Goal: Task Accomplishment & Management: Use online tool/utility

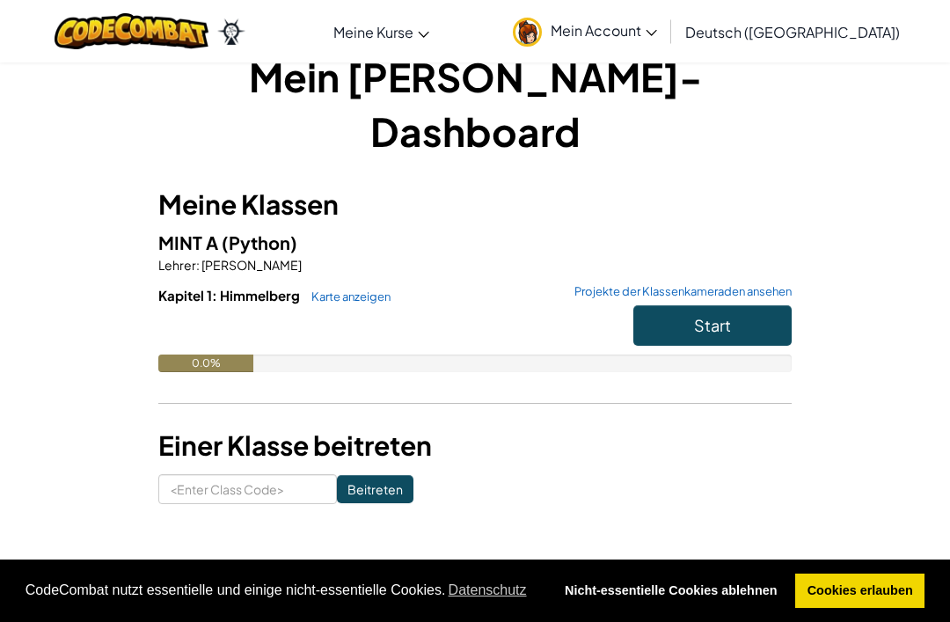
scroll to position [40, 0]
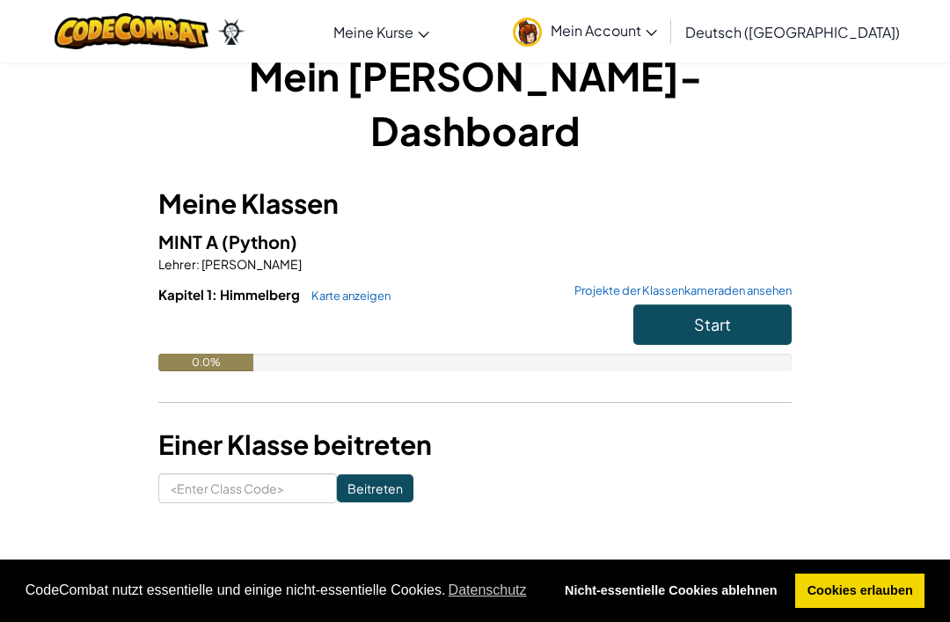
click at [738, 304] on button "Start" at bounding box center [712, 324] width 158 height 40
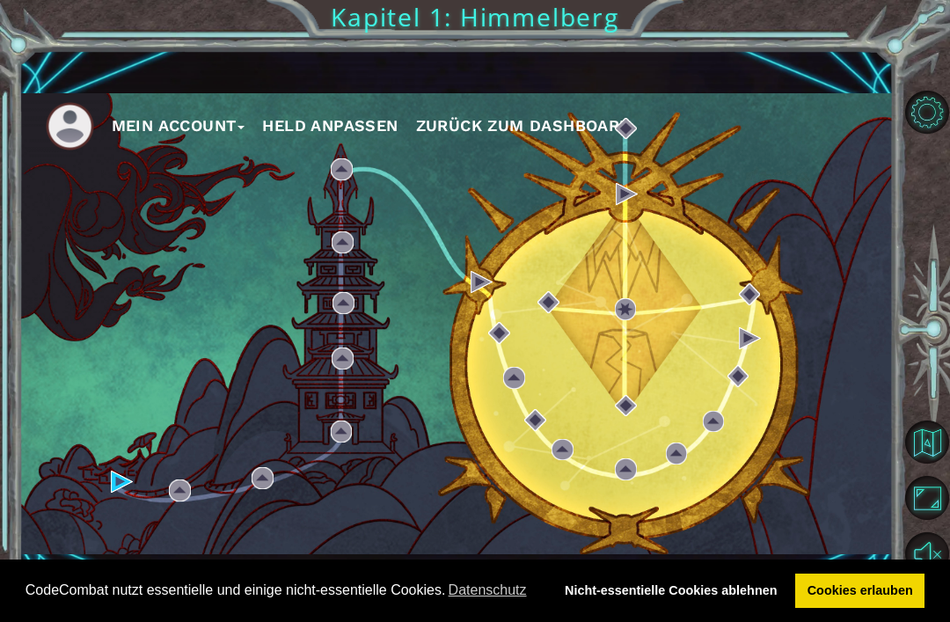
click at [182, 532] on div "Mein Account Held anpassen Zurück zum Dashboard" at bounding box center [456, 323] width 874 height 461
click at [178, 530] on div "Mein Account Held anpassen Zurück zum Dashboard" at bounding box center [456, 323] width 874 height 461
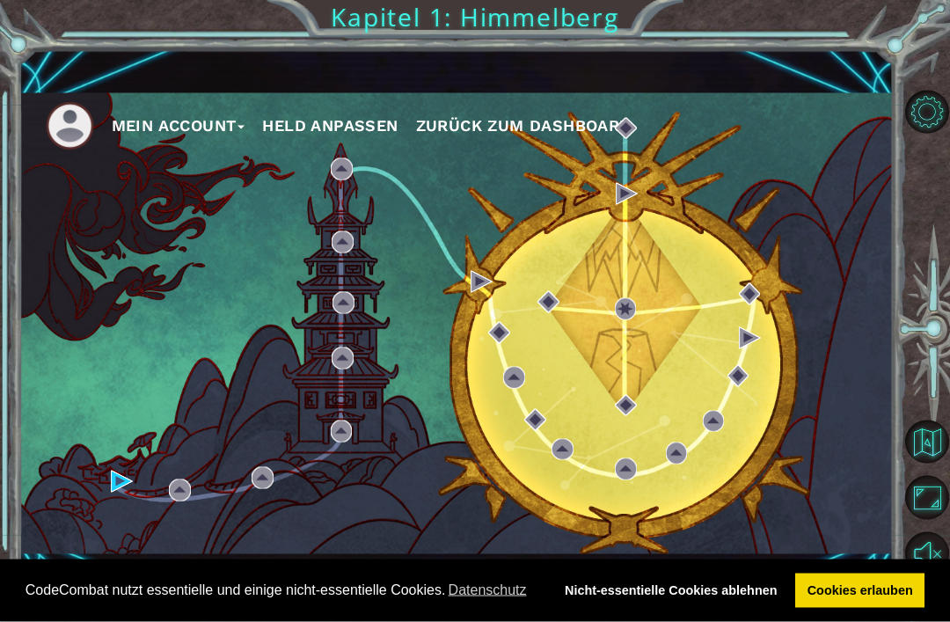
scroll to position [56, 0]
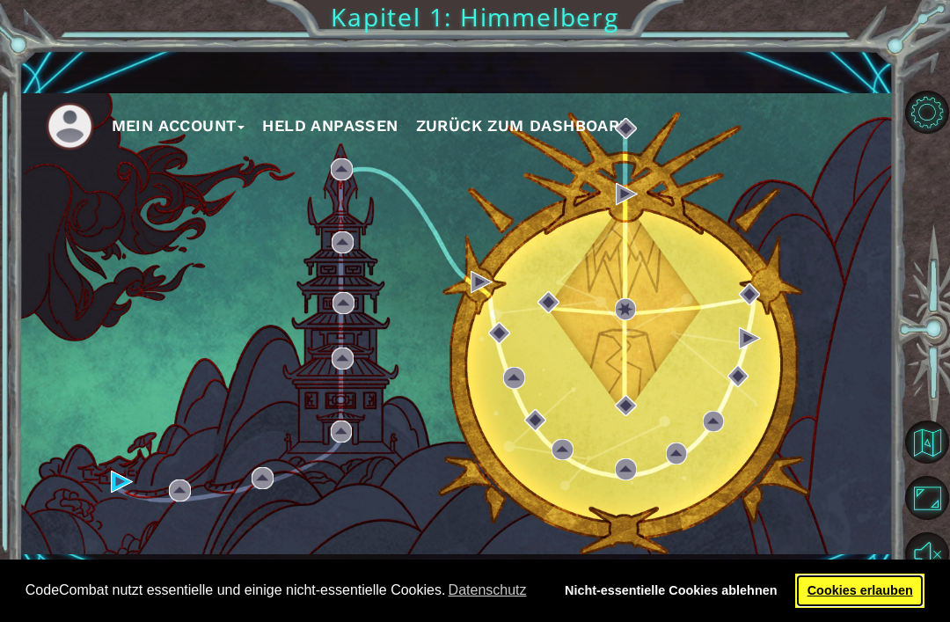
click at [864, 604] on link "Cookies erlauben" at bounding box center [859, 591] width 129 height 35
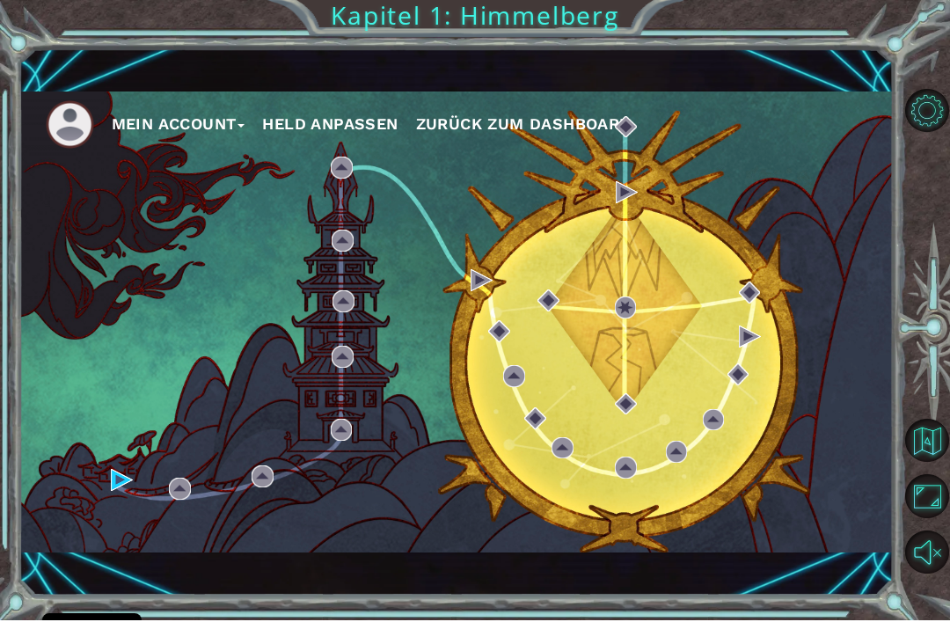
scroll to position [0, 0]
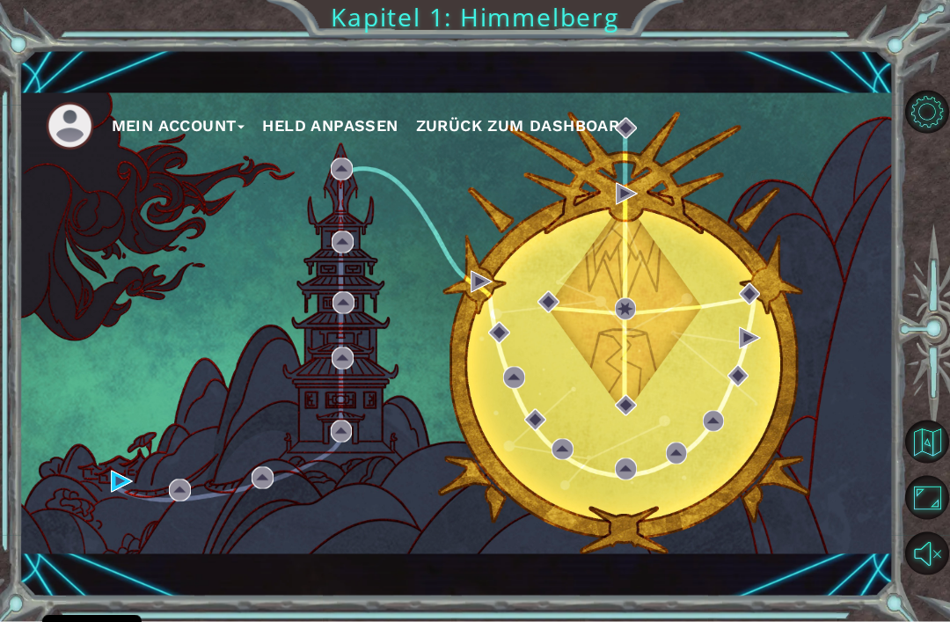
click at [220, 489] on div "Mein Account Held anpassen Zurück zum Dashboard" at bounding box center [456, 323] width 874 height 461
click at [615, 304] on img at bounding box center [626, 309] width 22 height 22
click at [124, 532] on div "Mein Account Held anpassen Zurück zum Dashboard" at bounding box center [456, 323] width 874 height 461
click at [186, 539] on div "Mein Account Held anpassen Zurück zum Dashboard" at bounding box center [456, 323] width 874 height 461
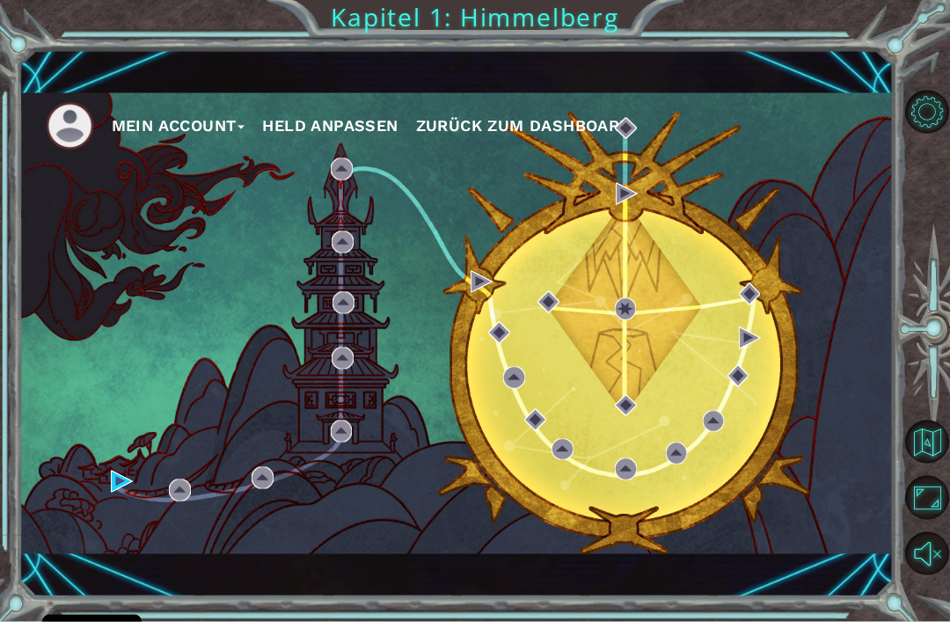
scroll to position [21, 0]
click at [895, 80] on div "Mein Account Held anpassen Zurück zum Dashboard Kapitel 1: [PERSON_NAME]" at bounding box center [475, 311] width 950 height 622
click at [929, 120] on button "Level-Optionen" at bounding box center [926, 112] width 43 height 43
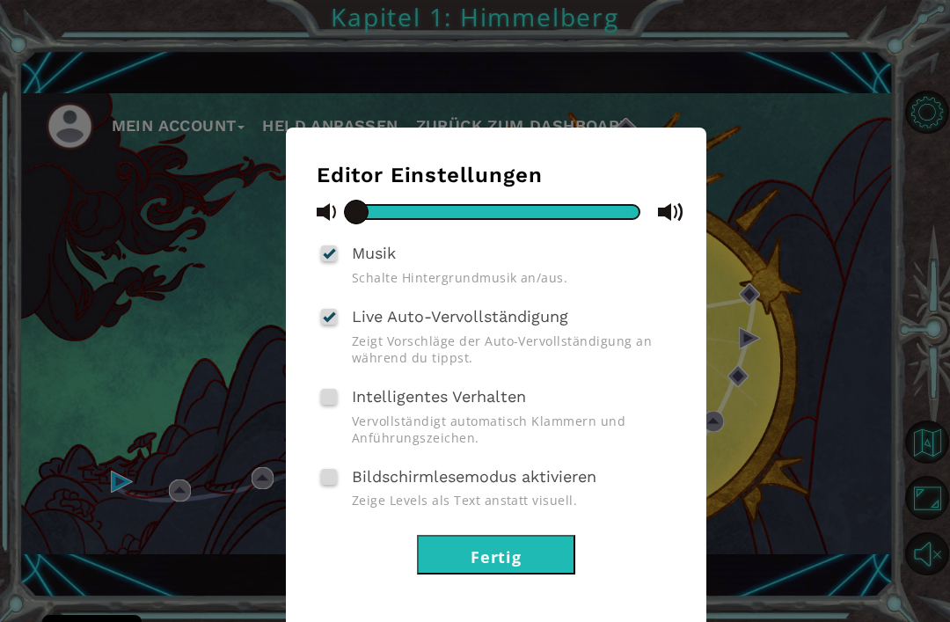
click at [924, 157] on div "Editor Einstellungen Musik Schalte Hintergrundmusik an/aus. Live Auto-Vervollst…" at bounding box center [475, 311] width 950 height 622
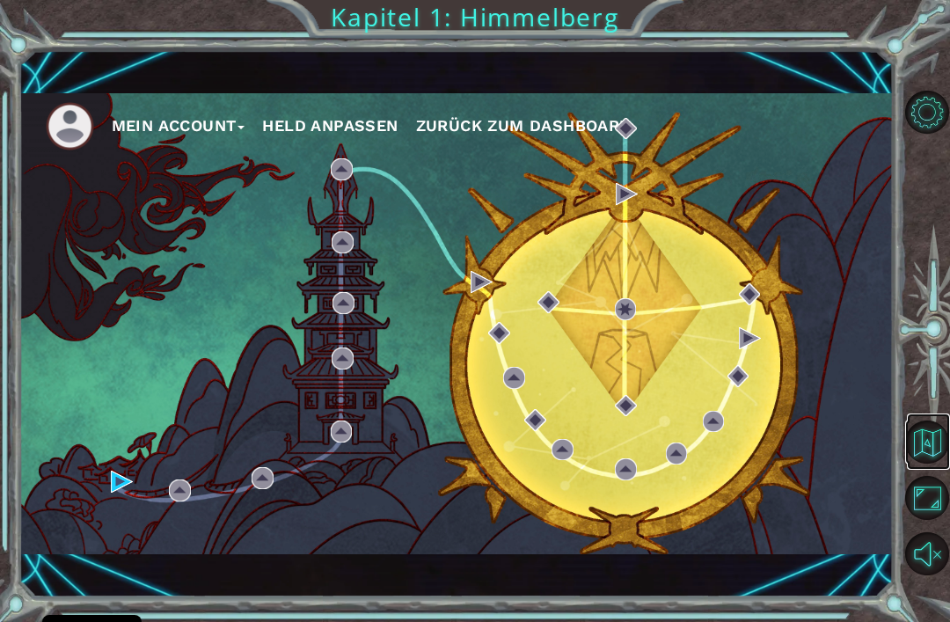
click at [929, 464] on button "Zurück zur Karte" at bounding box center [926, 441] width 43 height 43
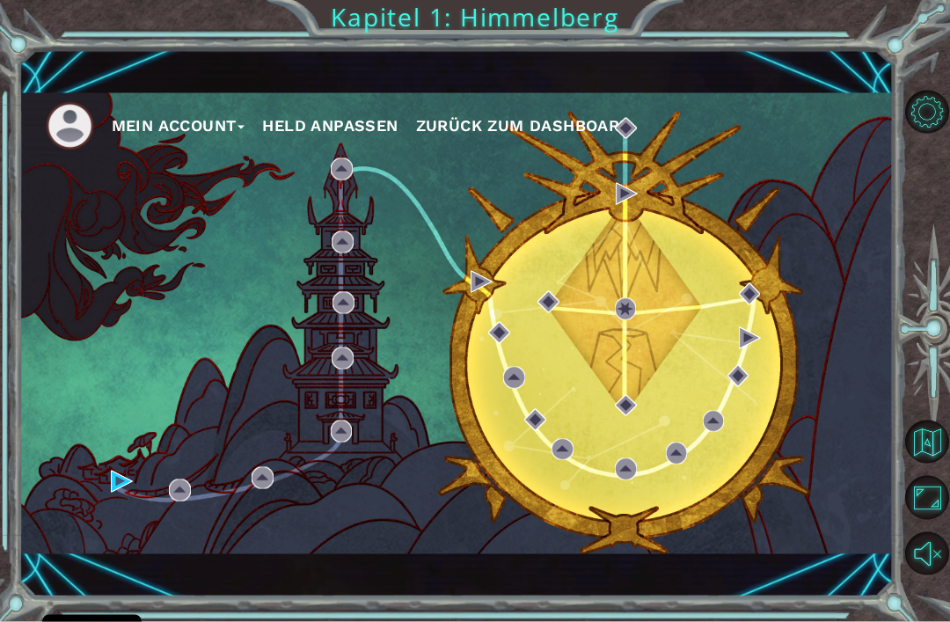
click at [325, 131] on button "Held anpassen" at bounding box center [329, 126] width 135 height 26
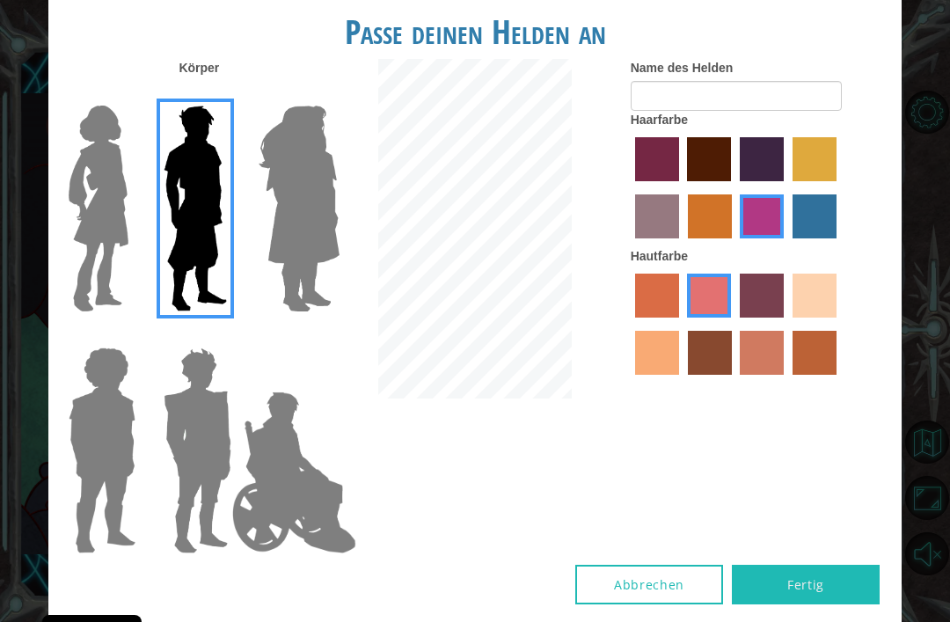
click at [793, 318] on label "sandy beach skin color" at bounding box center [815, 296] width 44 height 44
click at [786, 324] on input "sandy beach skin color" at bounding box center [786, 324] width 0 height 0
radio input "true"
click at [679, 375] on label "tacao skin color" at bounding box center [657, 353] width 44 height 44
click at [839, 324] on input "tacao skin color" at bounding box center [839, 324] width 0 height 0
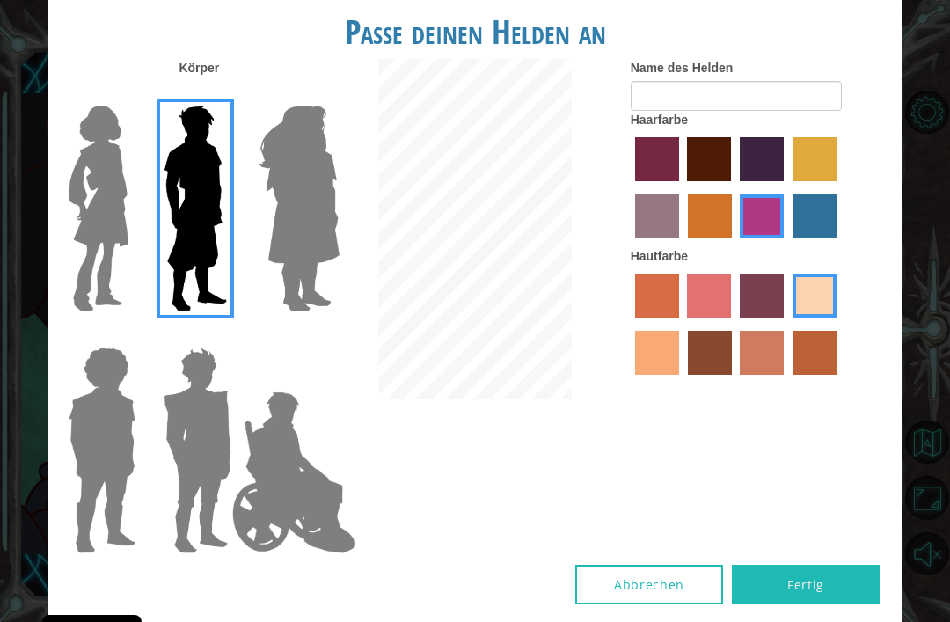
radio input "true"
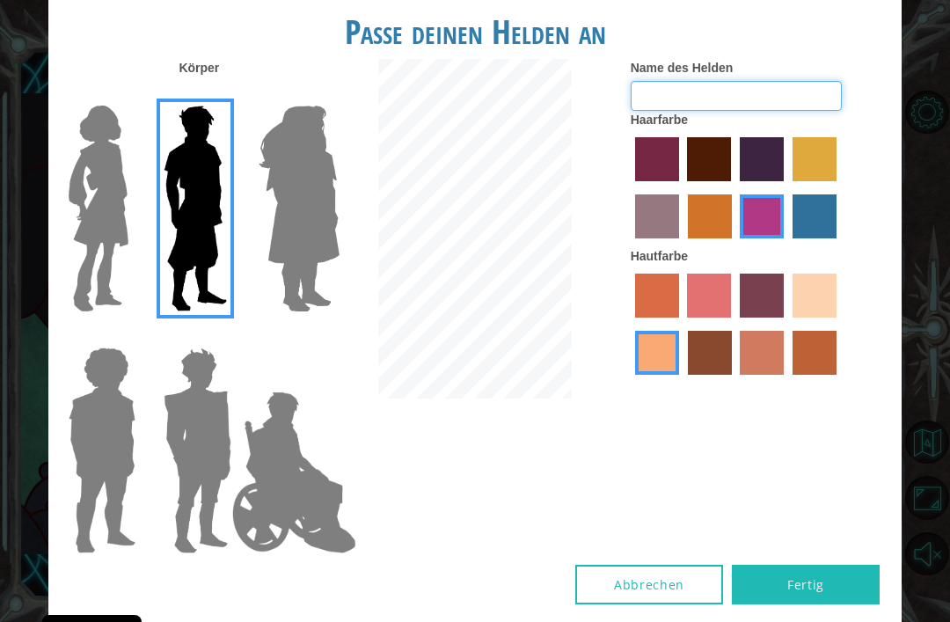
click at [788, 111] on input "Name des Helden" at bounding box center [736, 96] width 211 height 30
type input "Nives"
click at [81, 249] on img at bounding box center [99, 209] width 74 height 220
click at [130, 94] on input "Hero Connie" at bounding box center [130, 94] width 0 height 0
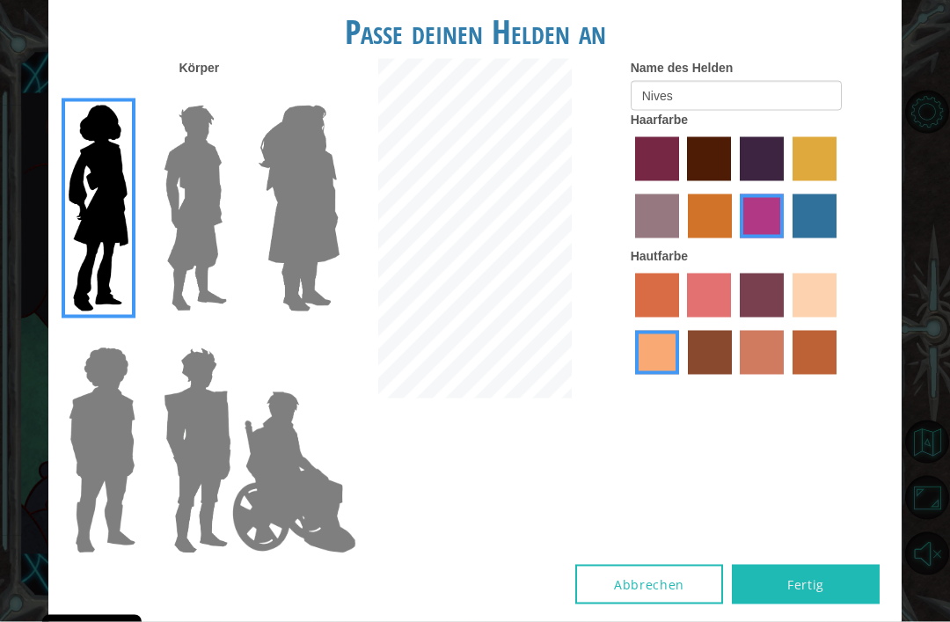
click at [179, 440] on img at bounding box center [198, 450] width 82 height 220
click at [225, 336] on input "Hero Garnet" at bounding box center [225, 336] width 0 height 0
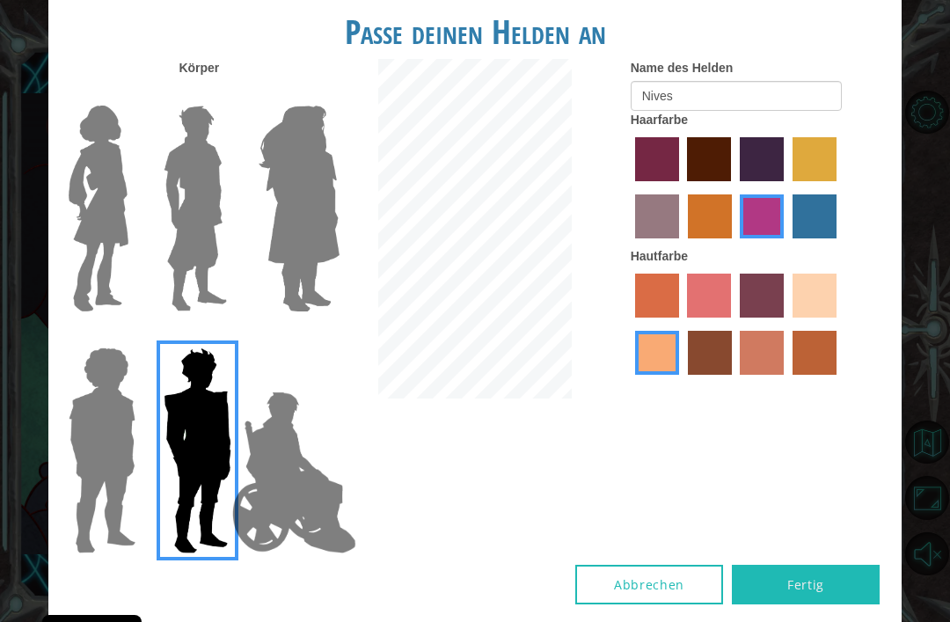
click at [104, 261] on img at bounding box center [99, 209] width 74 height 220
click at [130, 94] on input "Hero Connie" at bounding box center [130, 94] width 0 height 0
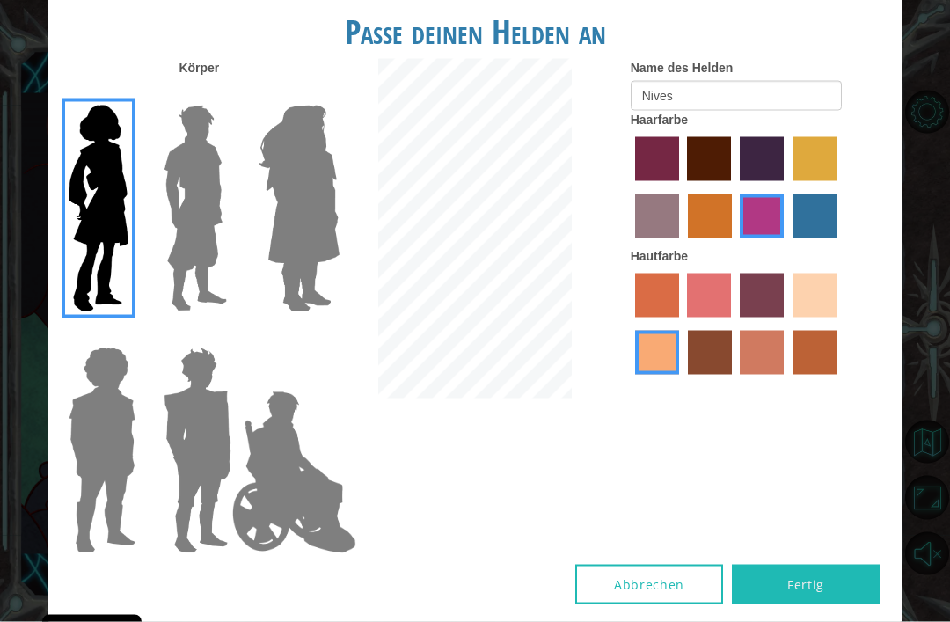
scroll to position [56, 0]
click at [679, 238] on label "bazaar hair color" at bounding box center [657, 216] width 44 height 44
click at [839, 187] on input "bazaar hair color" at bounding box center [839, 187] width 0 height 0
radio input "true"
click at [731, 181] on label "maroon hair color" at bounding box center [709, 159] width 44 height 44
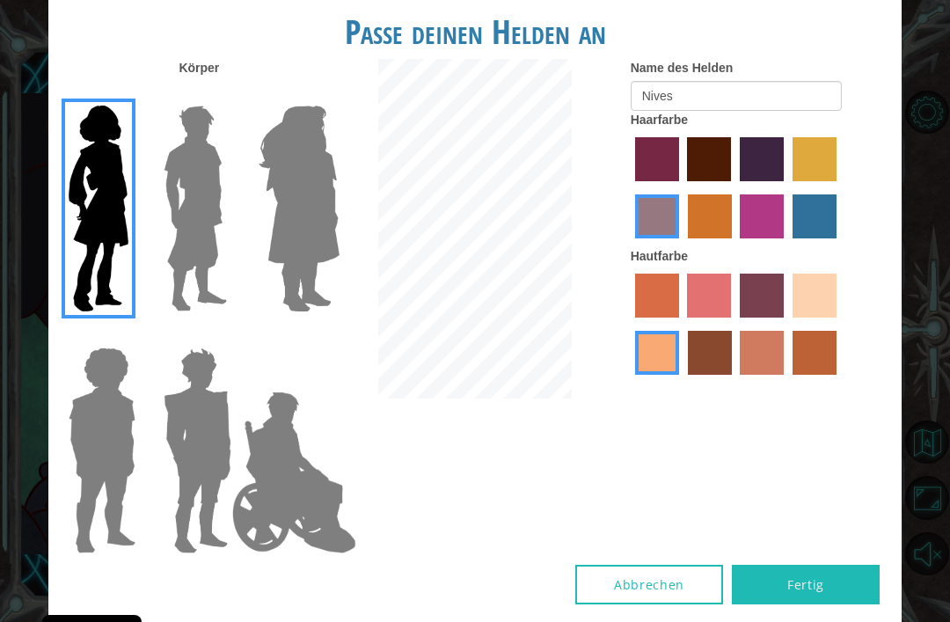
click at [682, 187] on input "maroon hair color" at bounding box center [682, 187] width 0 height 0
radio input "true"
click at [793, 181] on label "tulip tree hair color" at bounding box center [815, 159] width 44 height 44
click at [786, 187] on input "tulip tree hair color" at bounding box center [786, 187] width 0 height 0
radio input "true"
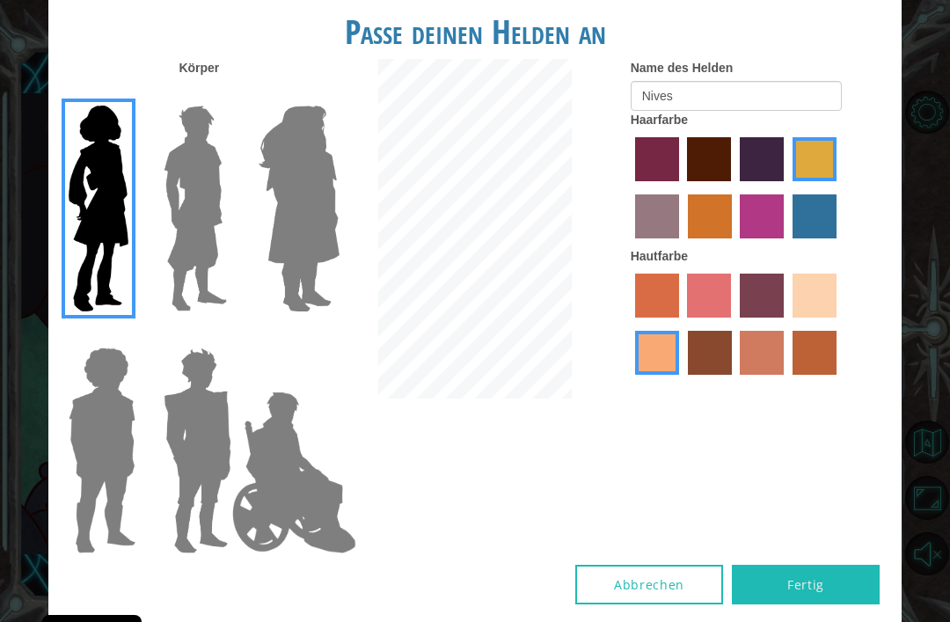
click at [731, 181] on label "maroon hair color" at bounding box center [709, 159] width 44 height 44
click at [682, 187] on input "maroon hair color" at bounding box center [682, 187] width 0 height 0
radio input "true"
click at [827, 601] on button "Fertig" at bounding box center [806, 585] width 148 height 40
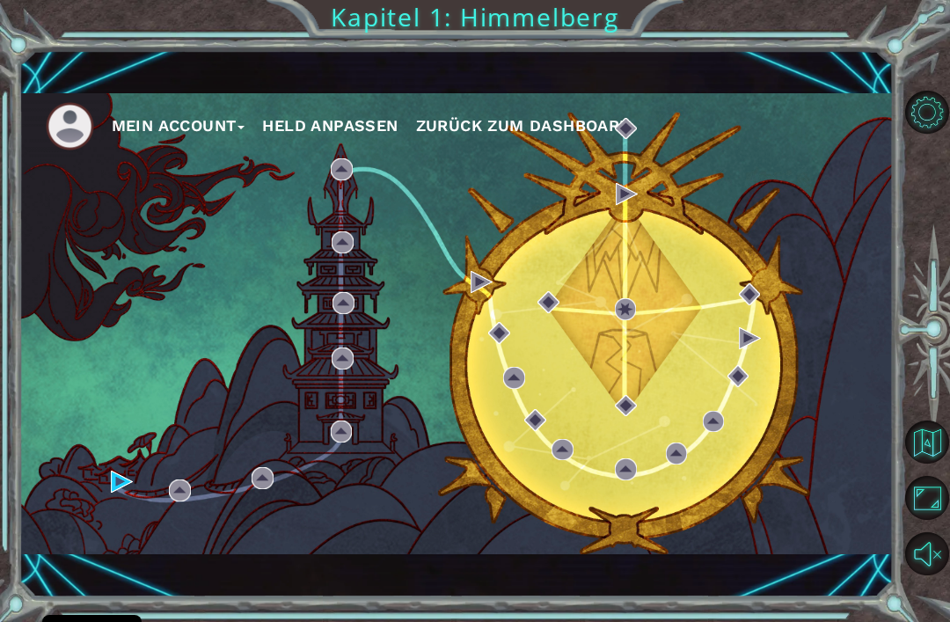
click at [936, 519] on button "Browser maximieren" at bounding box center [926, 497] width 43 height 43
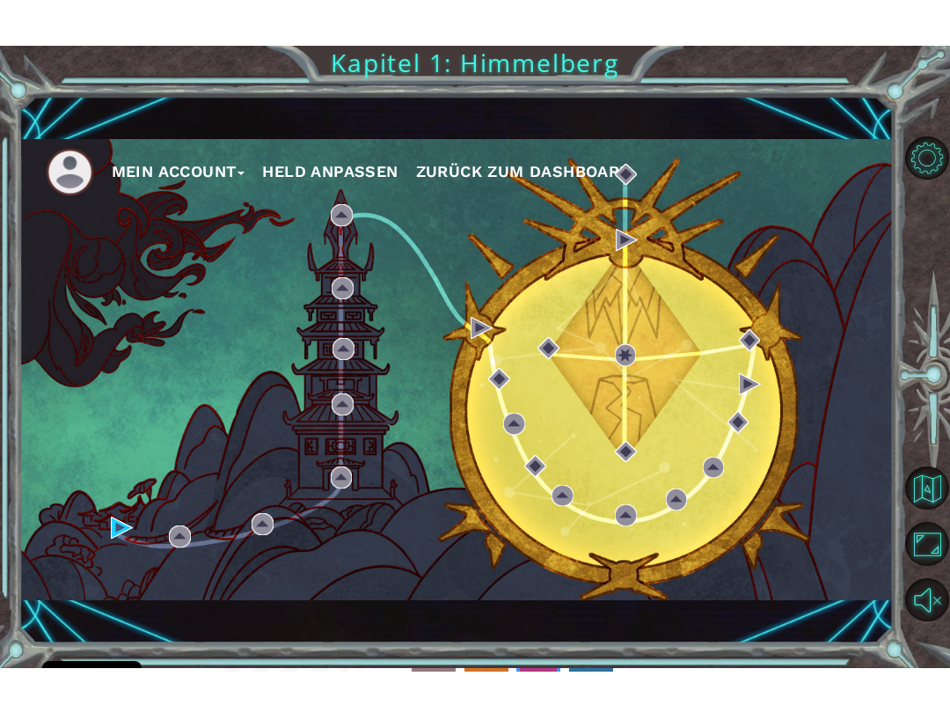
scroll to position [0, 0]
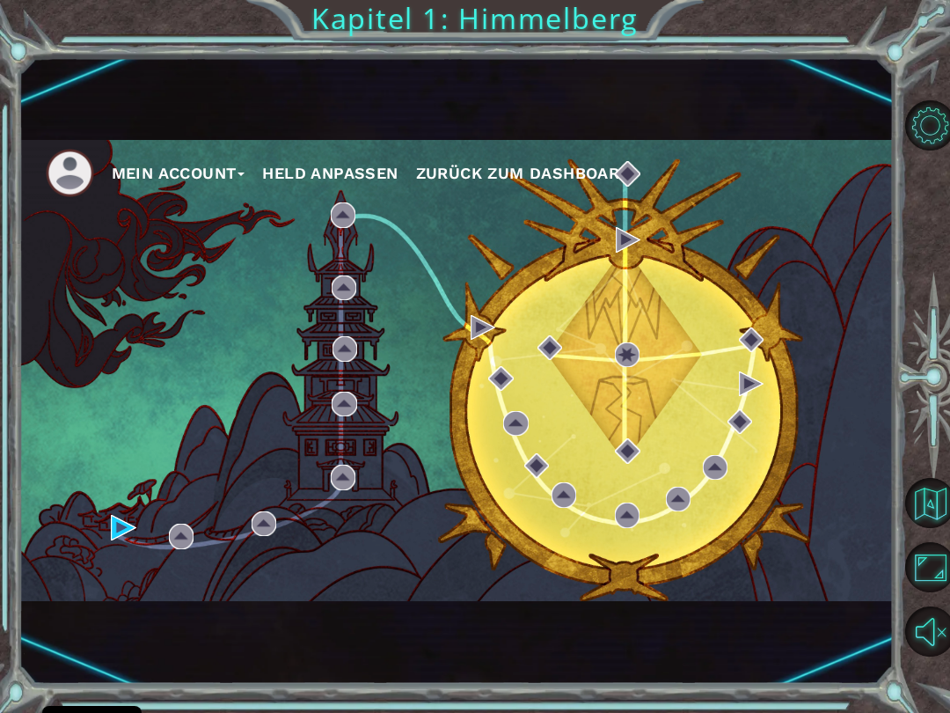
click at [80, 377] on div "Mein Account Held anpassen Zurück zum Dashboard" at bounding box center [456, 370] width 874 height 461
click at [580, 172] on span "Zurück zum Dashboard" at bounding box center [524, 173] width 216 height 18
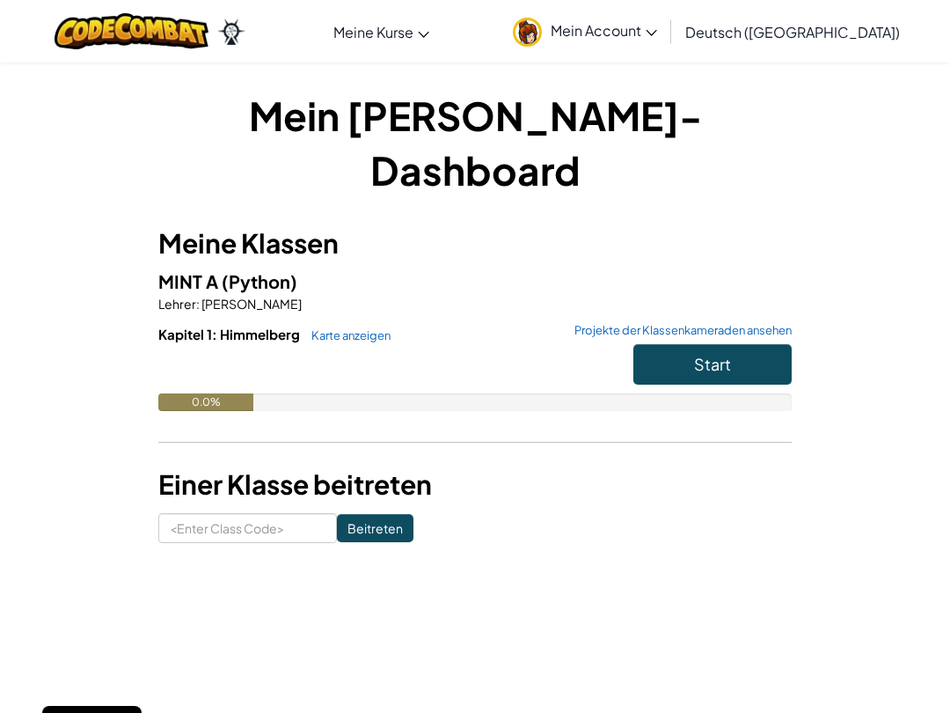
click at [730, 344] on button "Start" at bounding box center [712, 364] width 158 height 40
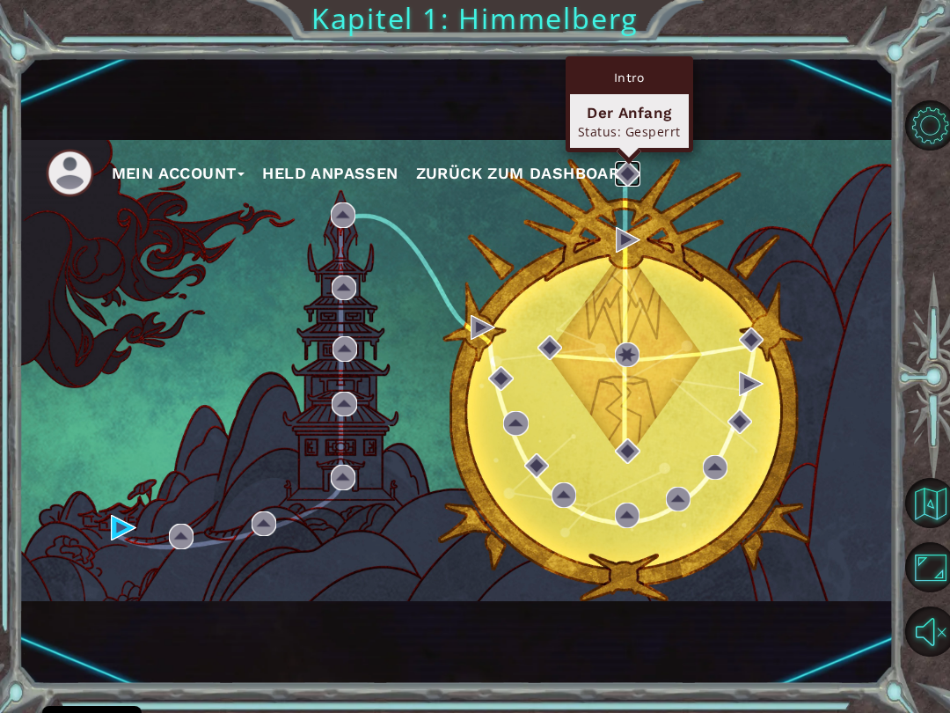
click at [616, 177] on img at bounding box center [627, 173] width 25 height 25
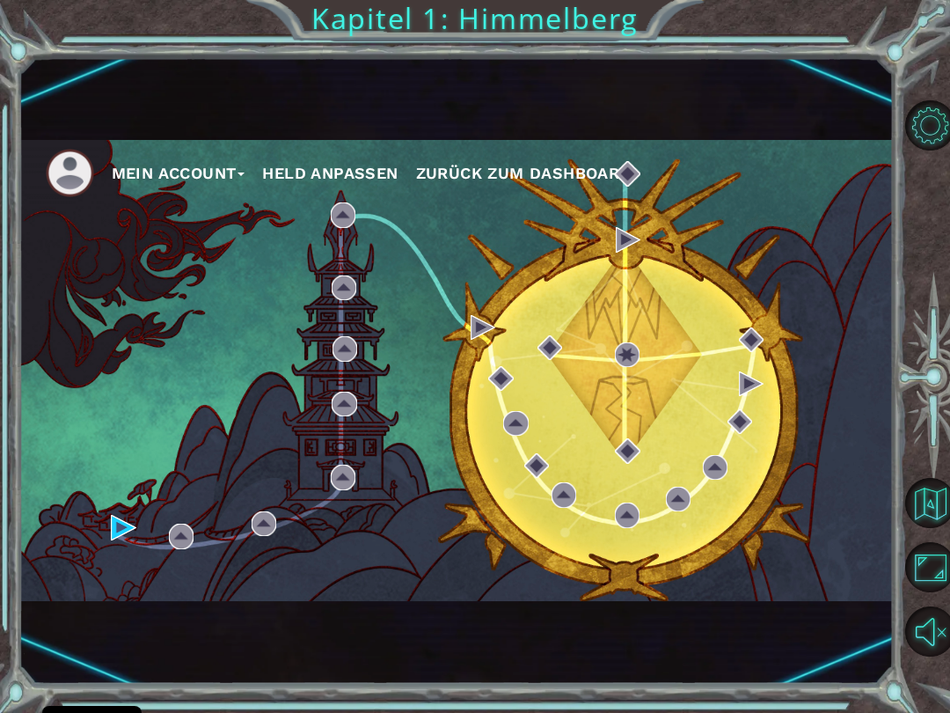
click at [572, 165] on span "Zurück zum Dashboard" at bounding box center [524, 173] width 216 height 18
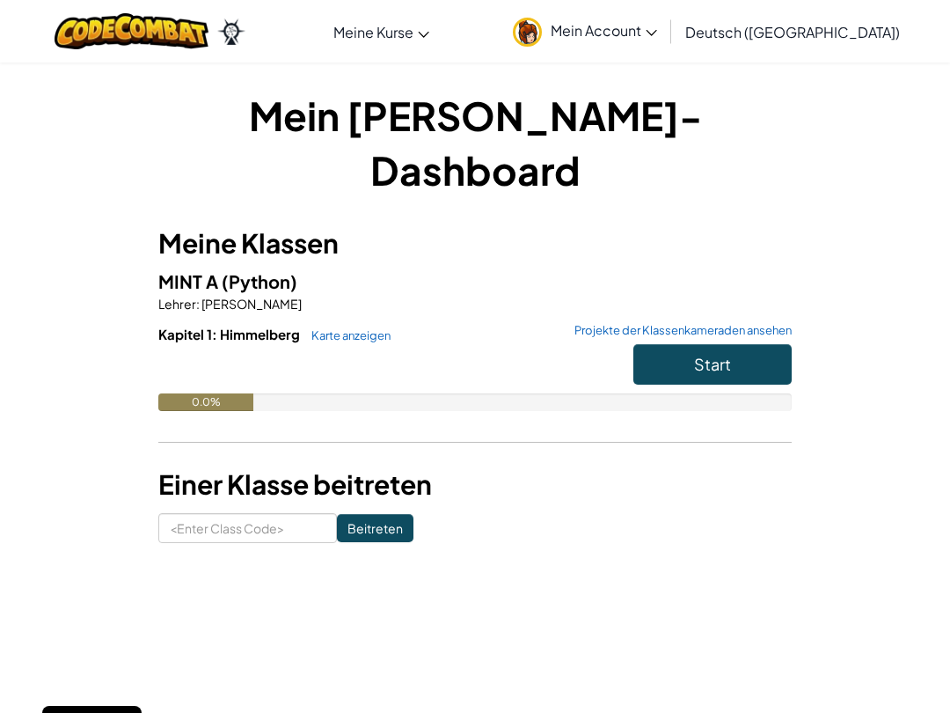
click at [762, 267] on div "MINT A (Python) [PERSON_NAME] : [PERSON_NAME] Kapitel 1: [PERSON_NAME] Karte an…" at bounding box center [474, 352] width 633 height 170
click at [761, 325] on link "Projekte der Klassenkameraden ansehen" at bounding box center [679, 330] width 226 height 11
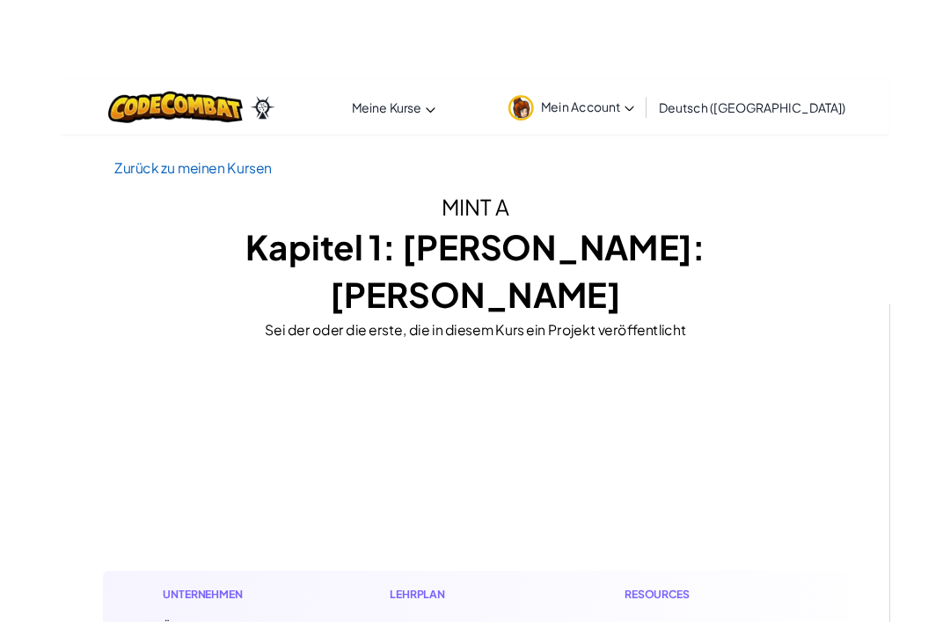
scroll to position [56, 0]
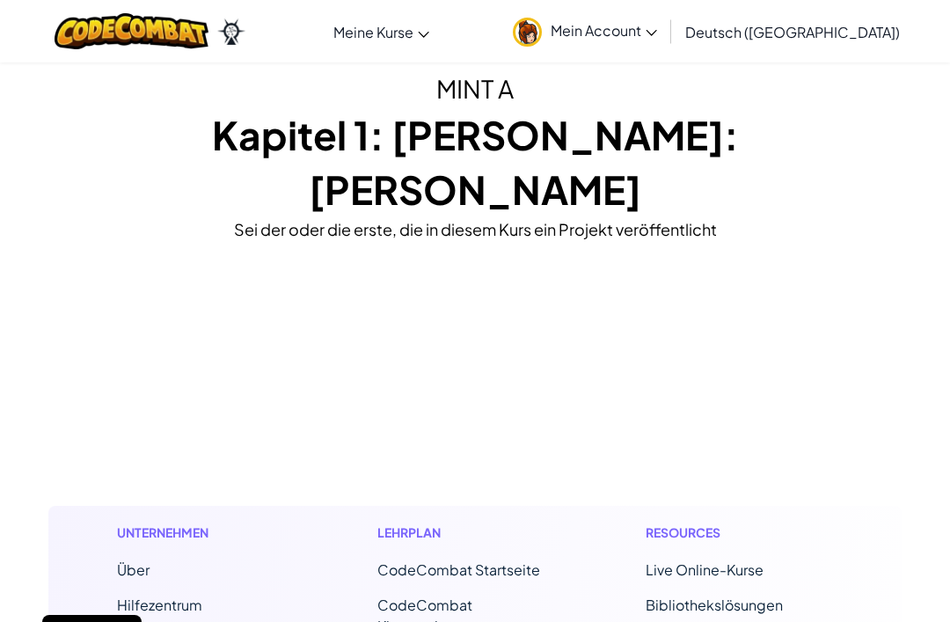
click at [0, 0] on link "Ozaria Klassenraum" at bounding box center [0, 0] width 0 height 0
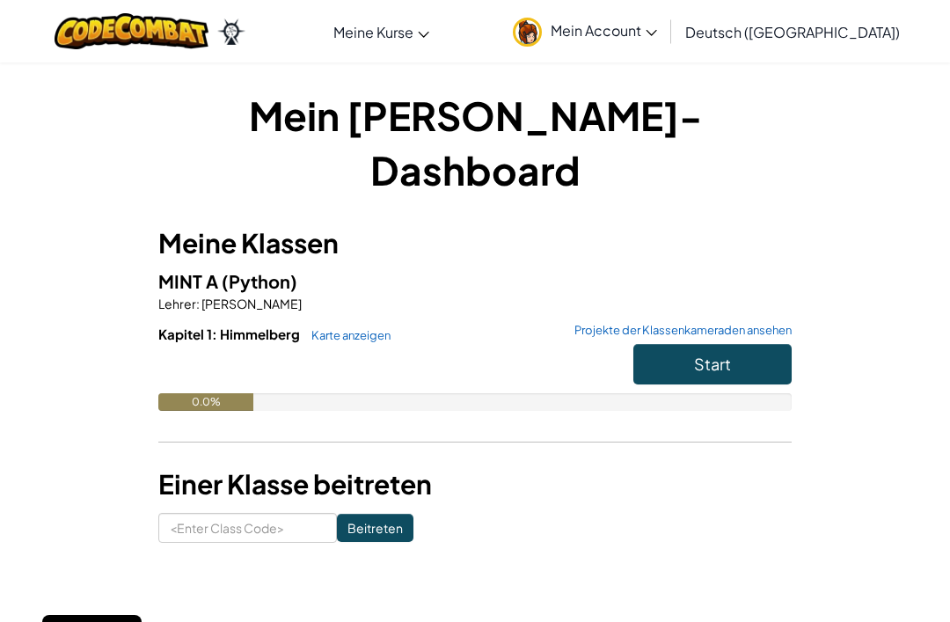
click at [349, 328] on link "Karte anzeigen" at bounding box center [347, 335] width 88 height 14
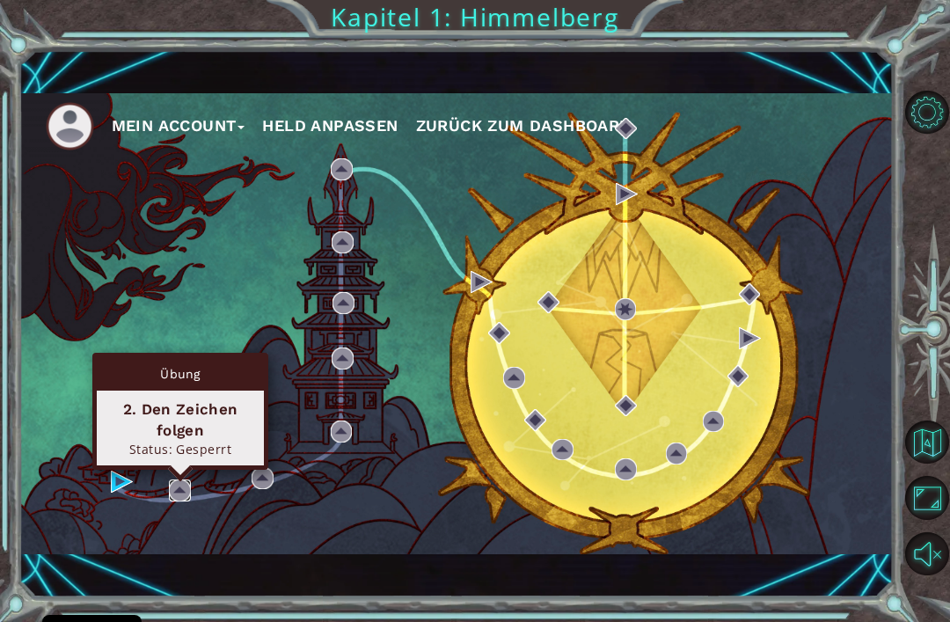
click at [182, 493] on img at bounding box center [180, 490] width 22 height 22
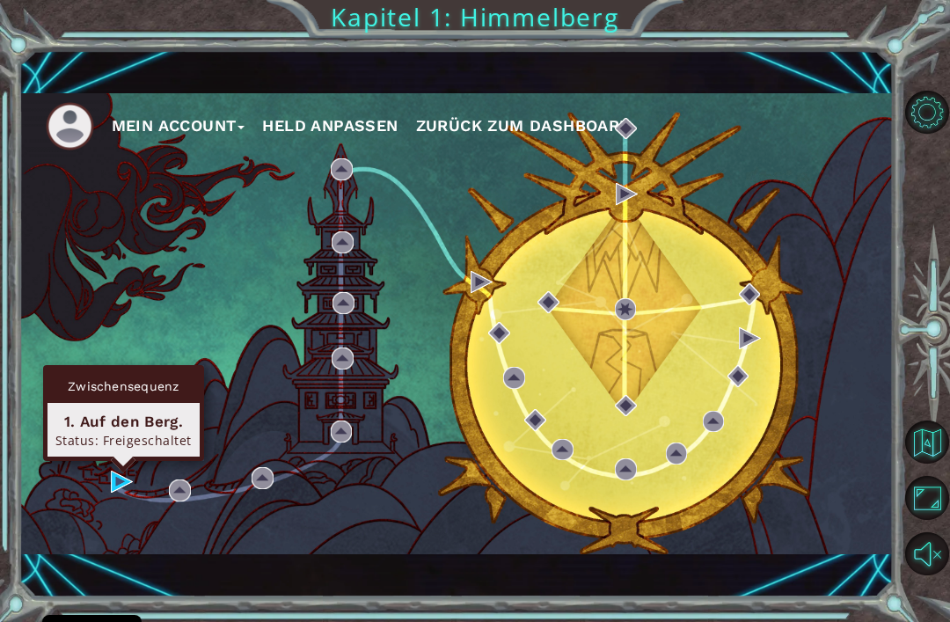
click at [118, 461] on div "Zwischensequenz 1. Auf den [PERSON_NAME]. Status: Freigeschaltet" at bounding box center [123, 413] width 161 height 96
click at [104, 425] on div "1. Auf den Berg." at bounding box center [123, 421] width 136 height 21
click at [121, 479] on img at bounding box center [122, 482] width 22 height 22
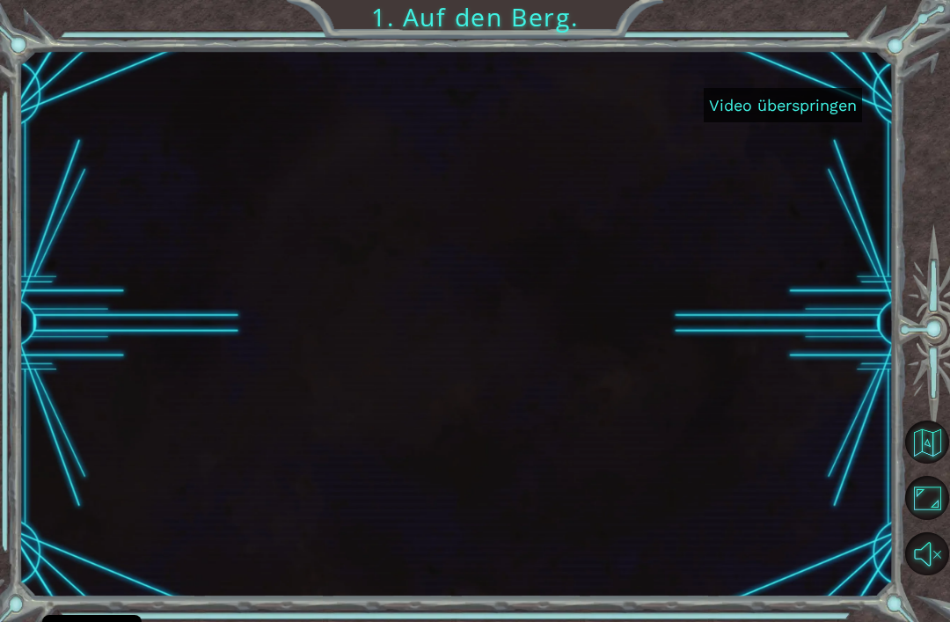
click at [831, 113] on button "Video überspringen" at bounding box center [783, 105] width 158 height 34
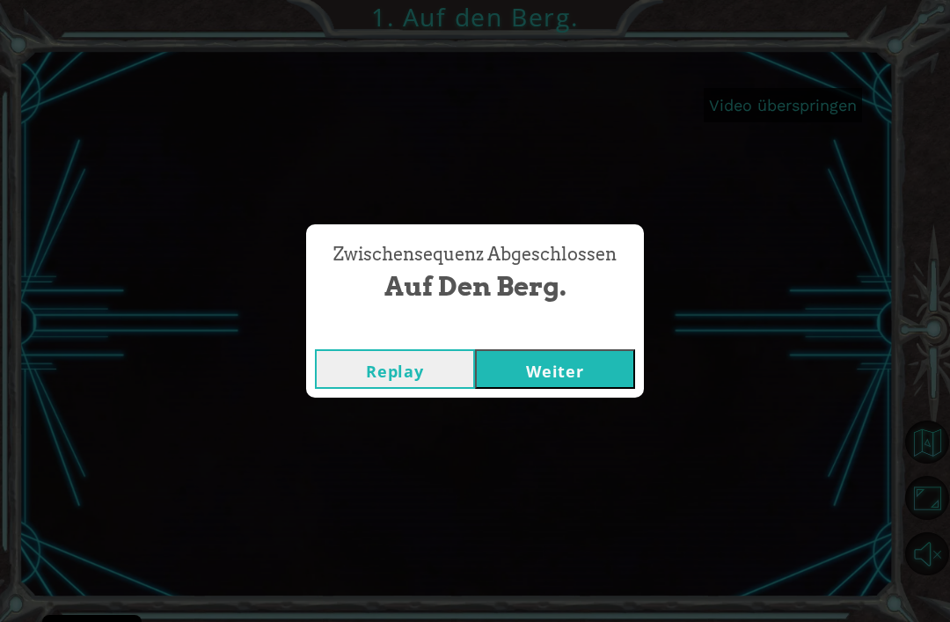
click at [602, 373] on button "Weiter" at bounding box center [555, 369] width 160 height 40
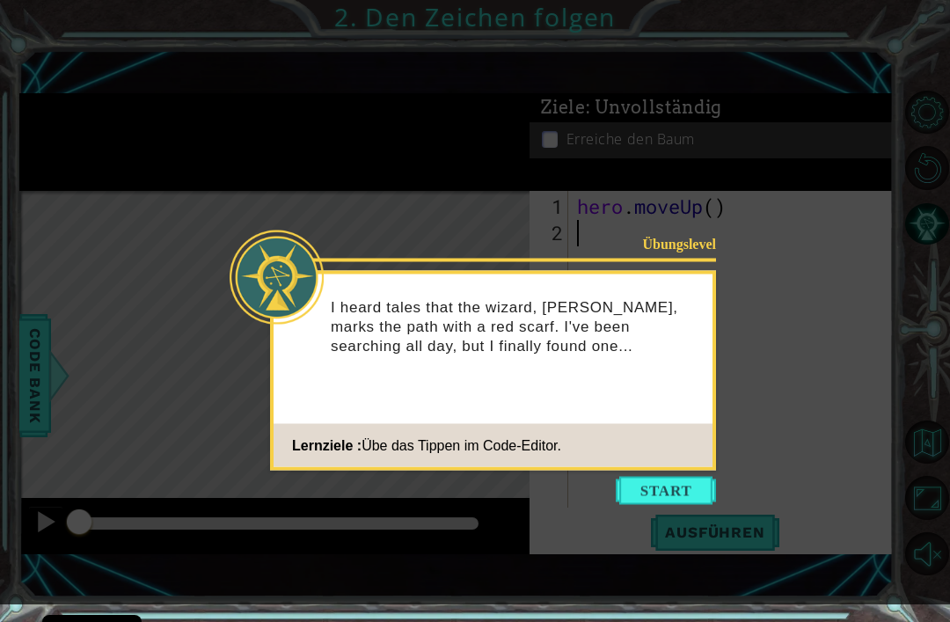
click at [687, 486] on button "Start" at bounding box center [666, 491] width 100 height 28
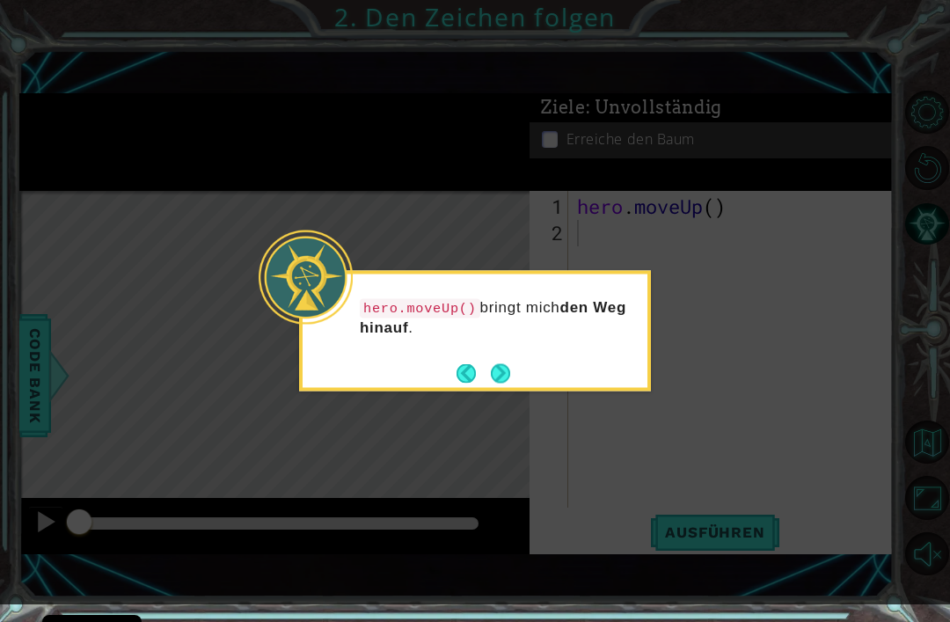
click at [502, 382] on button "Next" at bounding box center [500, 373] width 20 height 20
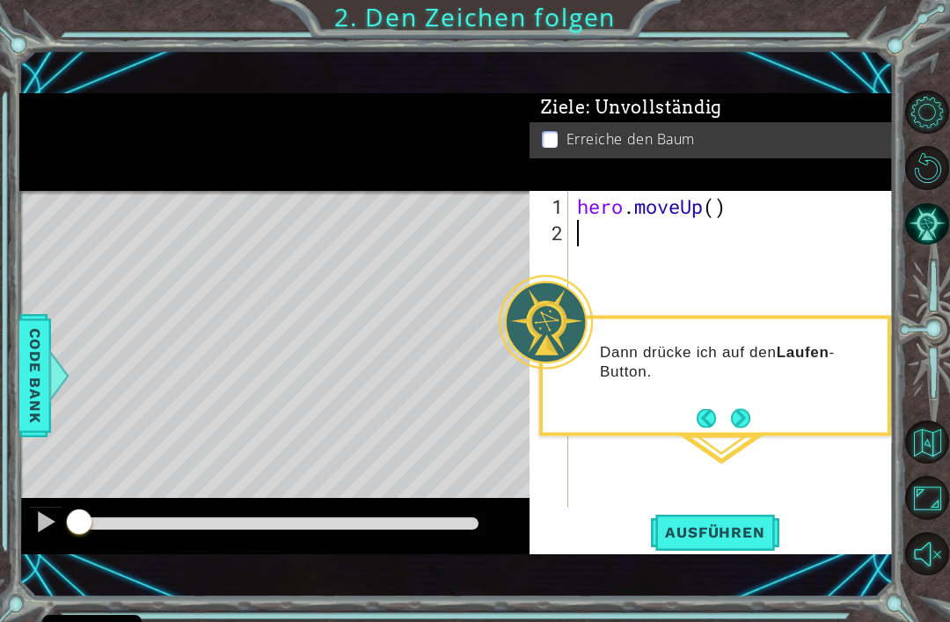
click at [742, 416] on button "Next" at bounding box center [740, 417] width 19 height 19
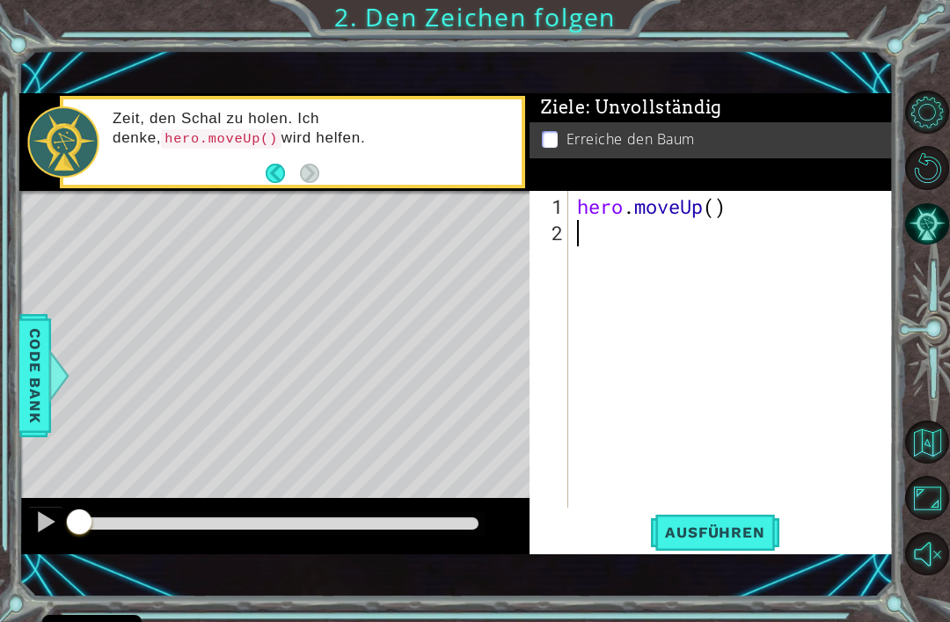
click at [734, 535] on span "Ausführen" at bounding box center [714, 532] width 135 height 18
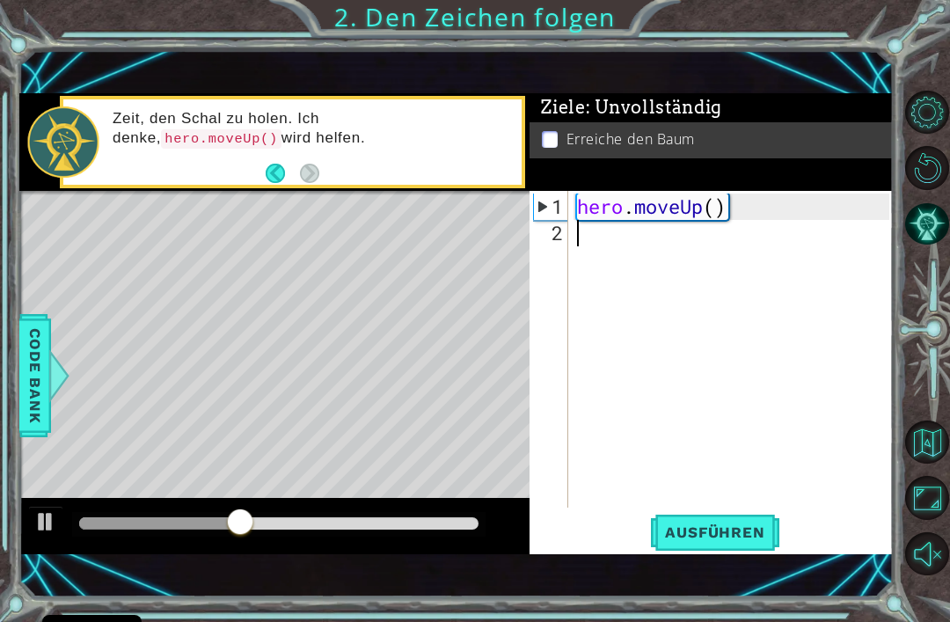
type textarea "hero.moveUp()"
click at [742, 277] on div "hero . moveUp ( )" at bounding box center [736, 378] width 325 height 369
click at [637, 245] on div "hero . moveUp ( )" at bounding box center [736, 378] width 325 height 369
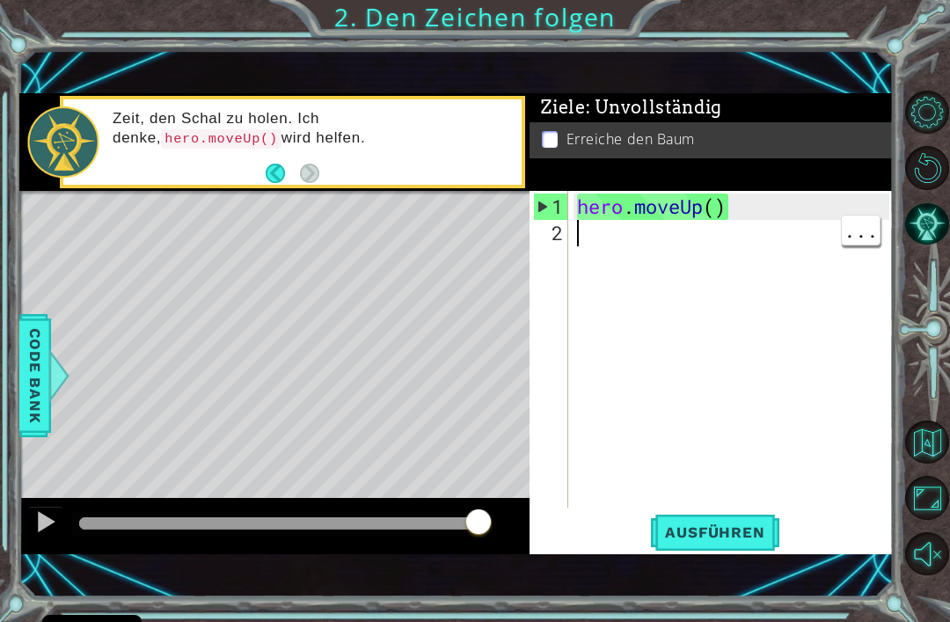
click at [594, 235] on div "hero . moveUp ( )" at bounding box center [736, 378] width 325 height 369
type textarea "h"
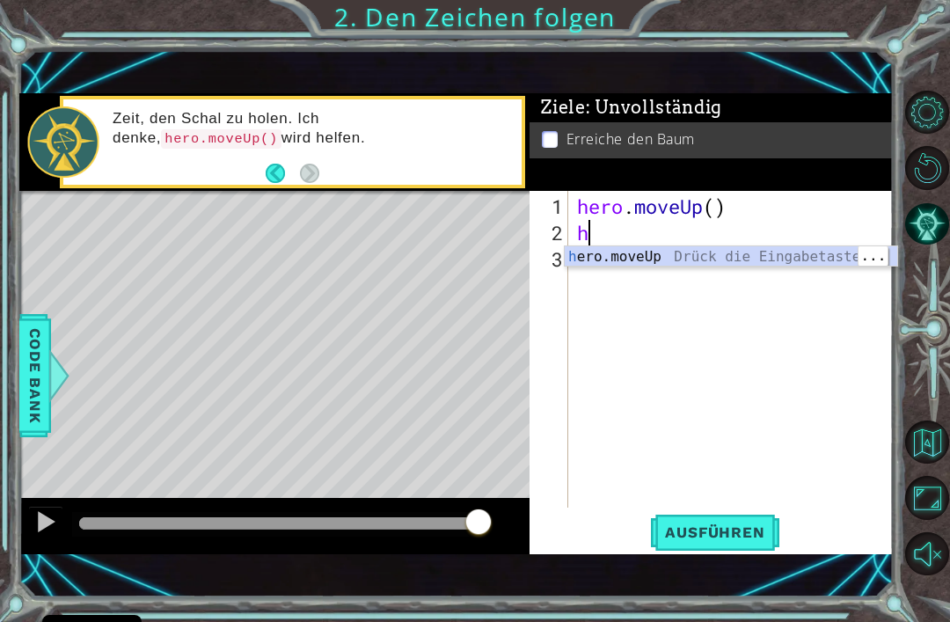
click at [791, 258] on div "h ero.moveUp Drück die Eingabetaste" at bounding box center [731, 277] width 333 height 63
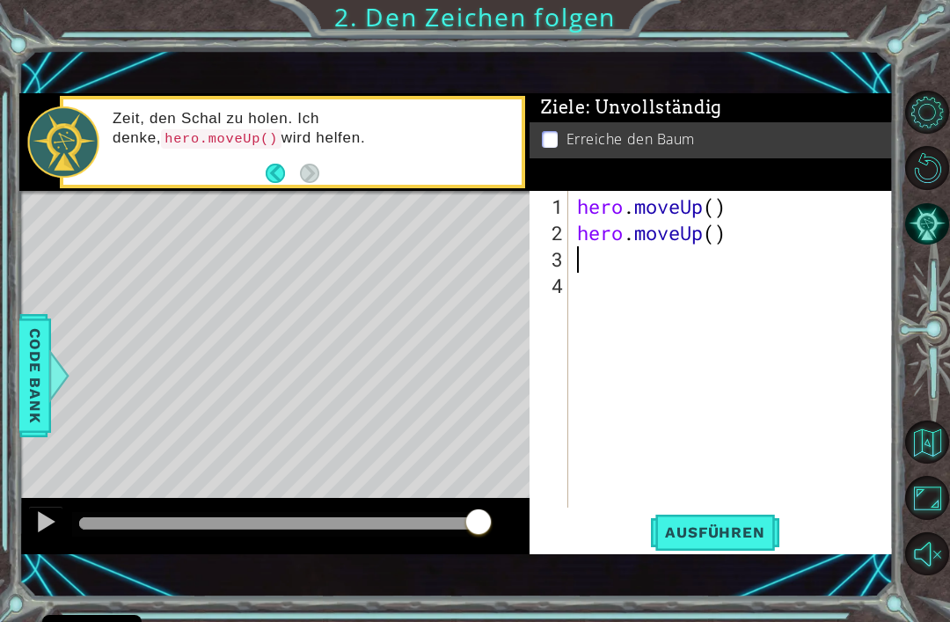
click at [742, 540] on span "Ausführen" at bounding box center [714, 532] width 135 height 18
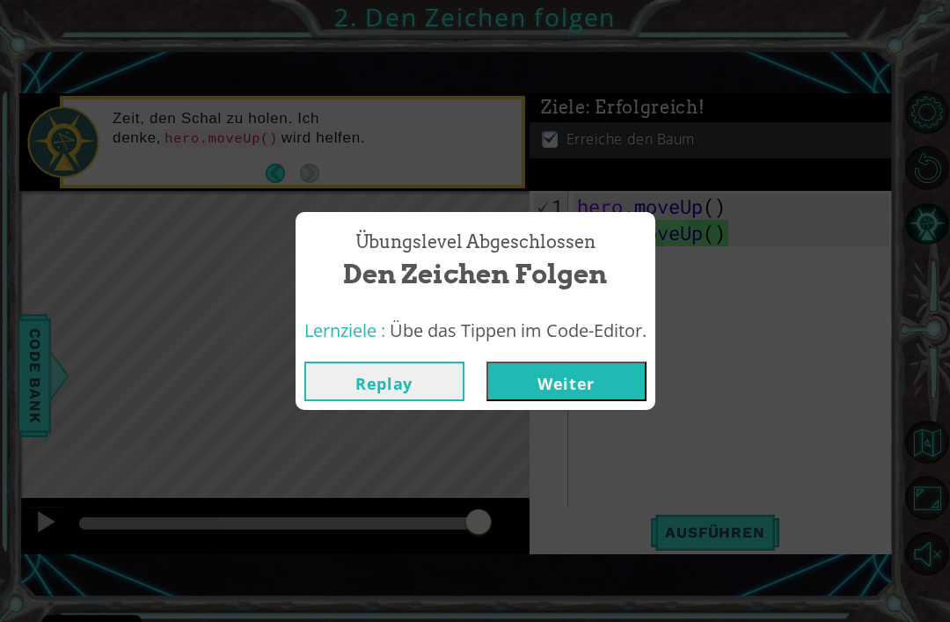
click at [618, 390] on button "Weiter" at bounding box center [566, 382] width 160 height 40
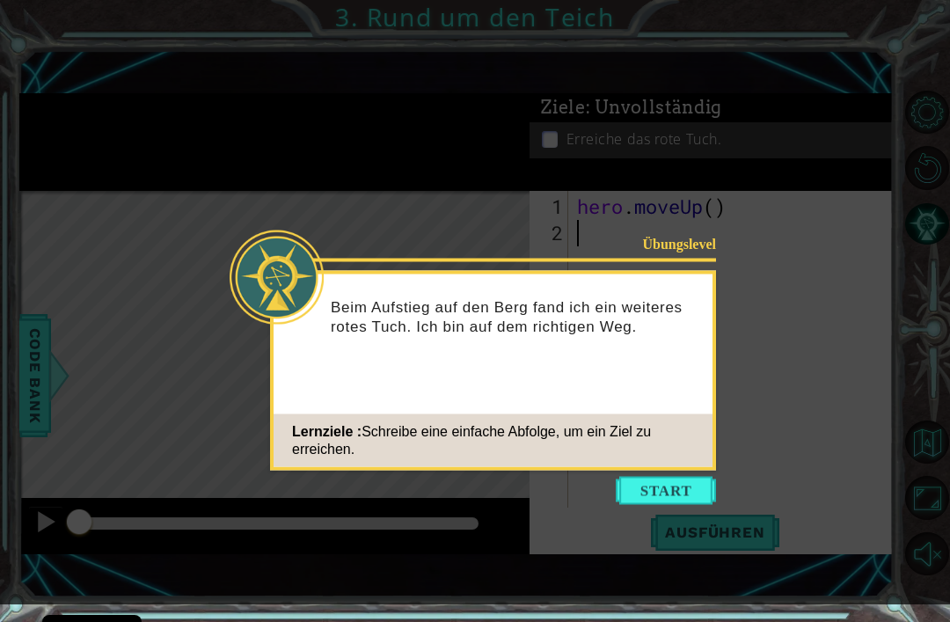
click at [654, 468] on div "Übungslevel Beim Aufstieg auf den [PERSON_NAME] ich ein weiteres rotes Tuch. Ic…" at bounding box center [493, 371] width 446 height 200
click at [654, 497] on button "Start" at bounding box center [666, 491] width 100 height 28
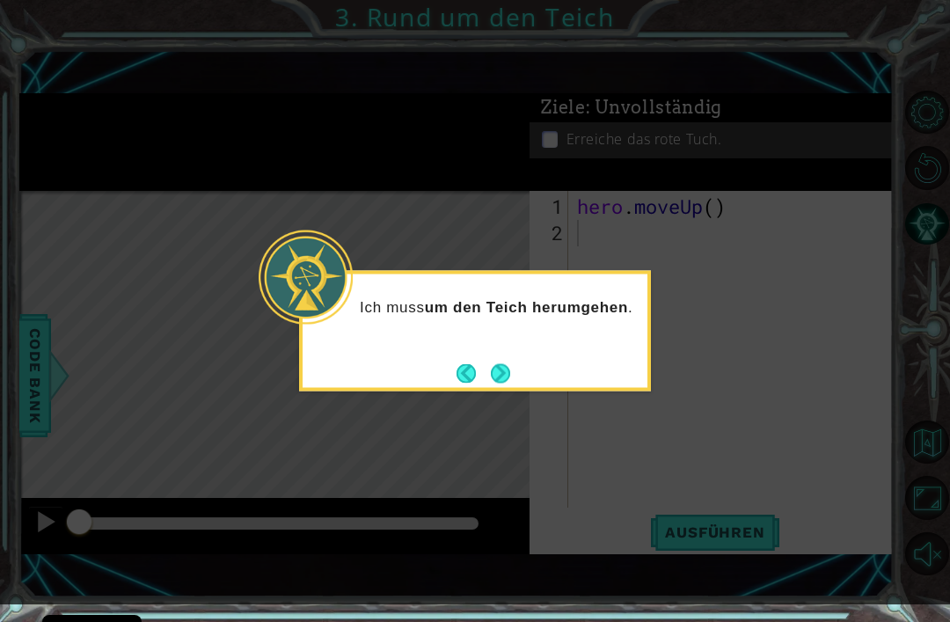
click at [508, 371] on button "Next" at bounding box center [500, 372] width 21 height 21
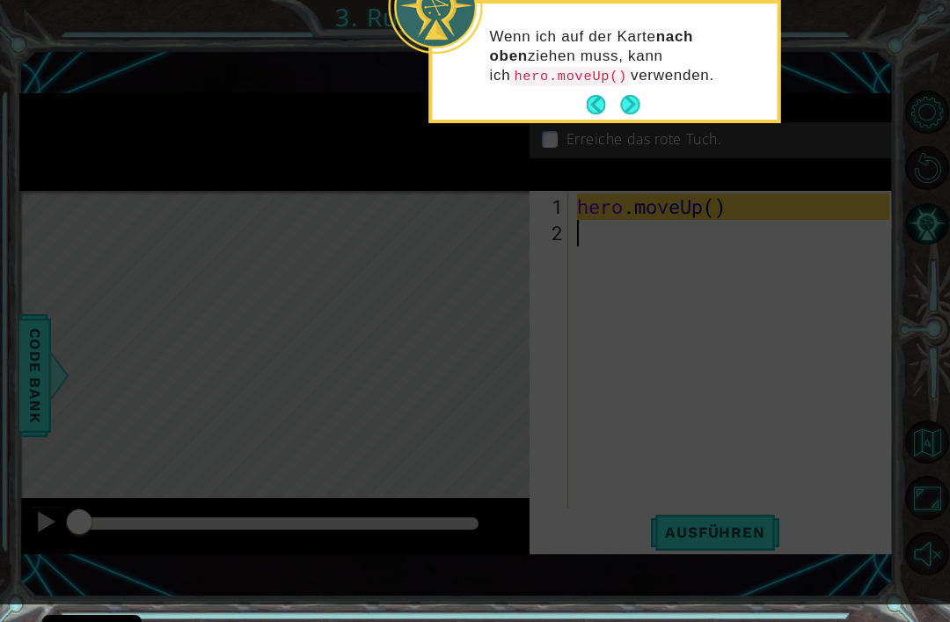
click at [623, 108] on button "Next" at bounding box center [630, 104] width 19 height 19
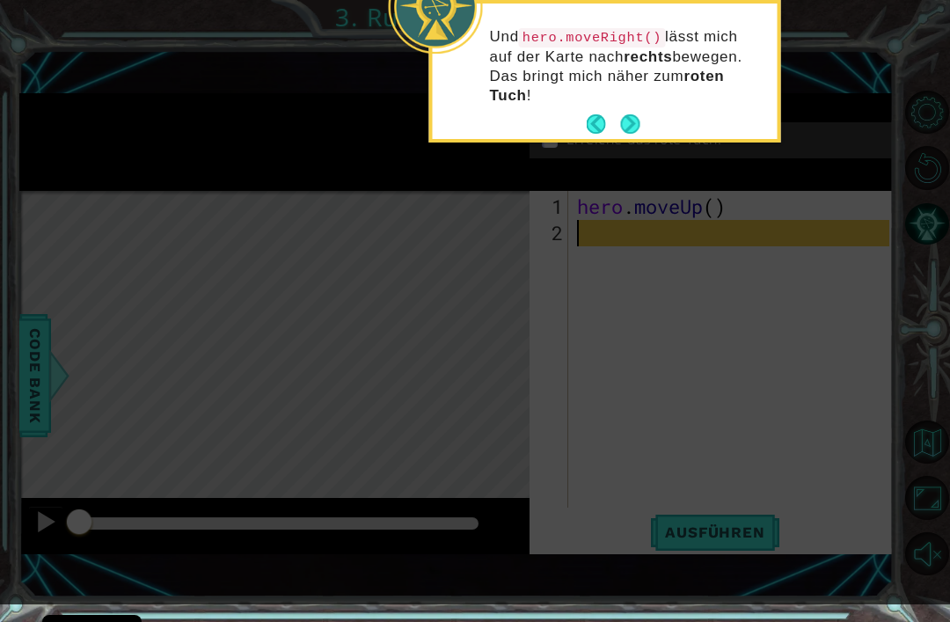
click at [639, 121] on button "Next" at bounding box center [629, 123] width 19 height 19
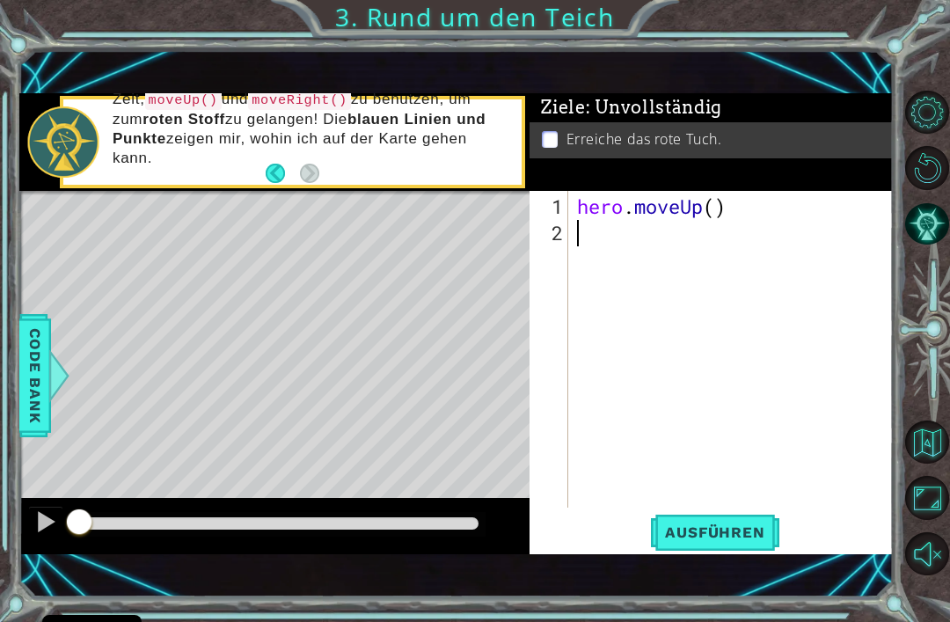
click at [689, 141] on p "Erreiche das rote Tuch." at bounding box center [644, 138] width 156 height 19
click at [549, 132] on p at bounding box center [550, 139] width 16 height 17
click at [551, 140] on p at bounding box center [550, 139] width 16 height 17
click at [675, 149] on p "Erreiche das rote Tuch." at bounding box center [644, 138] width 156 height 19
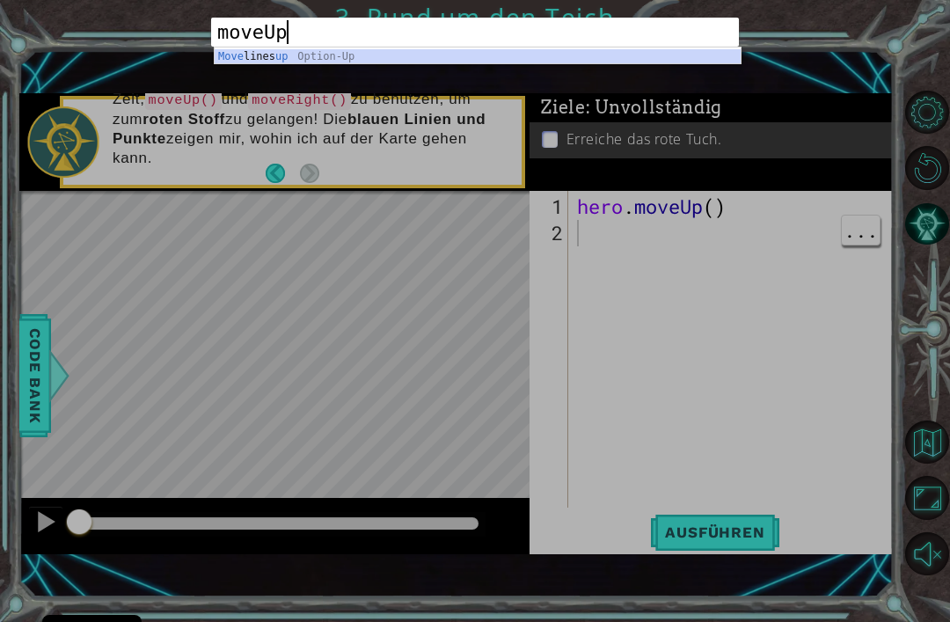
scroll to position [0, 3]
type textarea "moveUp()"
click at [615, 252] on div "moveUp() 1 moveUp() ההההההההההההההההההההההההההההההההההההההההההההההההההההההההההה…" at bounding box center [475, 311] width 950 height 622
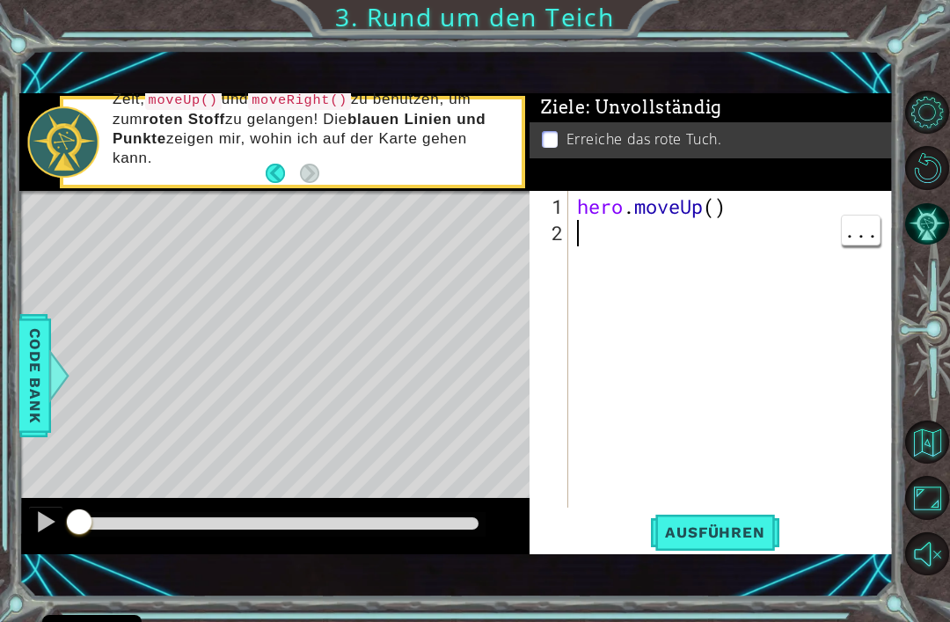
click at [617, 244] on div "hero . moveUp ( )" at bounding box center [736, 378] width 325 height 369
type textarea "m"
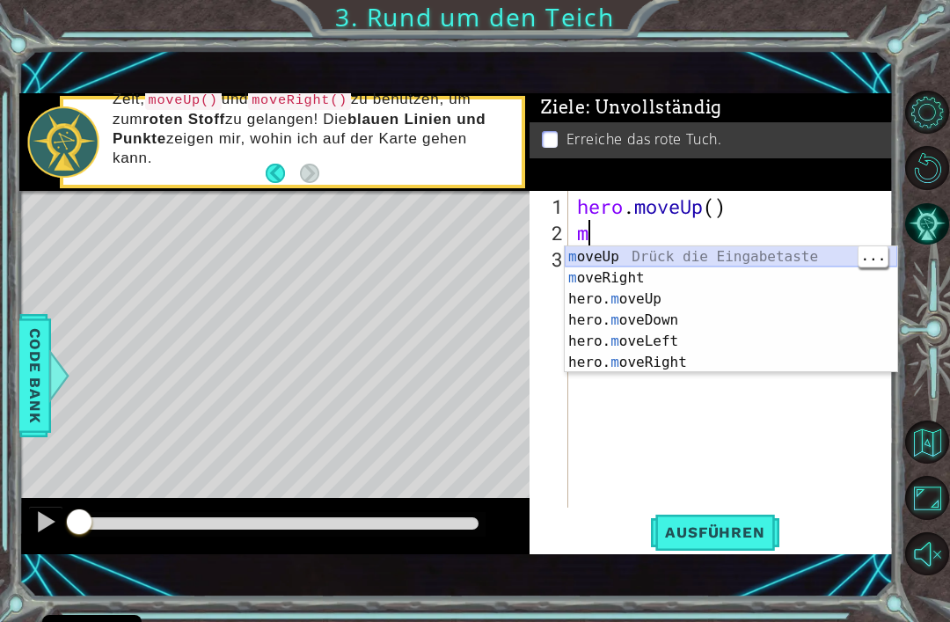
click at [769, 265] on div "m oveUp Drück die Eingabetaste m oveRight Drück die Eingabetaste hero. m oveUp …" at bounding box center [731, 330] width 333 height 169
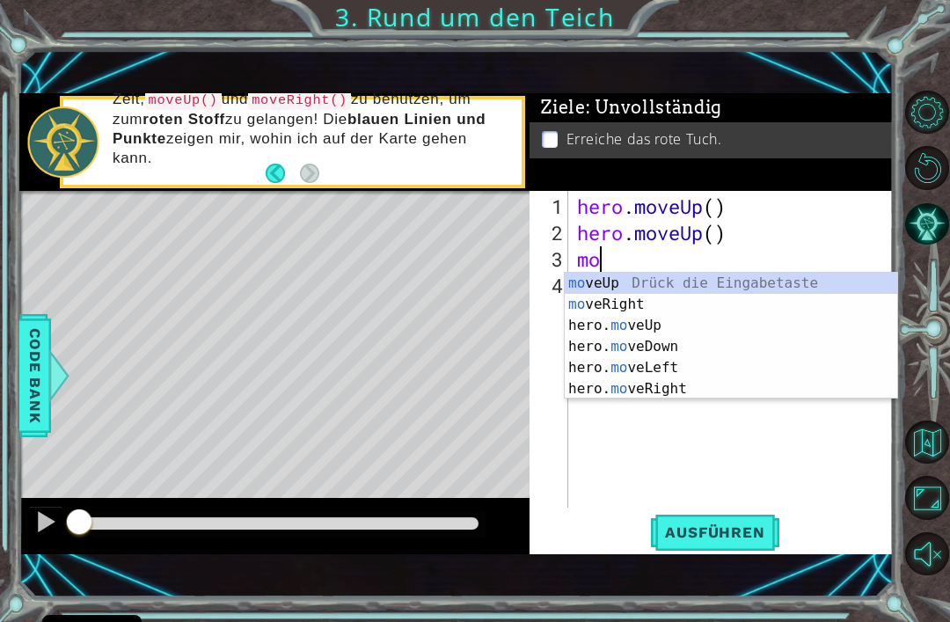
scroll to position [0, 1]
type textarea "move"
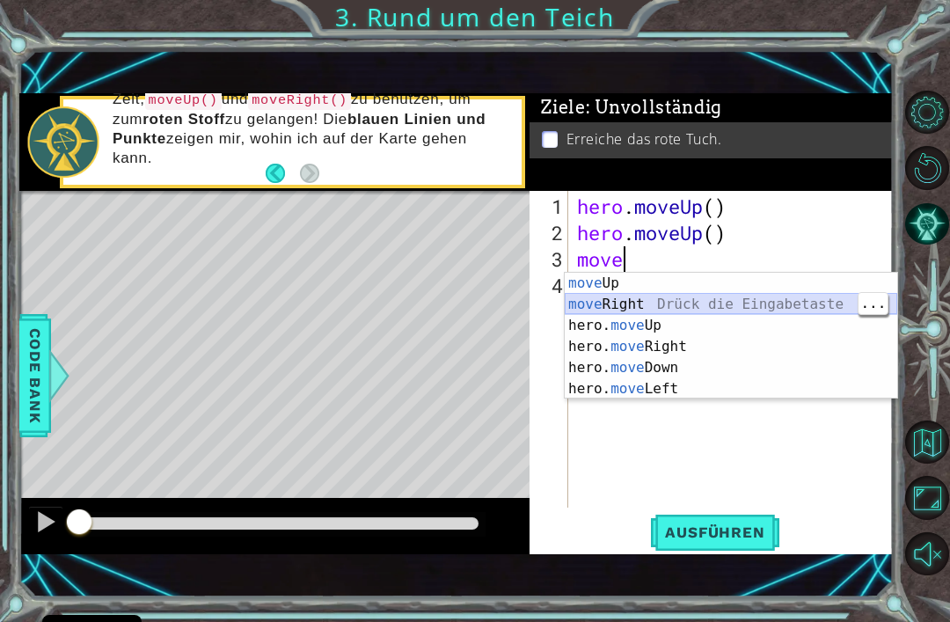
click at [649, 303] on div "move Up Drück die Eingabetaste move Right Drück die Eingabetaste hero. move Up …" at bounding box center [731, 357] width 333 height 169
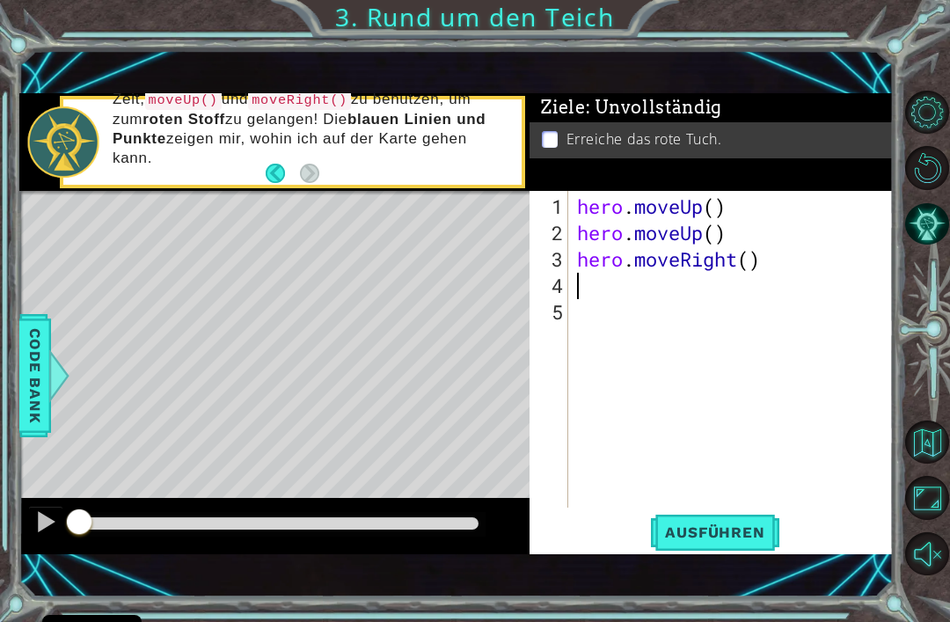
scroll to position [0, 0]
click at [748, 536] on span "Ausführen" at bounding box center [714, 532] width 135 height 18
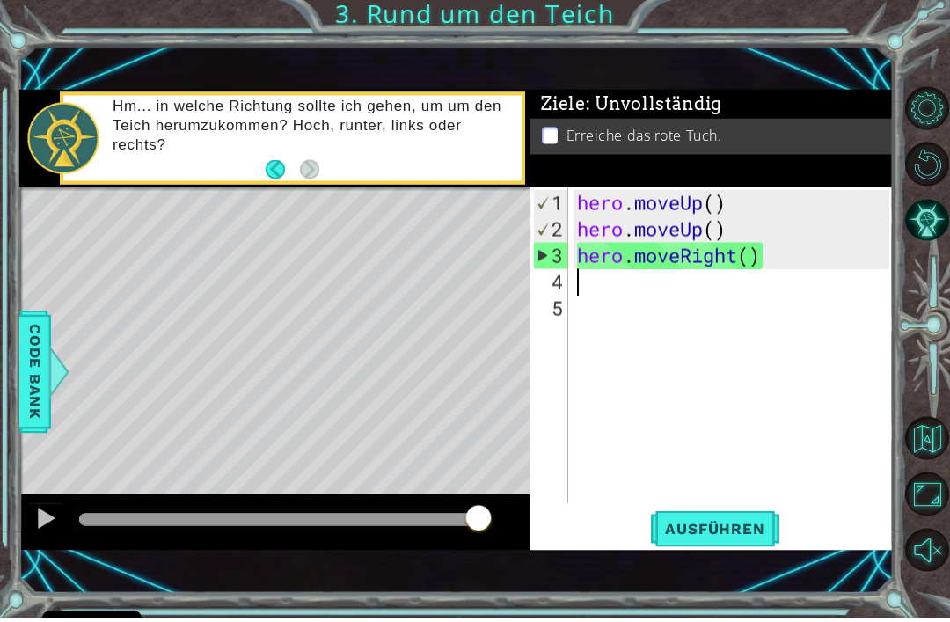
click at [277, 177] on button "Back" at bounding box center [283, 173] width 34 height 19
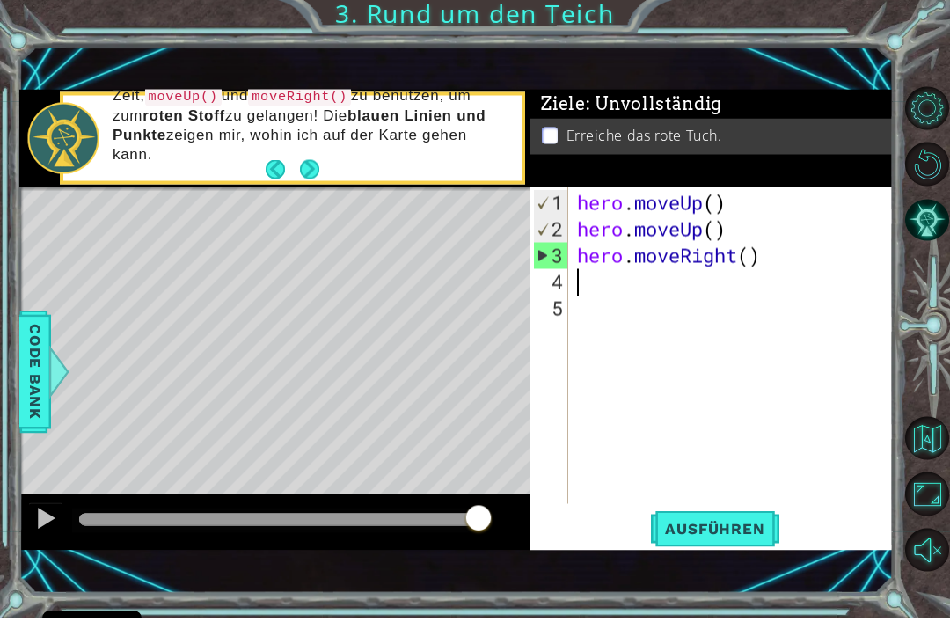
type textarea "h"
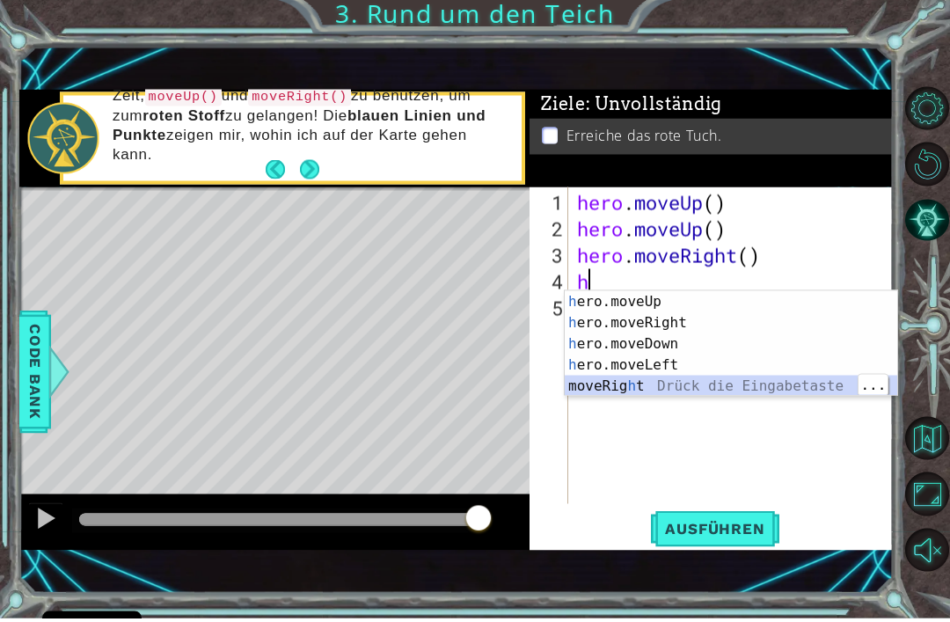
click at [704, 384] on div "h ero.moveUp Drück die Eingabetaste h ero.moveRight Drück die Eingabetaste h er…" at bounding box center [731, 369] width 333 height 148
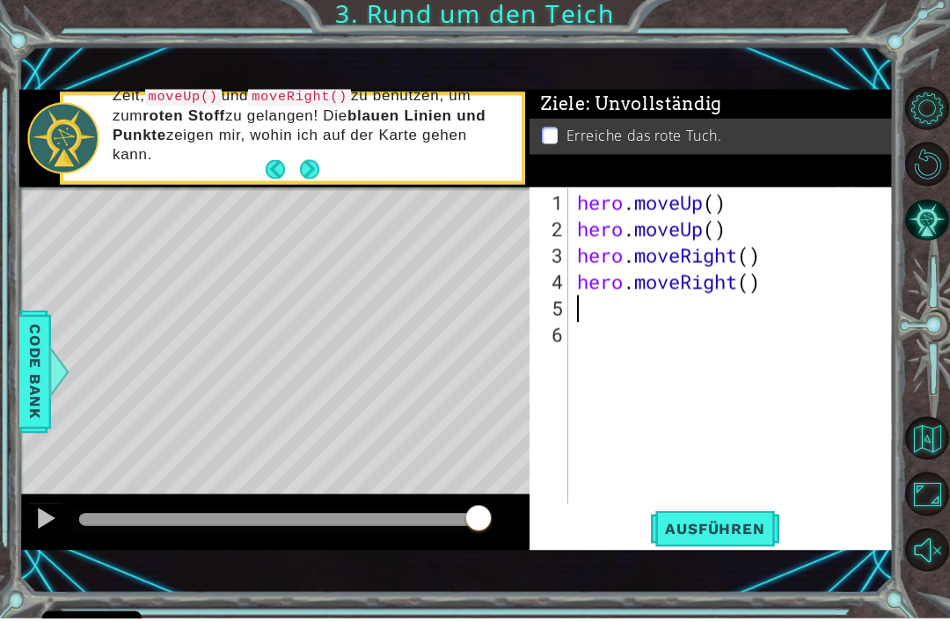
click at [745, 532] on span "Ausführen" at bounding box center [714, 532] width 135 height 18
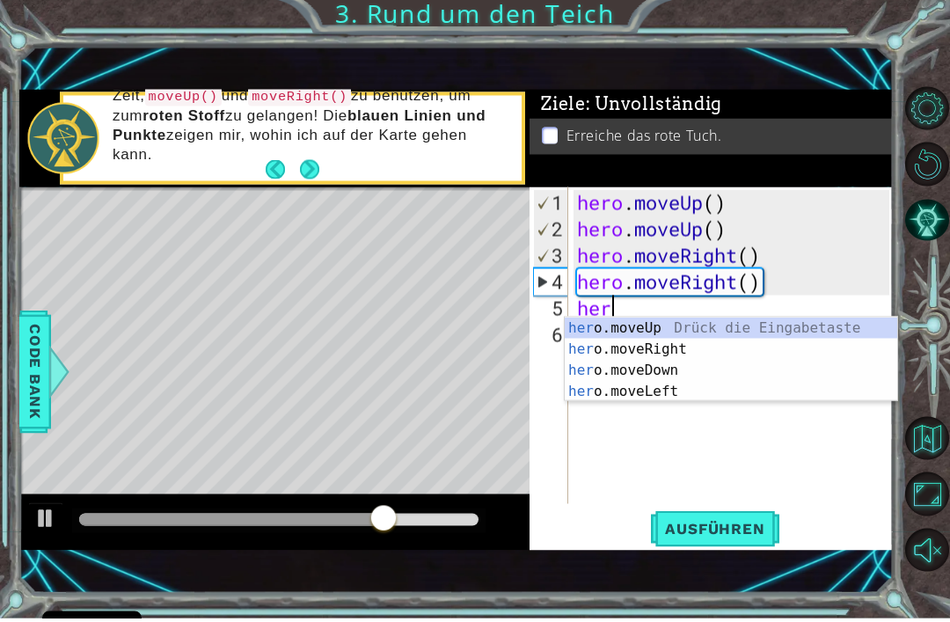
scroll to position [0, 1]
type textarea "hero"
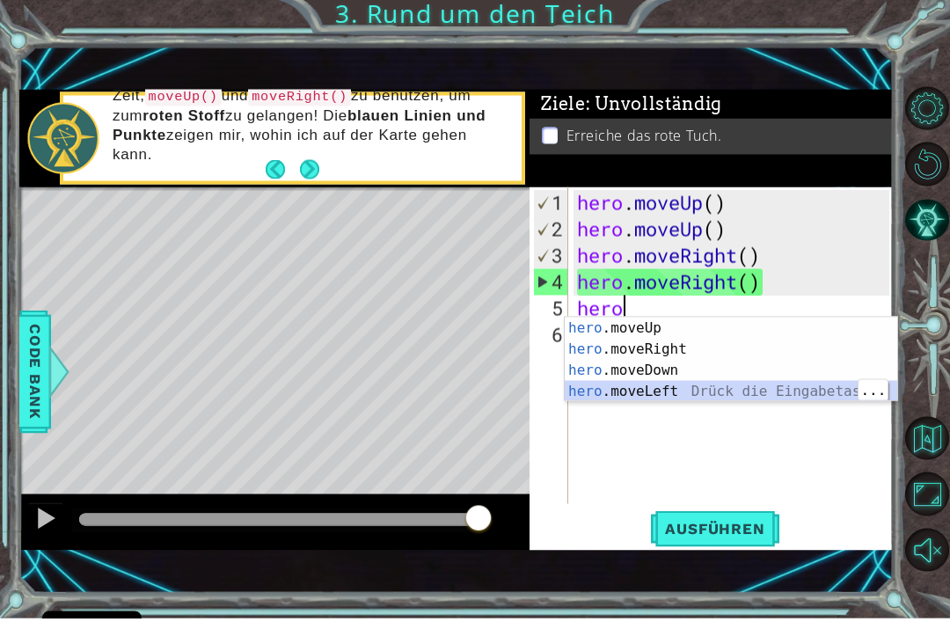
scroll to position [0, 0]
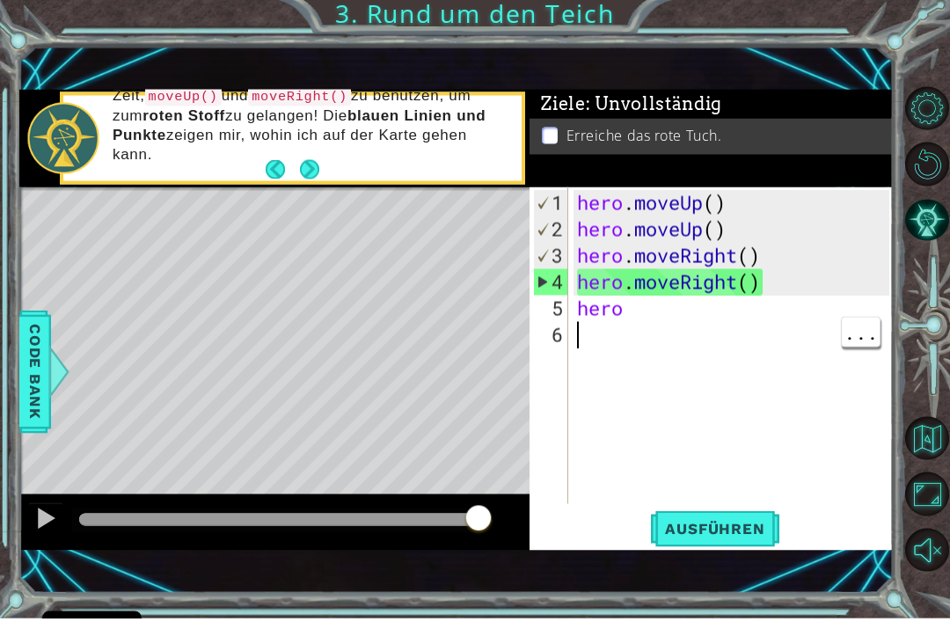
click at [729, 517] on button "Ausführen" at bounding box center [714, 533] width 135 height 36
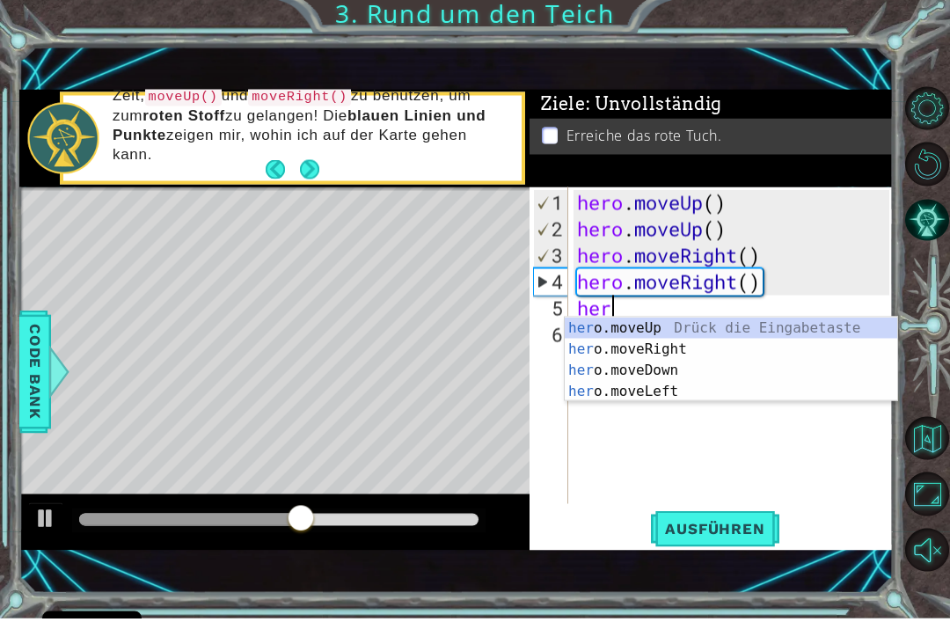
type textarea "h"
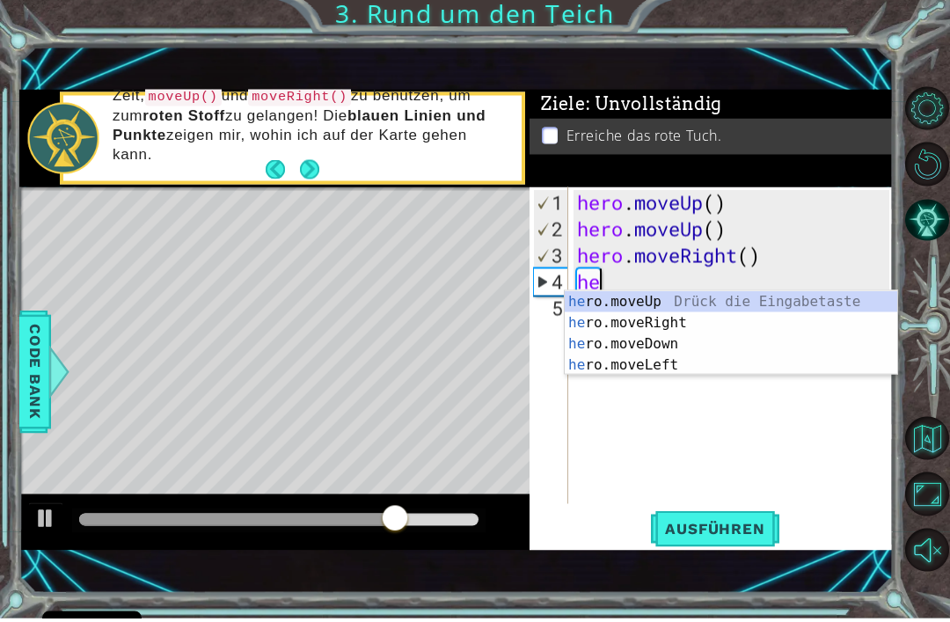
type textarea "h"
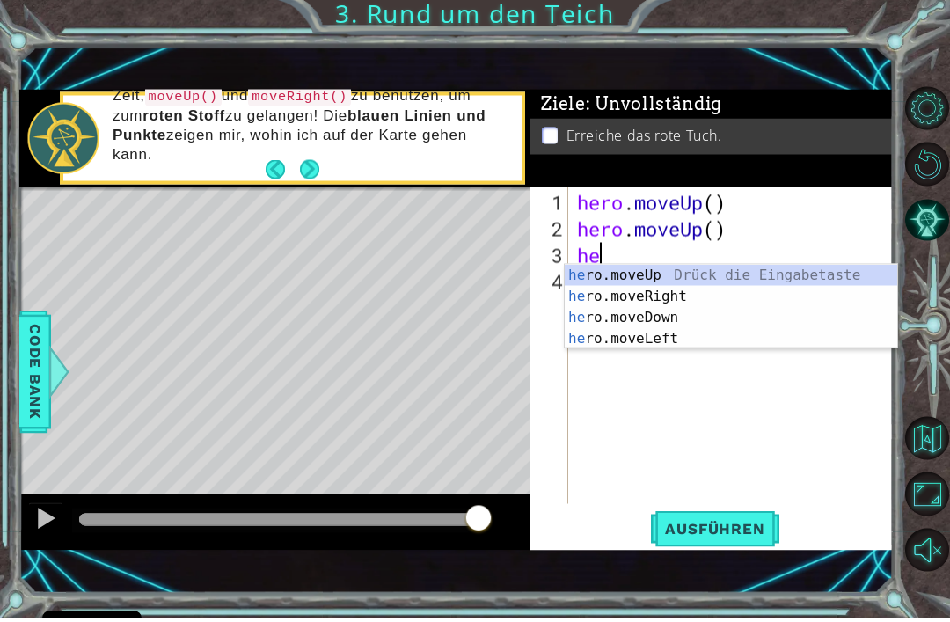
type textarea "h"
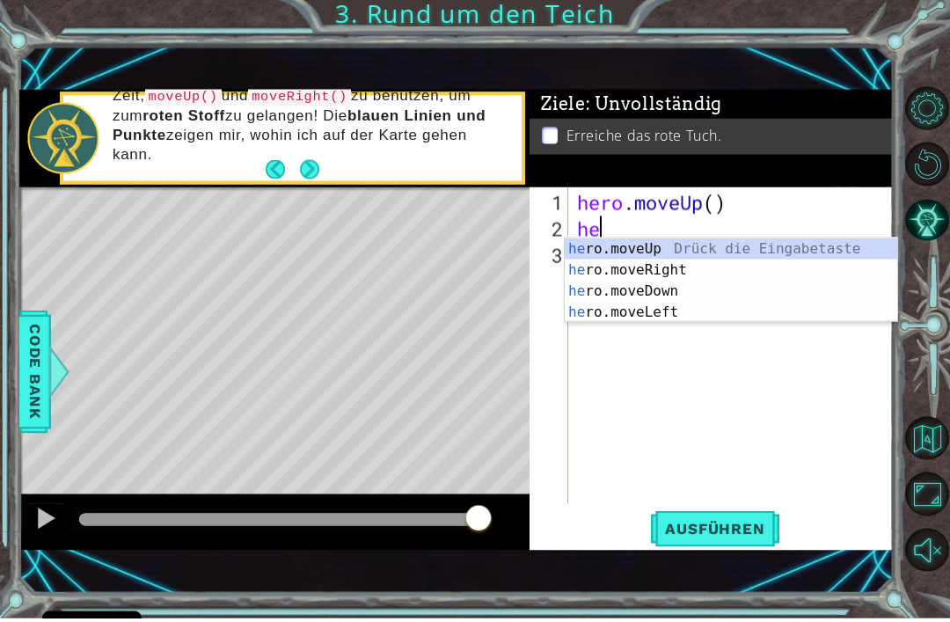
type textarea "h"
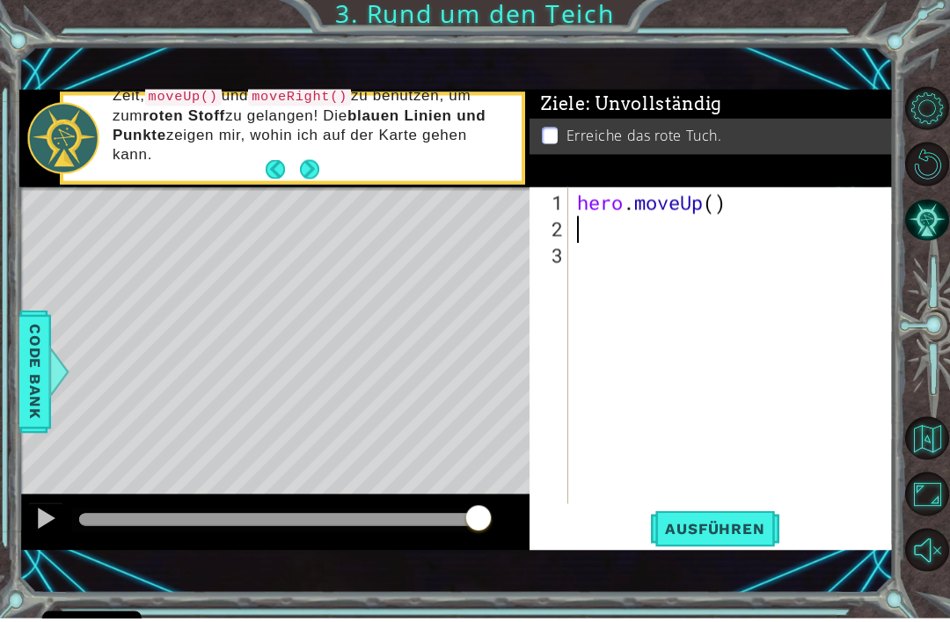
type textarea "he"
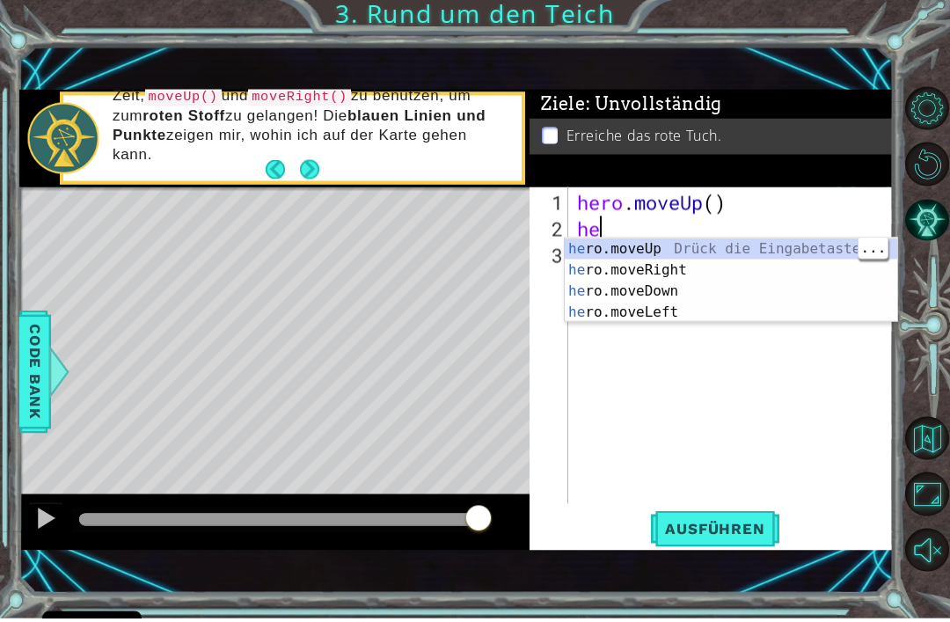
click at [665, 250] on div "he ro.moveUp Drück die Eingabetaste he ro.moveRight Drück die Eingabetaste he r…" at bounding box center [731, 305] width 333 height 127
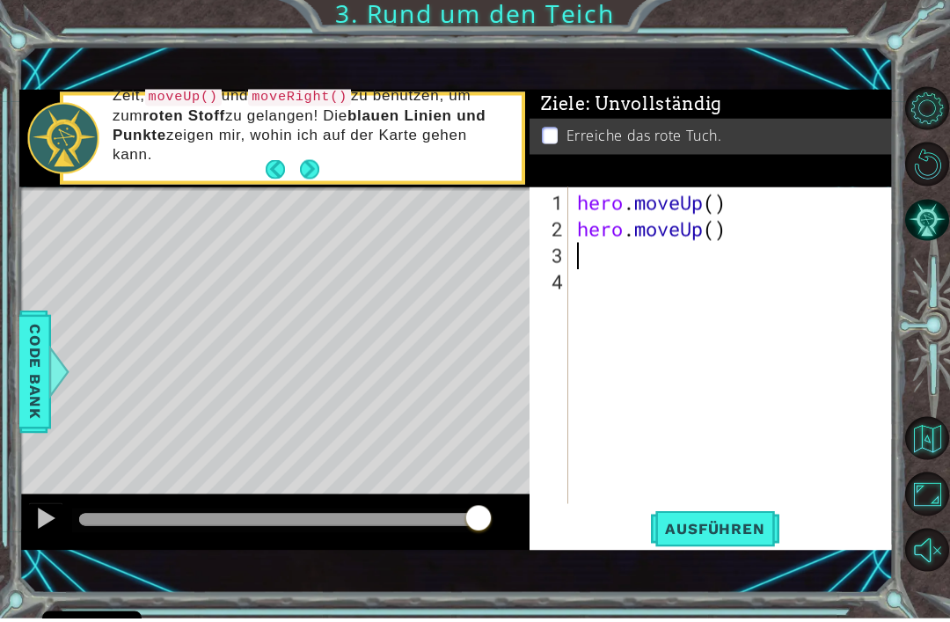
click at [723, 546] on button "Ausführen" at bounding box center [714, 533] width 135 height 36
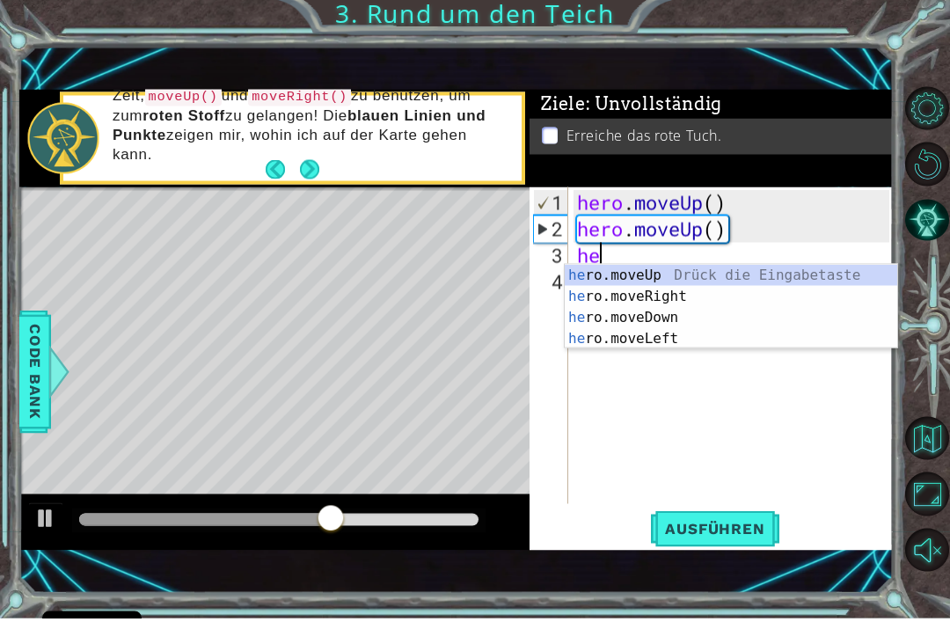
scroll to position [0, 1]
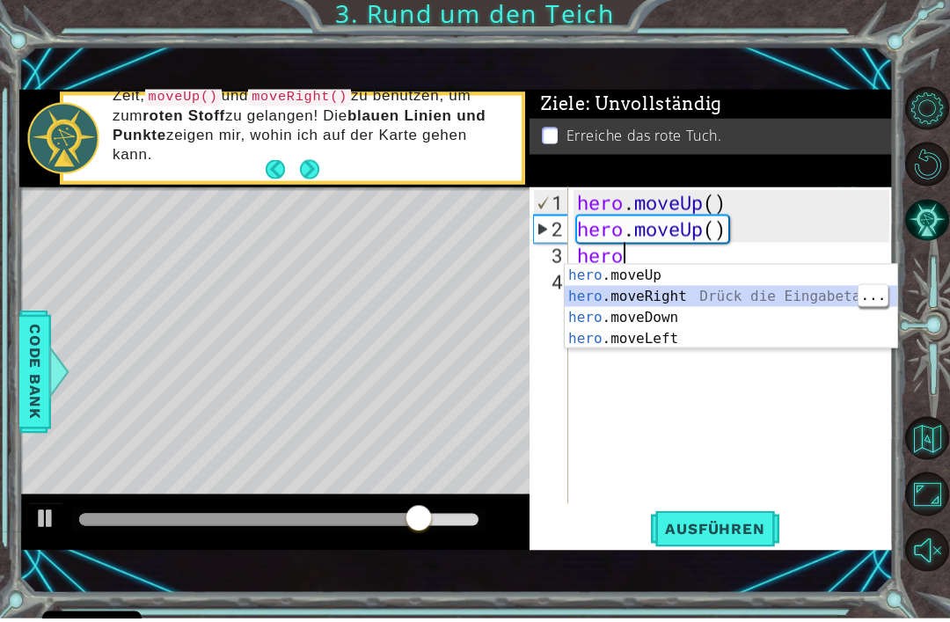
click at [741, 535] on span "Ausführen" at bounding box center [714, 532] width 135 height 18
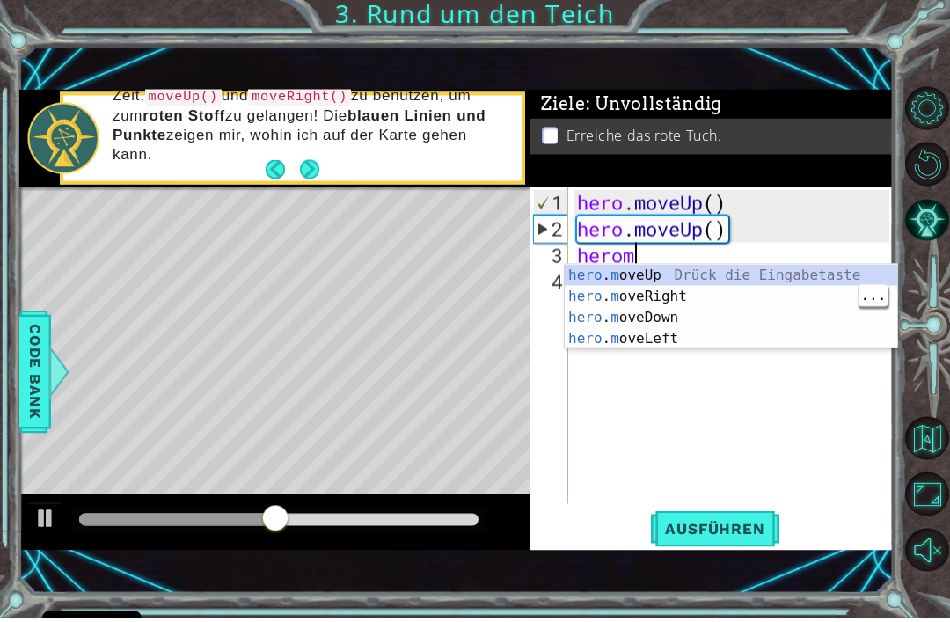
scroll to position [0, 2]
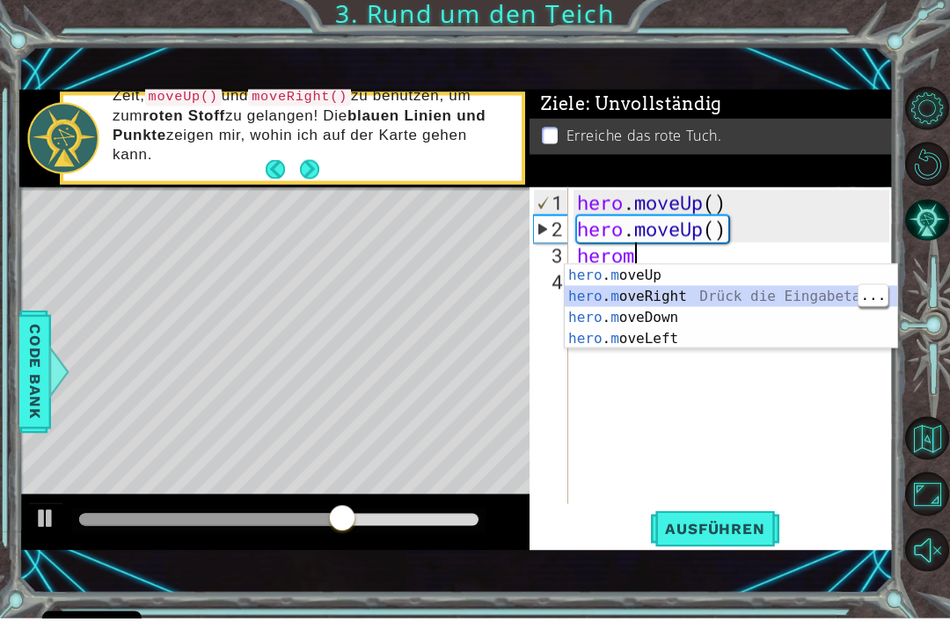
click at [727, 536] on span "Ausführen" at bounding box center [714, 532] width 135 height 18
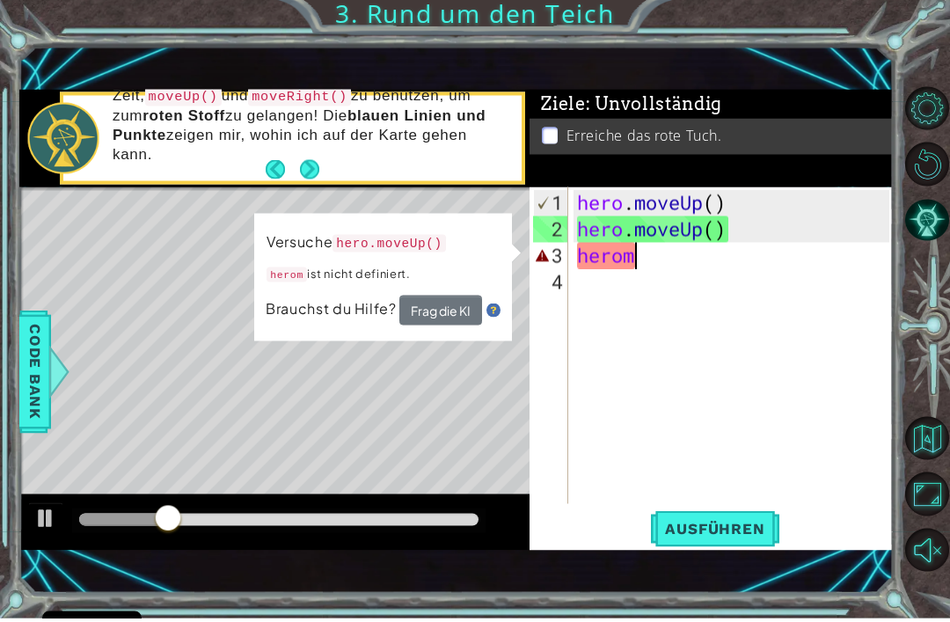
scroll to position [0, 3]
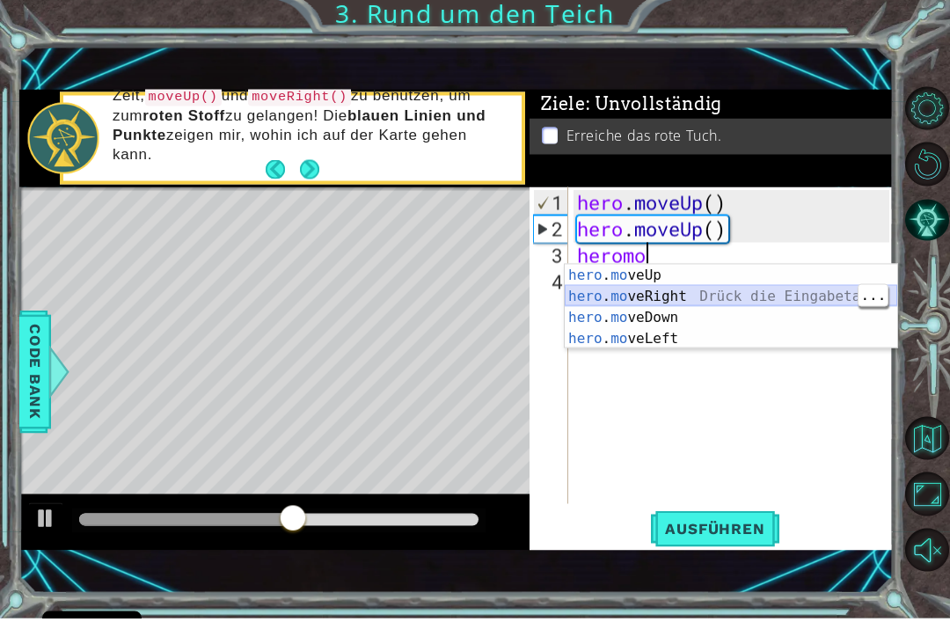
type textarea "heromo"
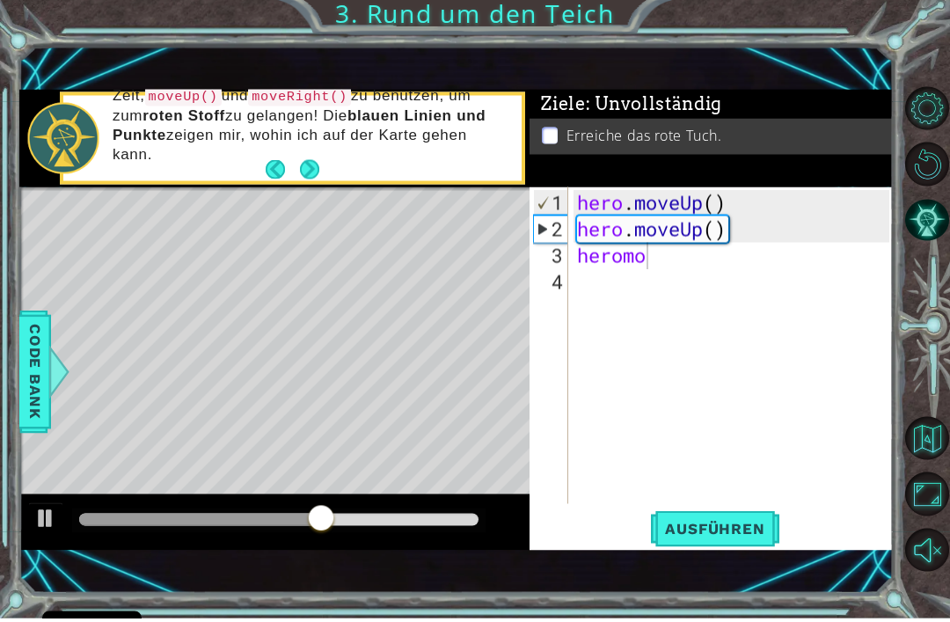
scroll to position [4, 0]
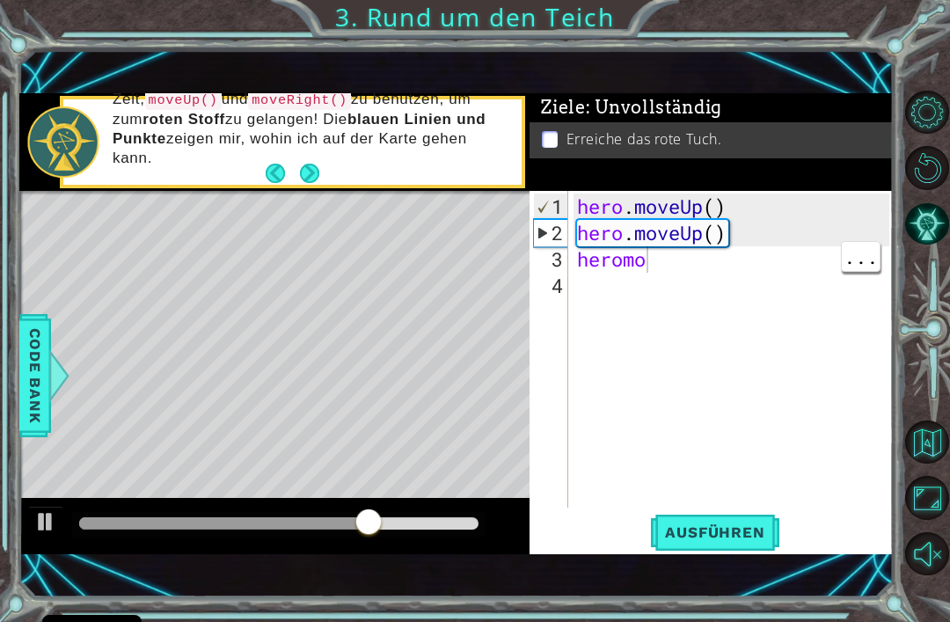
click at [683, 264] on div "hero . moveUp ( ) hero . moveUp ( ) heromo" at bounding box center [736, 378] width 325 height 369
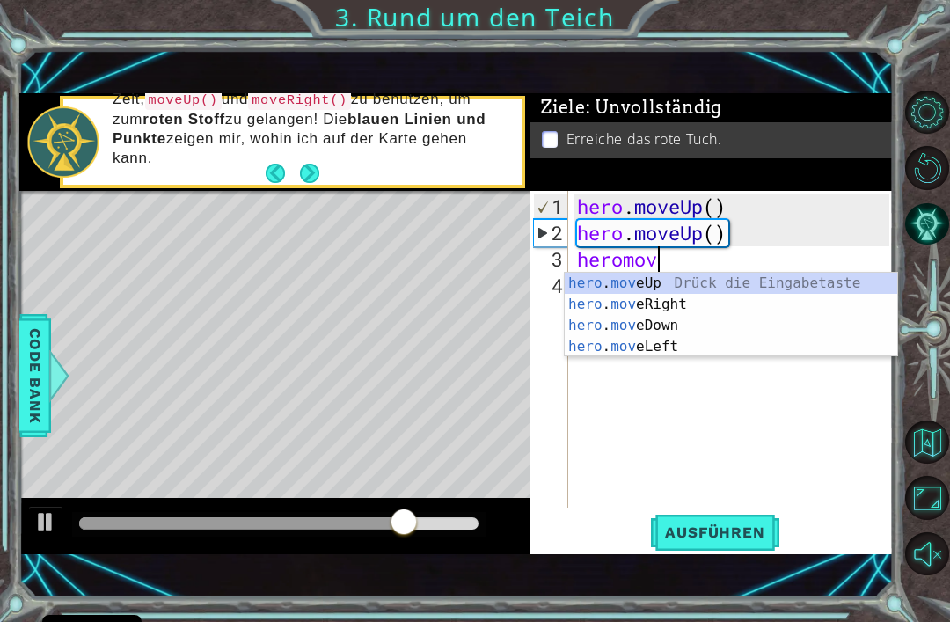
scroll to position [0, 4]
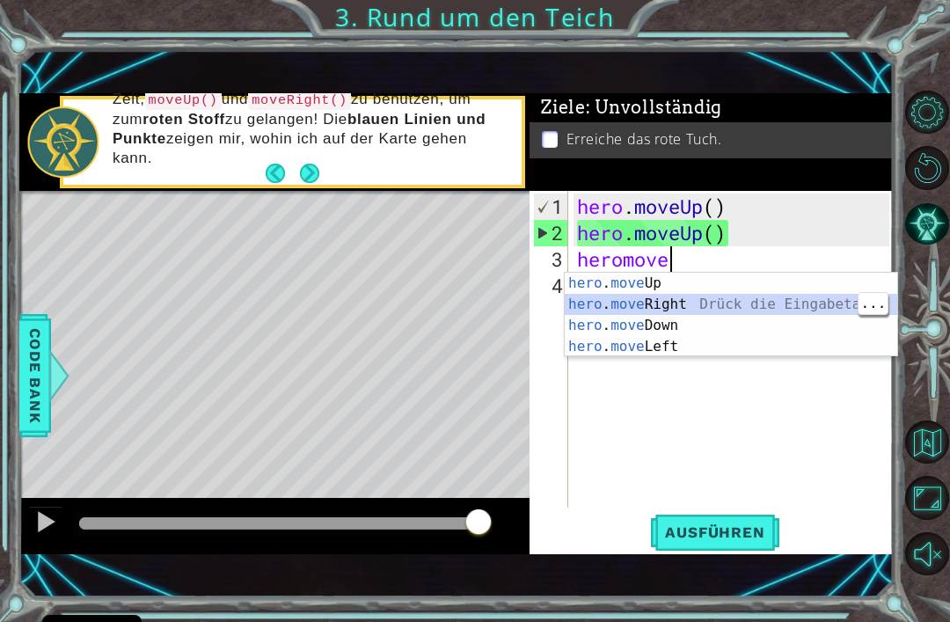
click at [677, 315] on div "hero . move Up Drück die Eingabetaste hero . move Right Drück die Eingabetaste …" at bounding box center [731, 336] width 333 height 127
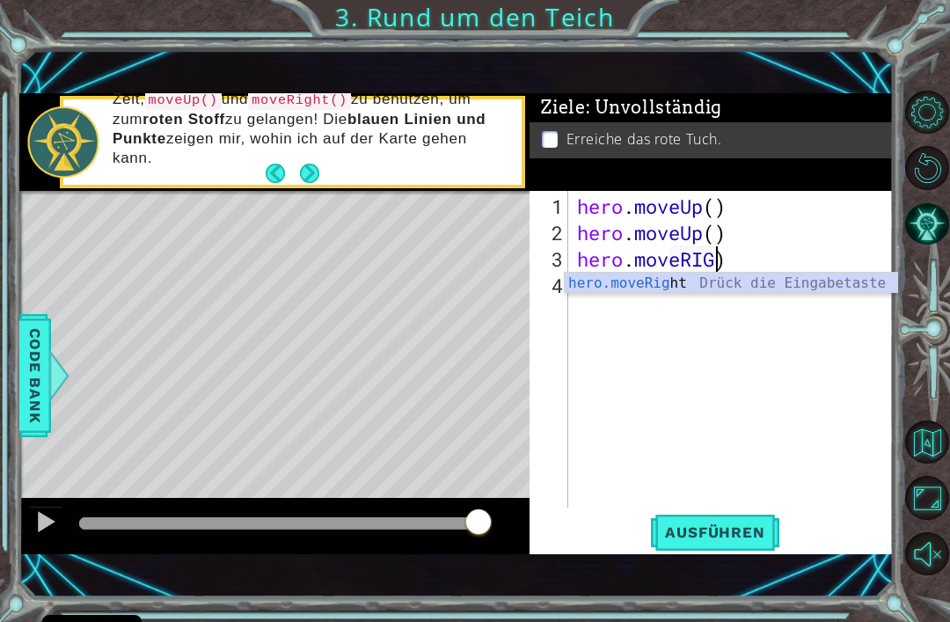
scroll to position [0, 6]
type textarea "hero.moveRight()"
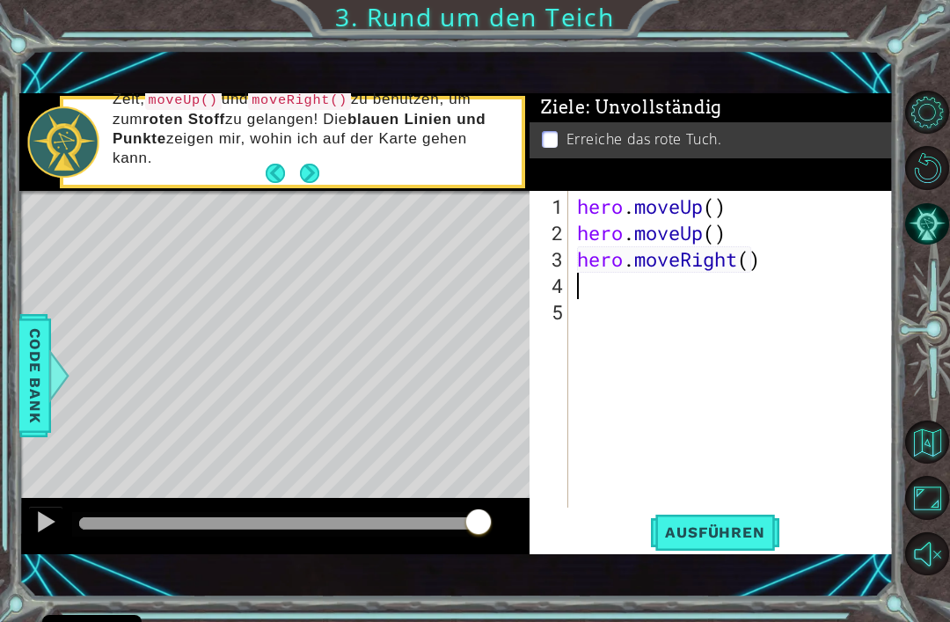
scroll to position [0, 0]
click at [734, 531] on span "Ausführen" at bounding box center [714, 532] width 135 height 18
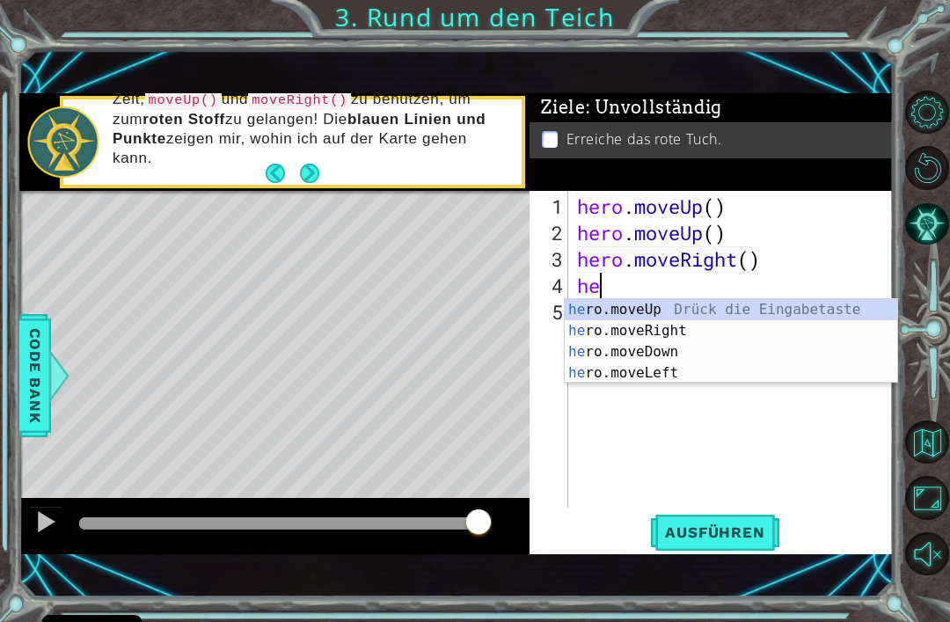
scroll to position [0, 1]
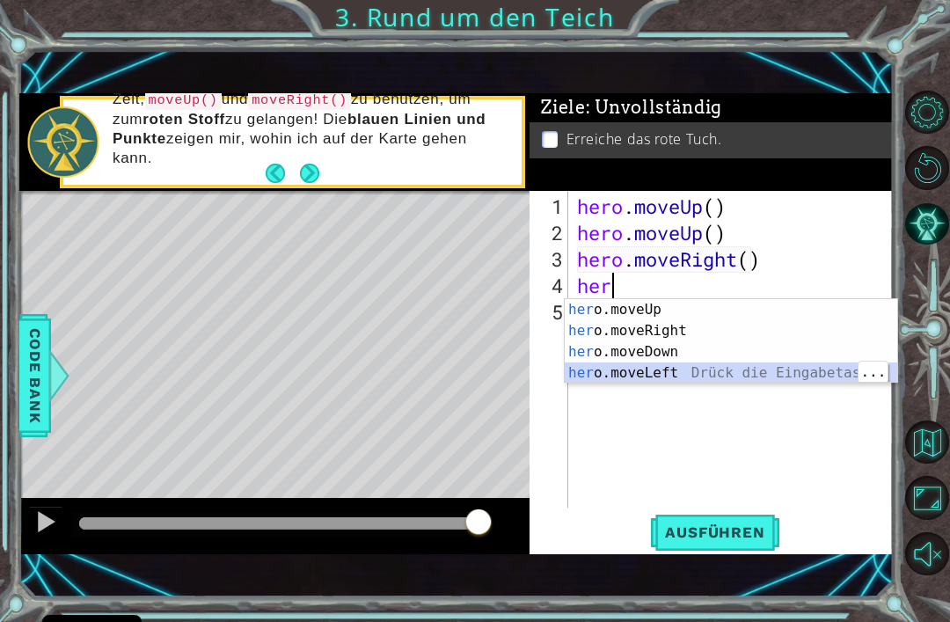
click at [751, 539] on span "Ausführen" at bounding box center [714, 532] width 135 height 18
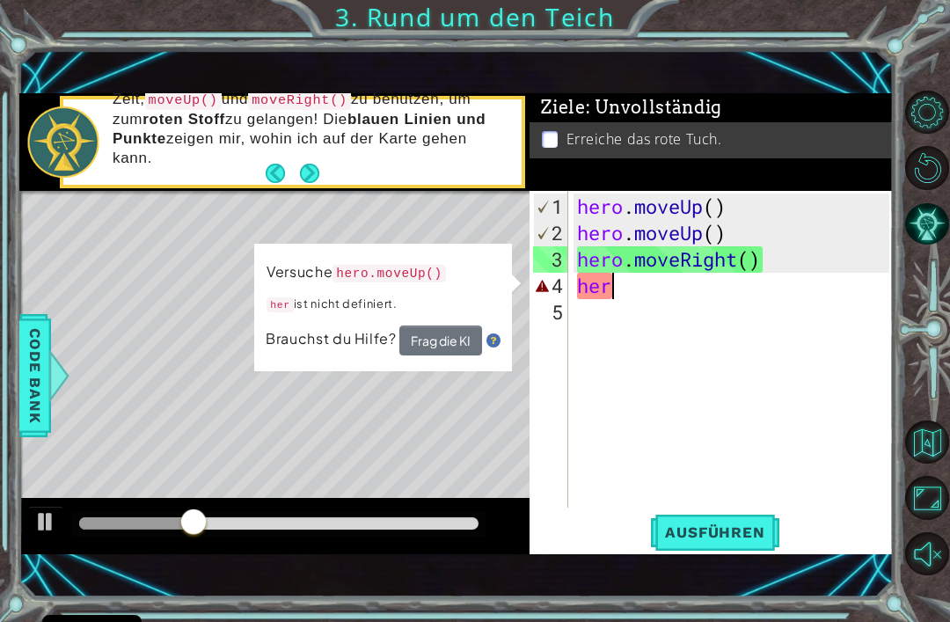
click at [428, 265] on code "hero.moveUp()" at bounding box center [389, 274] width 113 height 18
click at [419, 277] on code "hero.moveUp()" at bounding box center [389, 274] width 113 height 18
type textarea "hero"
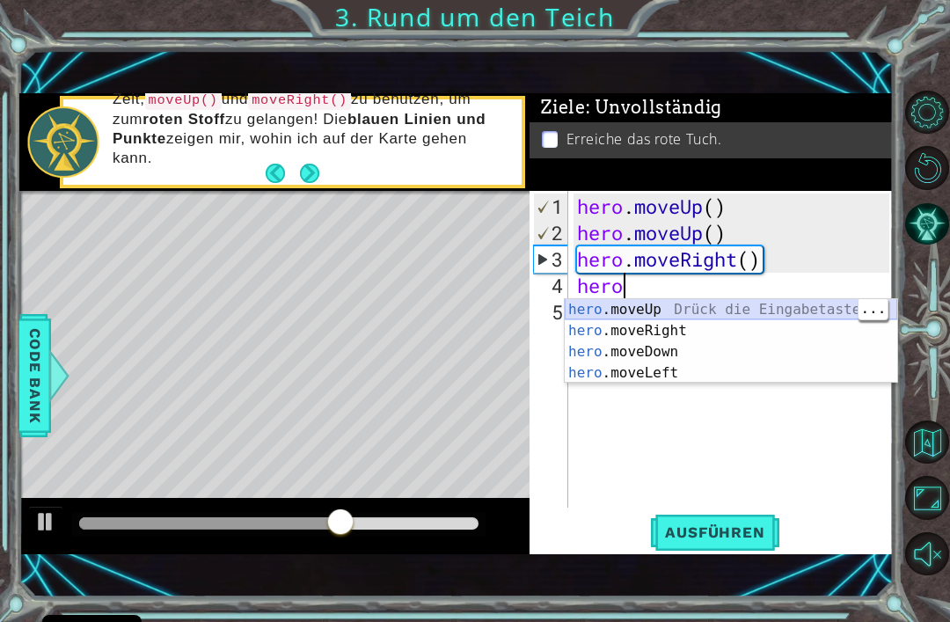
click at [651, 313] on div "hero .moveUp Drück die Eingabetaste hero .moveRight Drück die Eingabetaste hero…" at bounding box center [731, 362] width 333 height 127
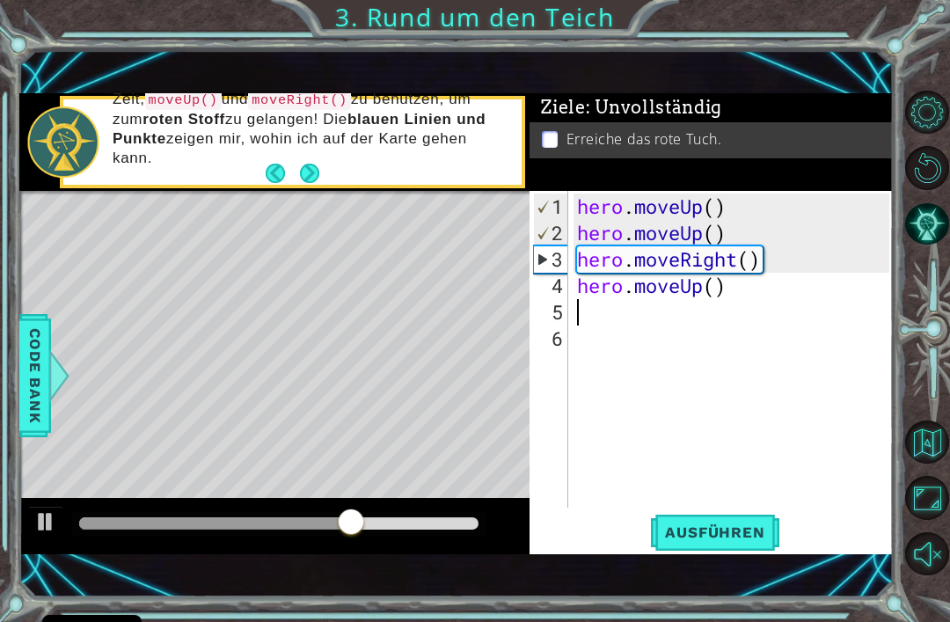
click at [733, 530] on span "Ausführen" at bounding box center [714, 532] width 135 height 18
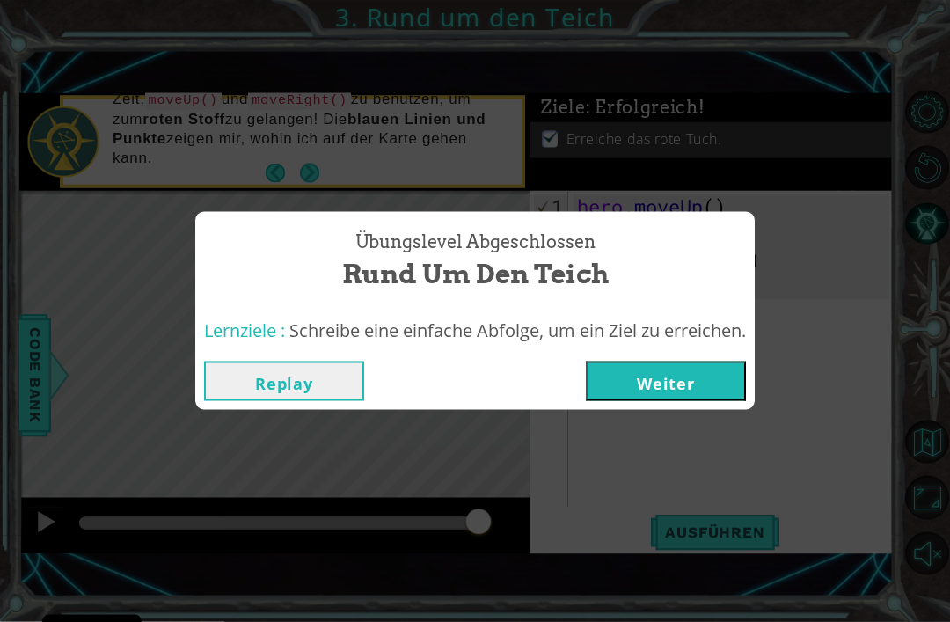
click at [715, 380] on button "Weiter" at bounding box center [666, 382] width 160 height 40
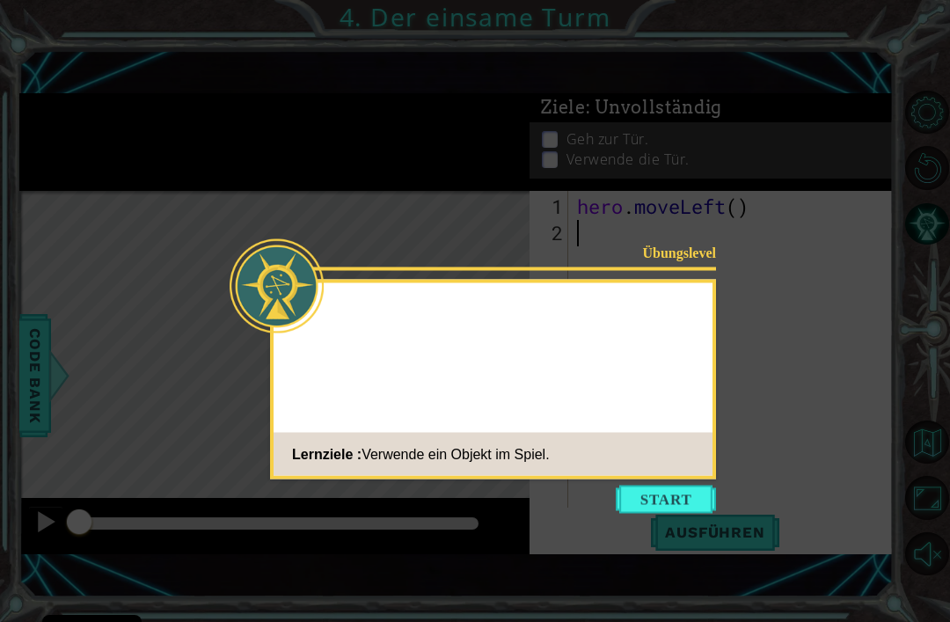
scroll to position [4, 0]
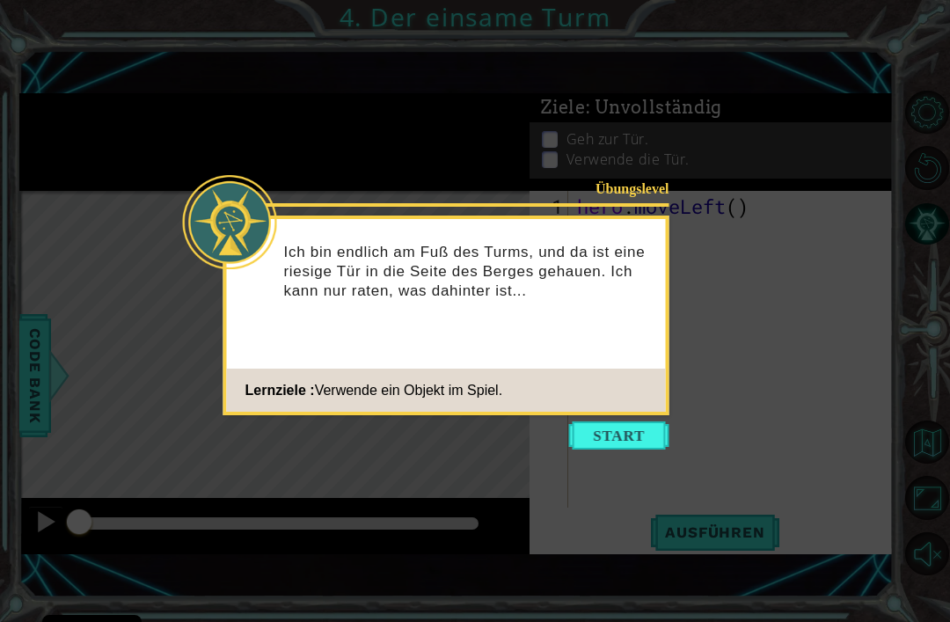
click at [647, 431] on button "Start" at bounding box center [619, 435] width 100 height 28
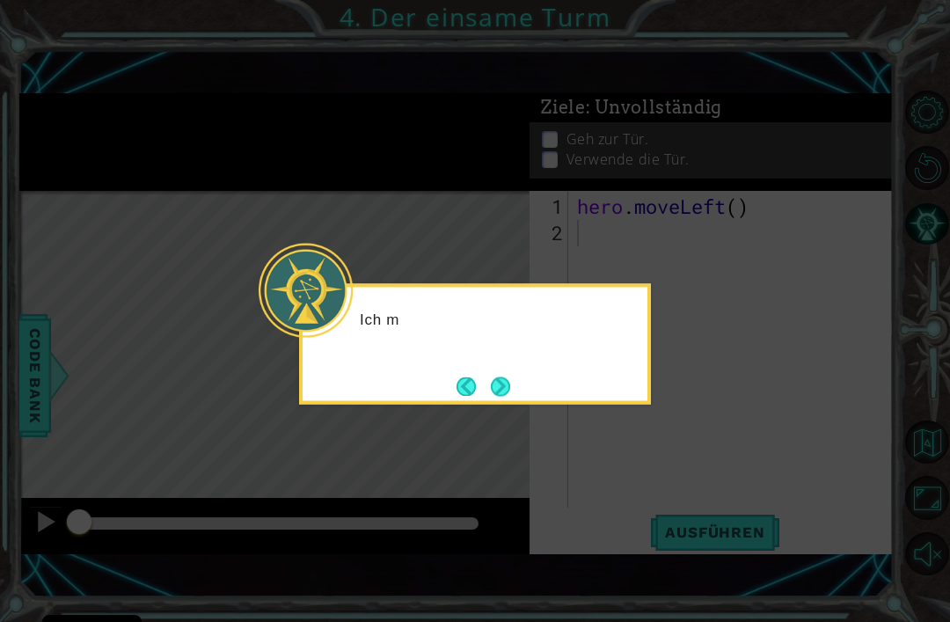
scroll to position [4, 0]
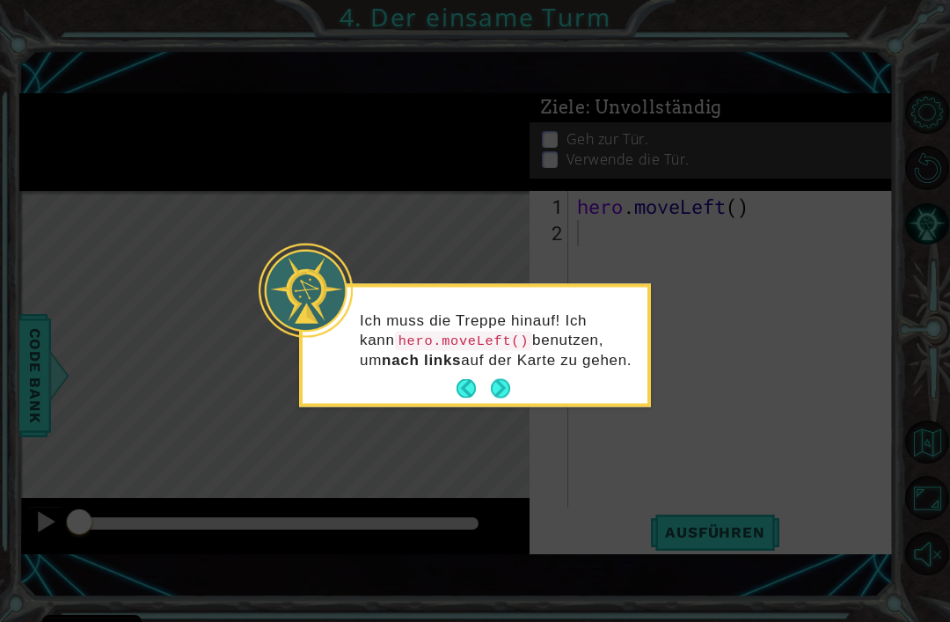
click at [503, 386] on button "Next" at bounding box center [500, 388] width 19 height 19
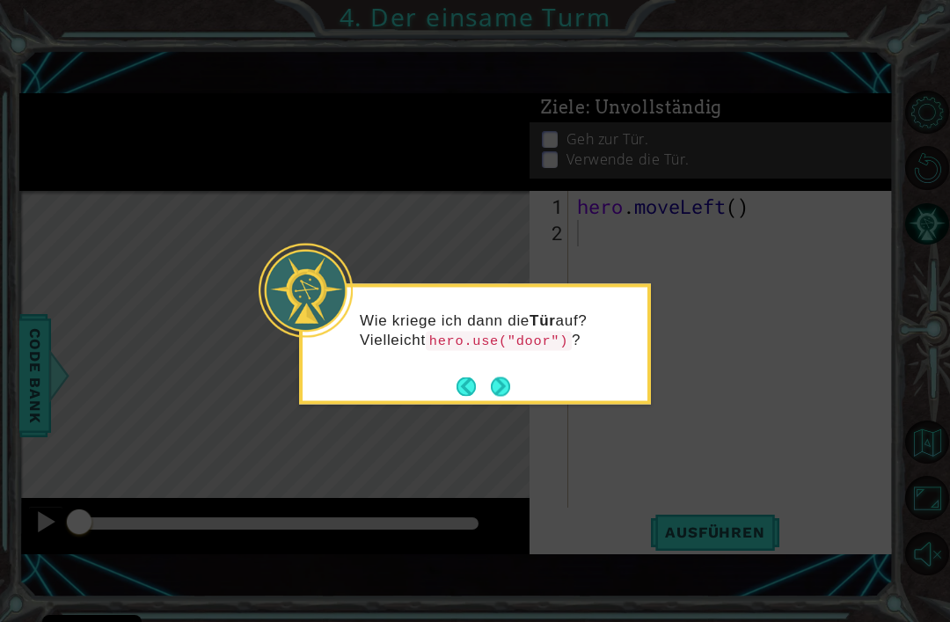
click at [510, 392] on button "Next" at bounding box center [500, 385] width 19 height 19
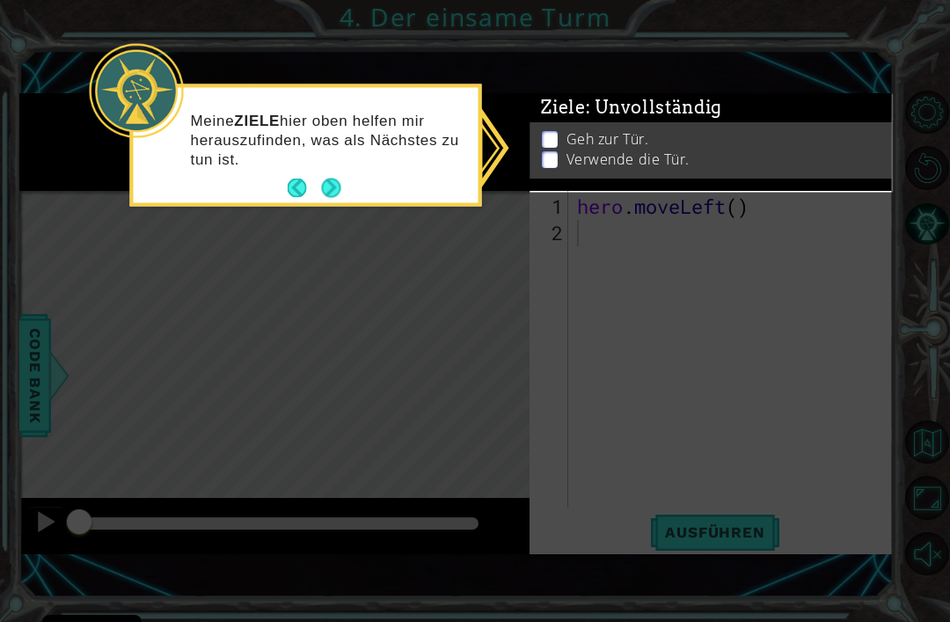
click at [326, 185] on button "Next" at bounding box center [330, 188] width 19 height 19
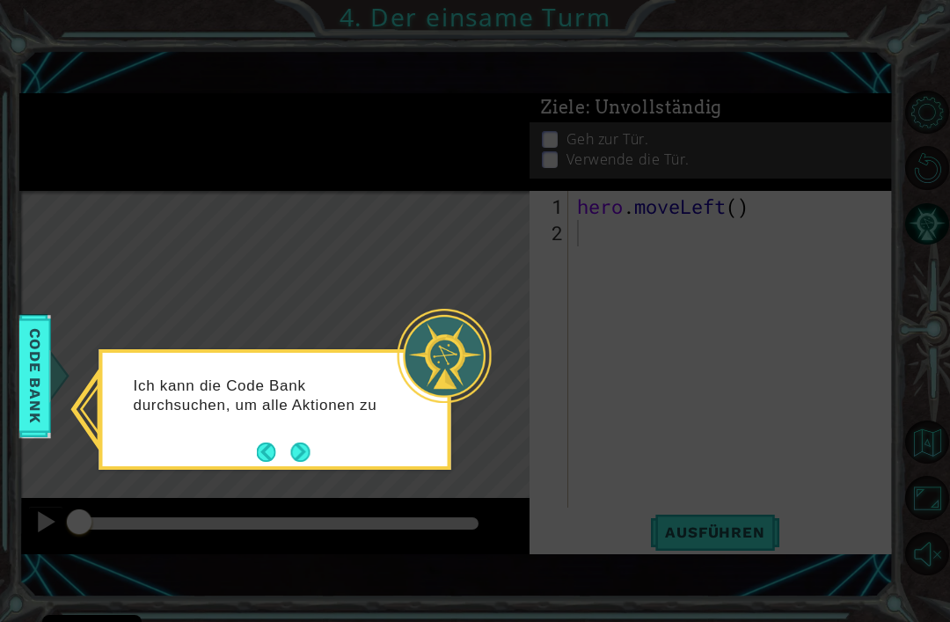
click at [318, 442] on div "Ich kann die Code Bank durchsuchen, um alle Aktionen zu" at bounding box center [275, 404] width 345 height 89
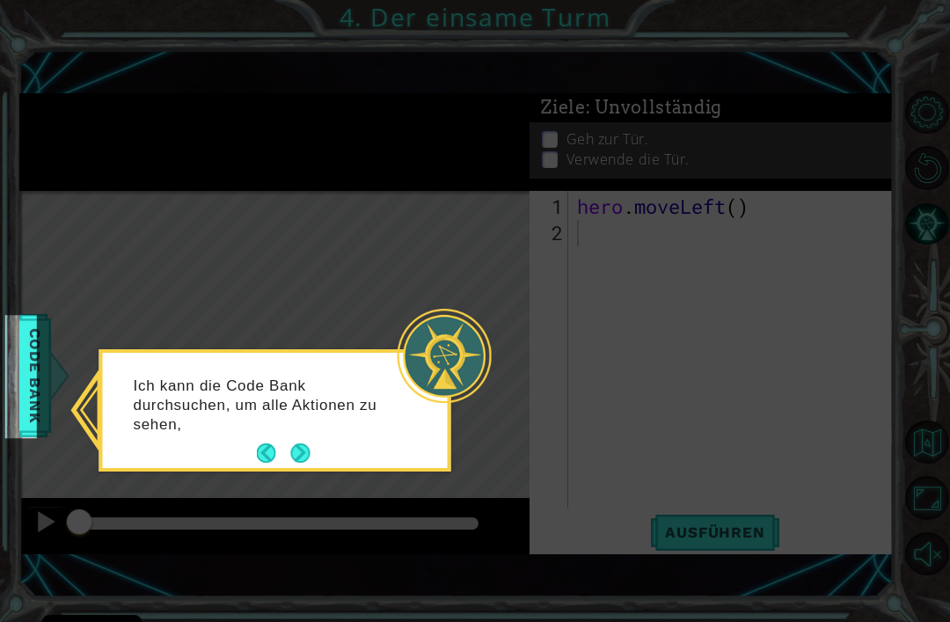
click at [308, 446] on button "Next" at bounding box center [299, 452] width 19 height 19
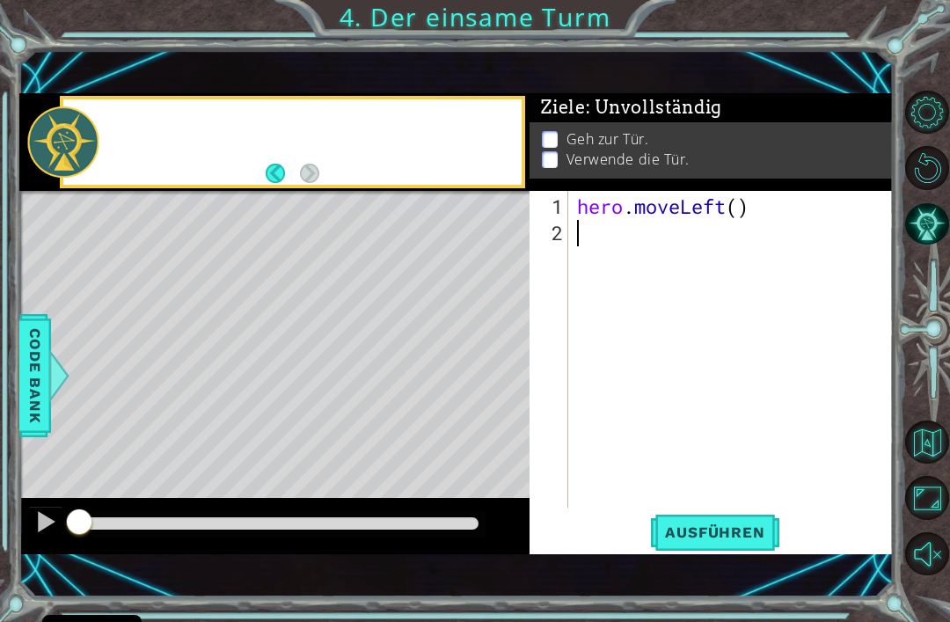
scroll to position [4, 0]
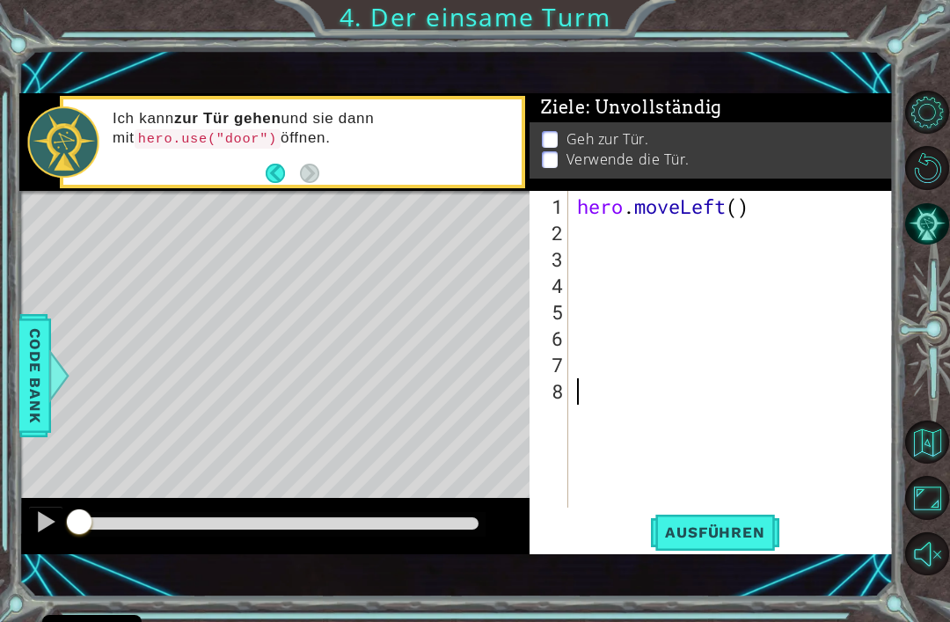
click at [713, 546] on button "Ausführen" at bounding box center [714, 533] width 135 height 36
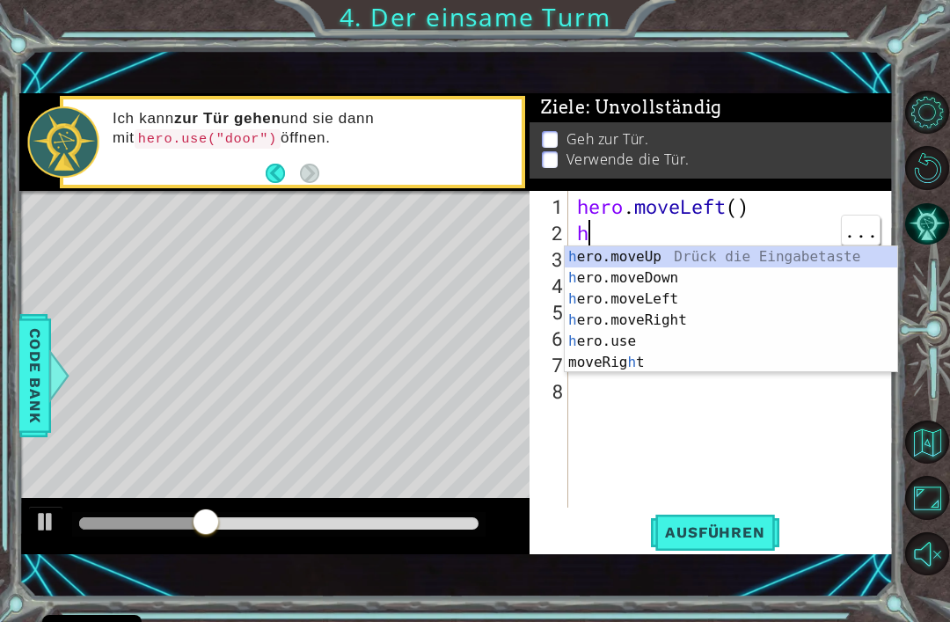
type textarea "he"
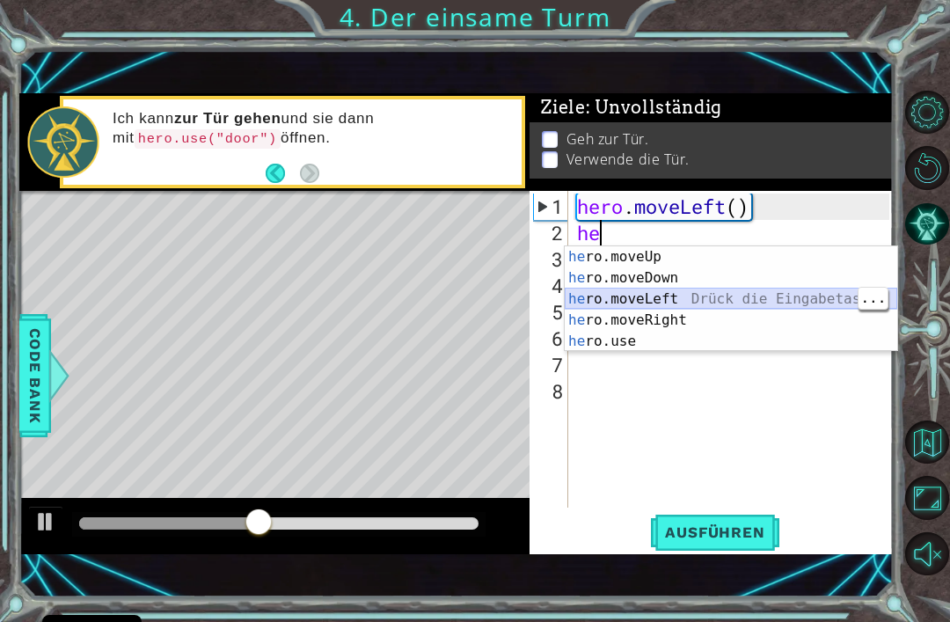
click at [676, 297] on div "he ro.moveUp Drück die Eingabetaste he ro.moveDown Drück die Eingabetaste he ro…" at bounding box center [731, 320] width 333 height 148
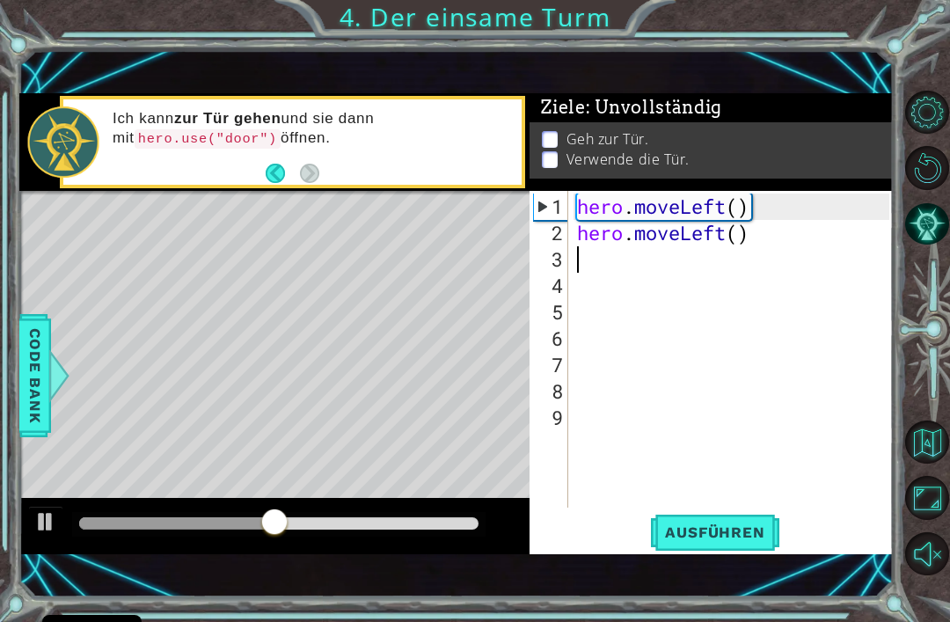
click at [731, 523] on span "Ausführen" at bounding box center [714, 532] width 135 height 18
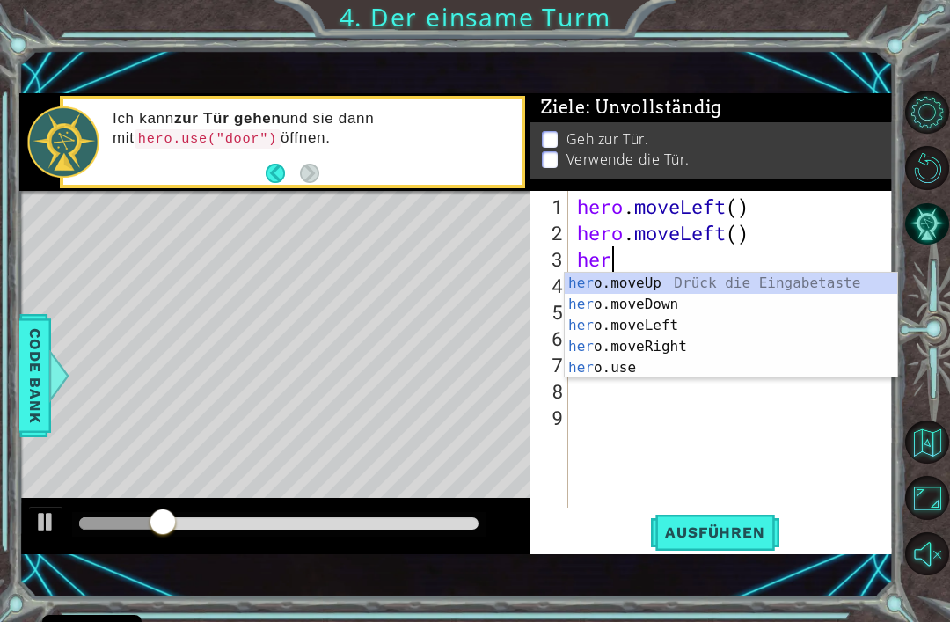
scroll to position [0, 1]
type textarea "hero"
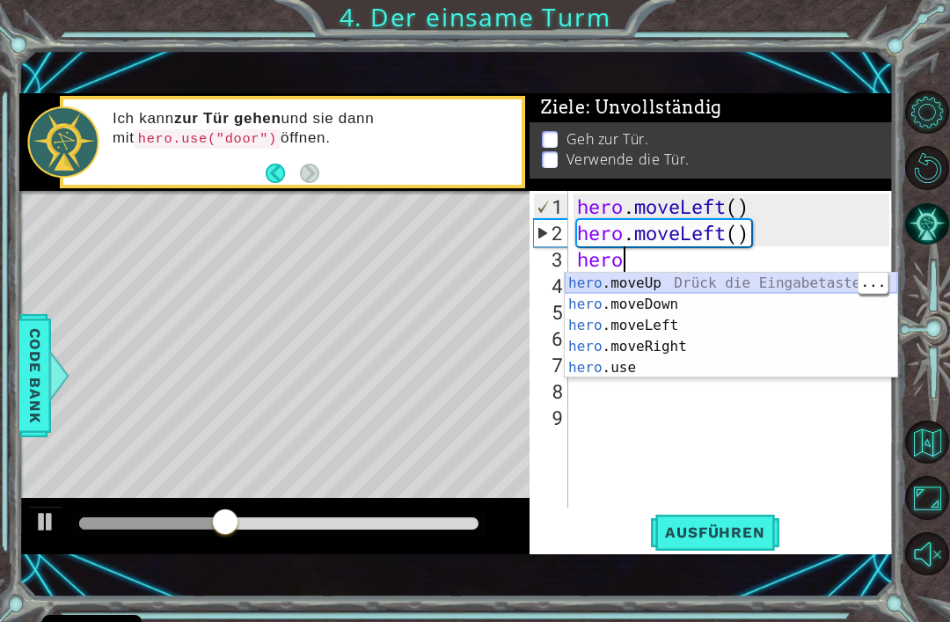
click at [657, 293] on div "hero .moveUp Drück die Eingabetaste hero .moveDown Drück die Eingabetaste hero …" at bounding box center [731, 347] width 333 height 148
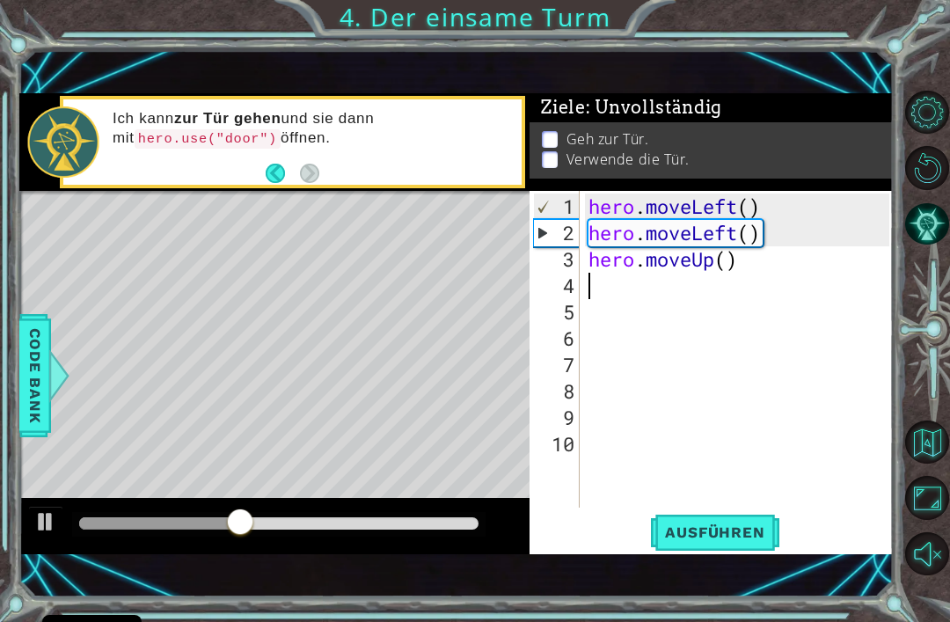
click at [738, 540] on span "Ausführen" at bounding box center [714, 532] width 135 height 18
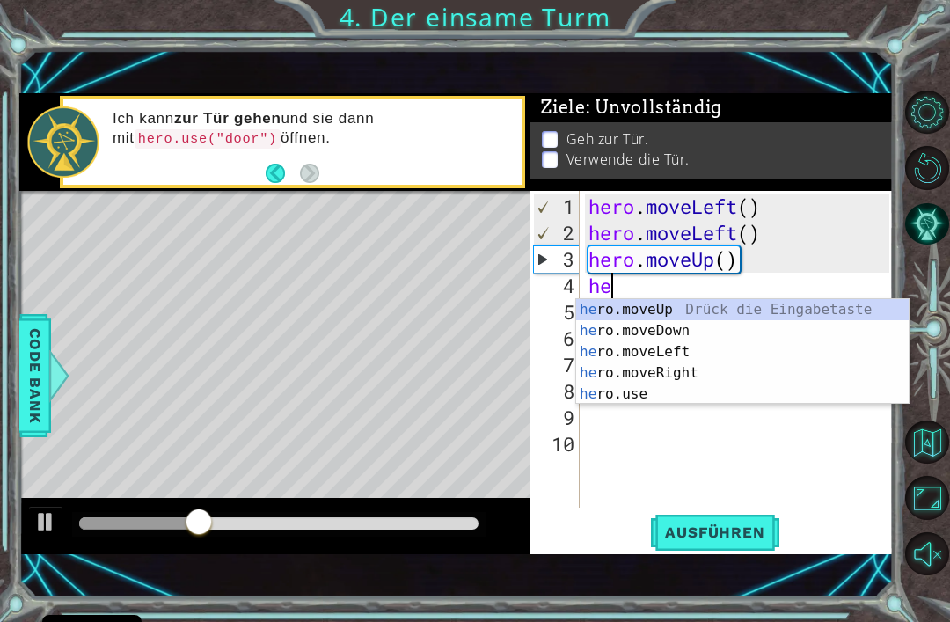
type textarea "her"
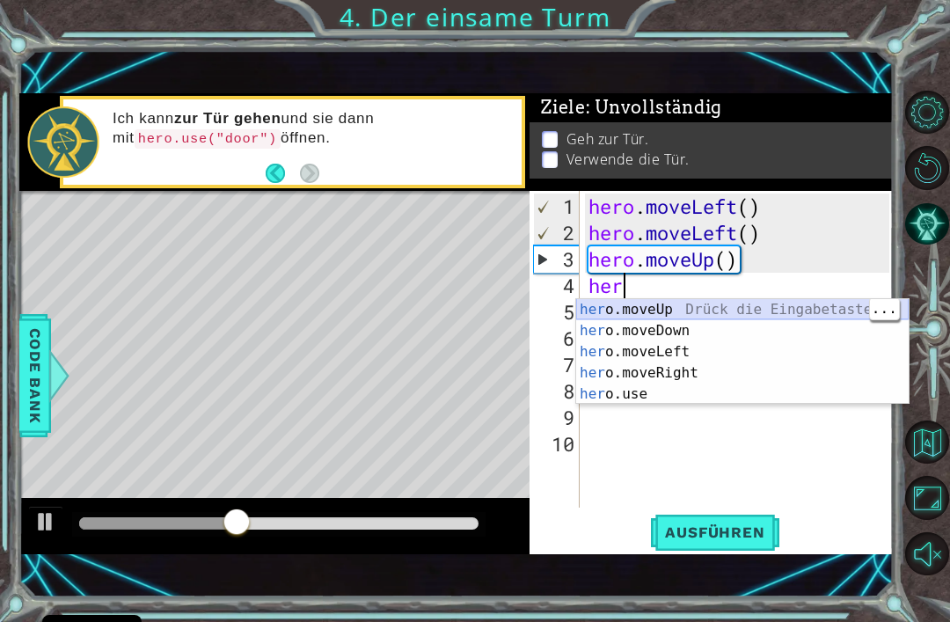
click at [749, 318] on div "her o.moveUp Drück die Eingabetaste her o.moveDown Drück die Eingabetaste her o…" at bounding box center [742, 373] width 333 height 148
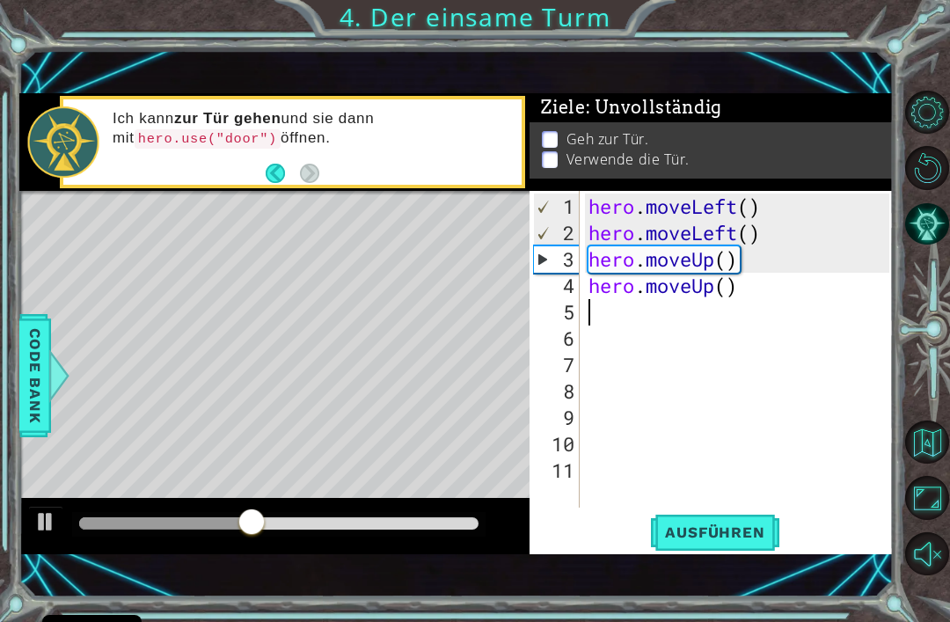
click at [717, 534] on span "Ausführen" at bounding box center [714, 532] width 135 height 18
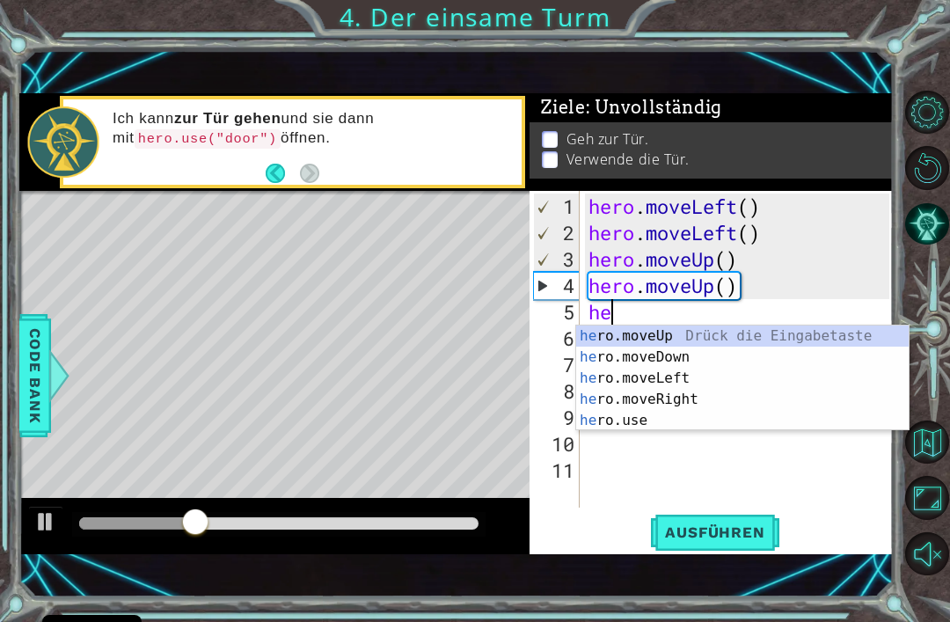
type textarea "her"
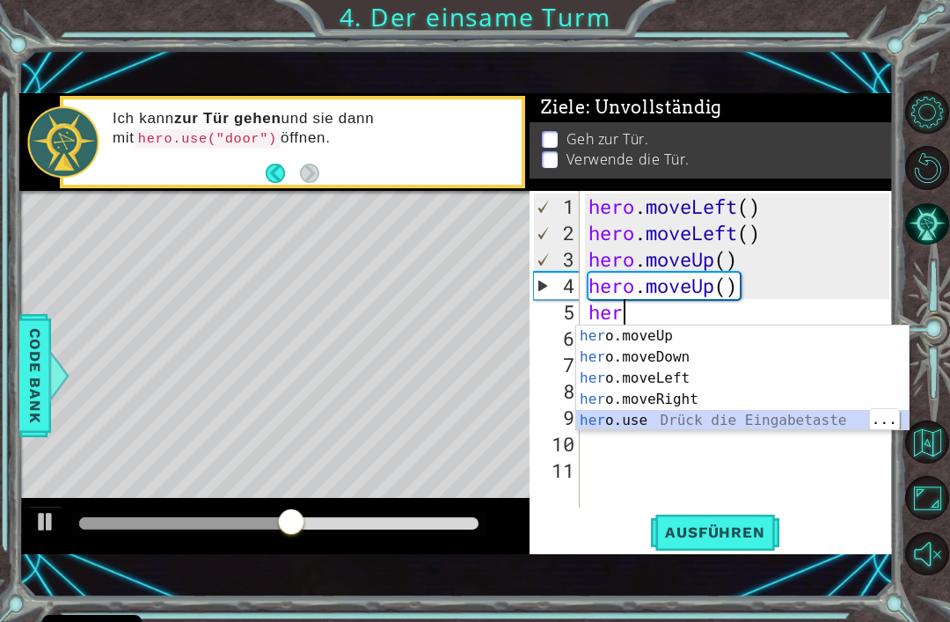
click at [680, 397] on div "her o.moveUp Drück die Eingabetaste her o.moveDown Drück die Eingabetaste her o…" at bounding box center [742, 399] width 333 height 148
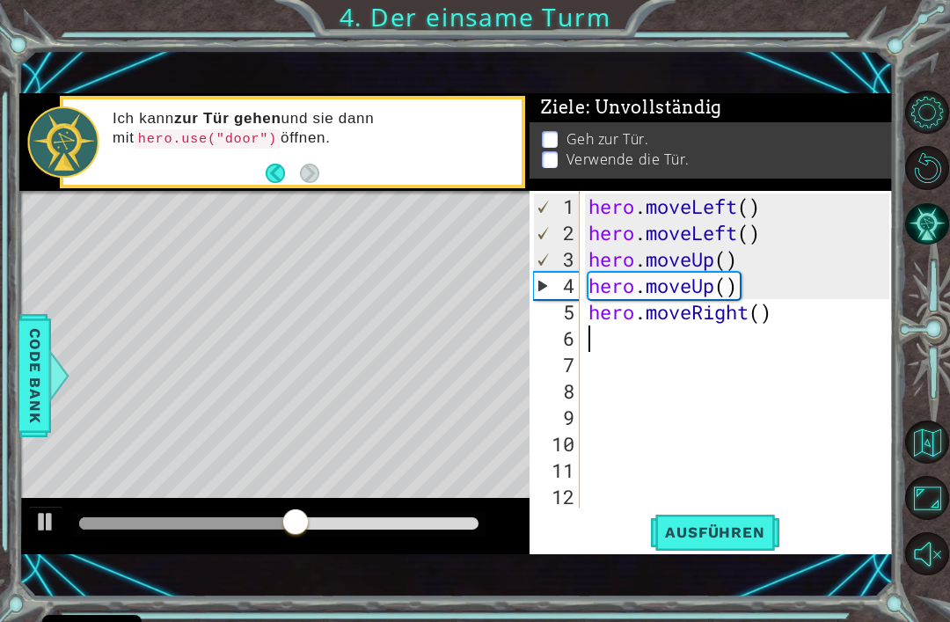
scroll to position [0, 0]
click at [707, 508] on div "hero . moveLeft ( ) hero . moveLeft ( ) hero . moveUp ( ) hero . moveUp ( ) her…" at bounding box center [742, 378] width 314 height 369
click at [654, 355] on div "hero . moveLeft ( ) hero . moveLeft ( ) hero . moveUp ( ) hero . moveUp ( ) her…" at bounding box center [742, 378] width 314 height 369
click at [669, 339] on div "hero . moveLeft ( ) hero . moveLeft ( ) hero . moveUp ( ) hero . moveUp ( ) her…" at bounding box center [742, 378] width 314 height 369
click at [727, 543] on button "Ausführen" at bounding box center [714, 533] width 135 height 36
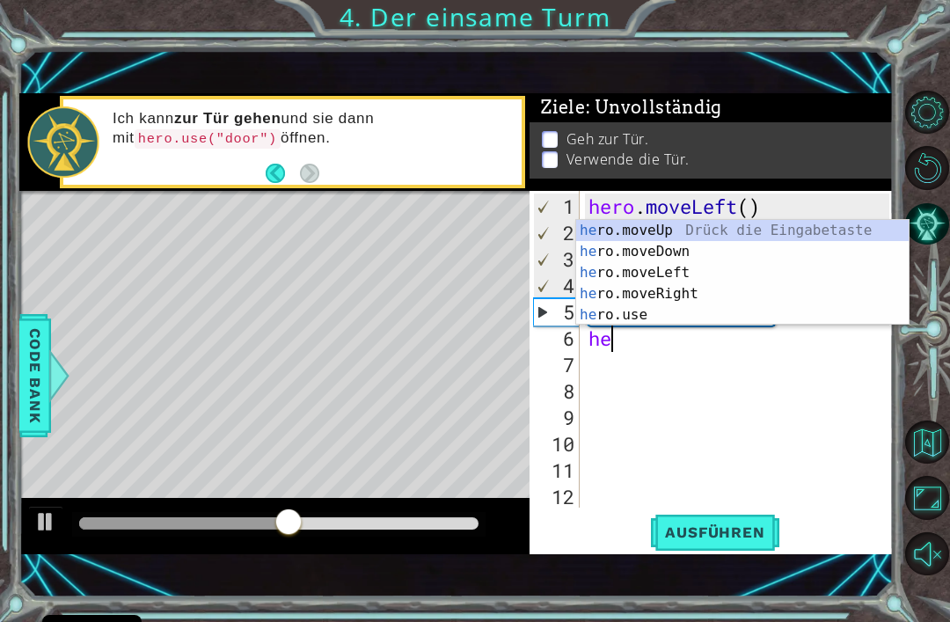
scroll to position [0, 1]
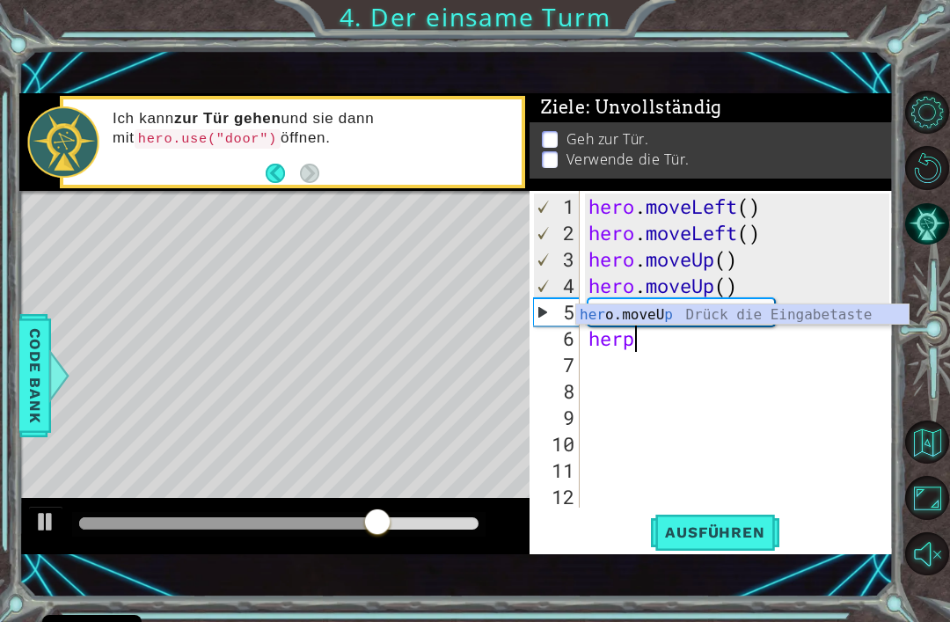
type textarea "her"
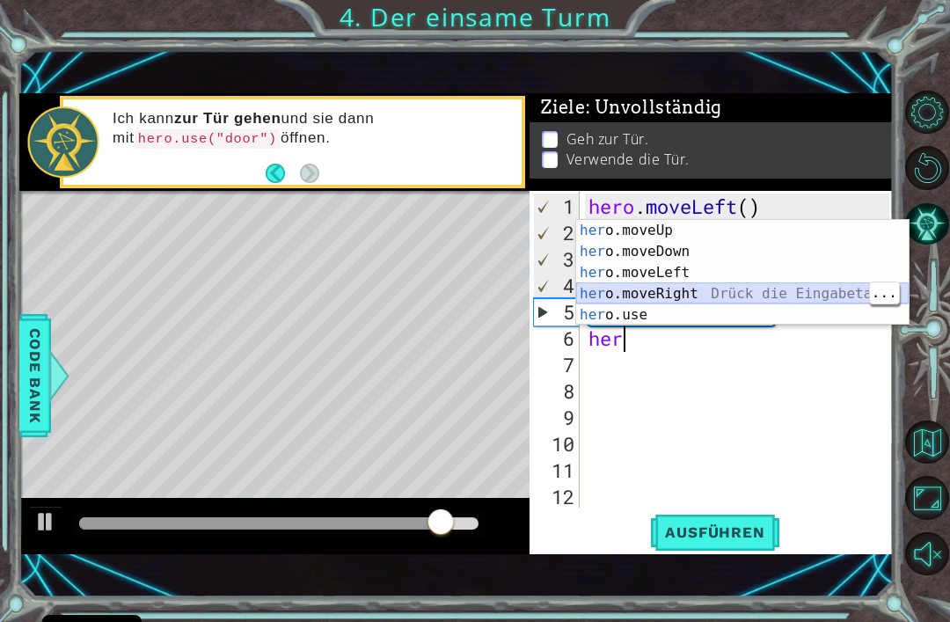
click at [705, 296] on div "her o.moveUp Drück die Eingabetaste her o.moveDown Drück die Eingabetaste her o…" at bounding box center [742, 294] width 333 height 148
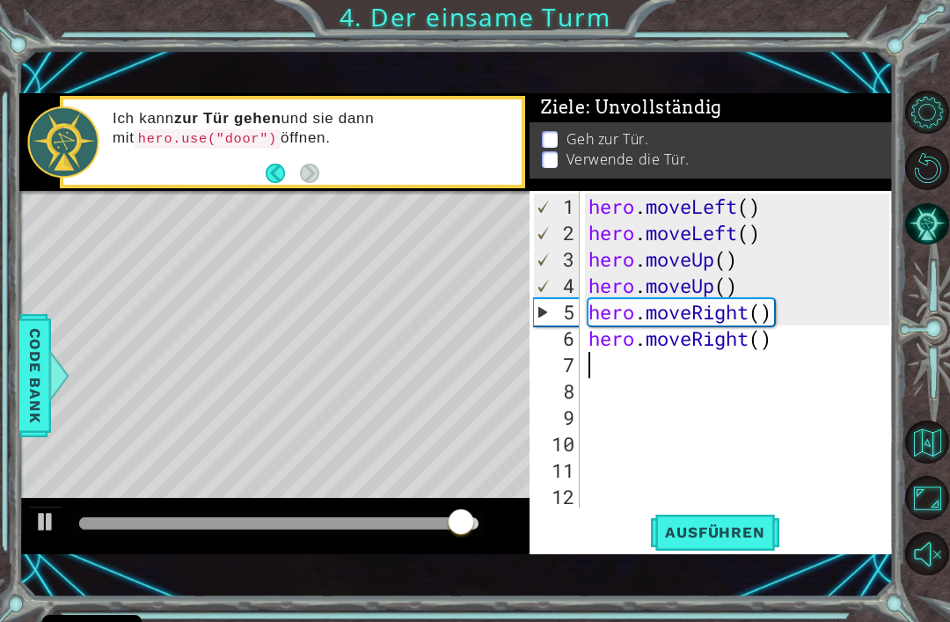
click at [723, 542] on button "Ausführen" at bounding box center [714, 533] width 135 height 36
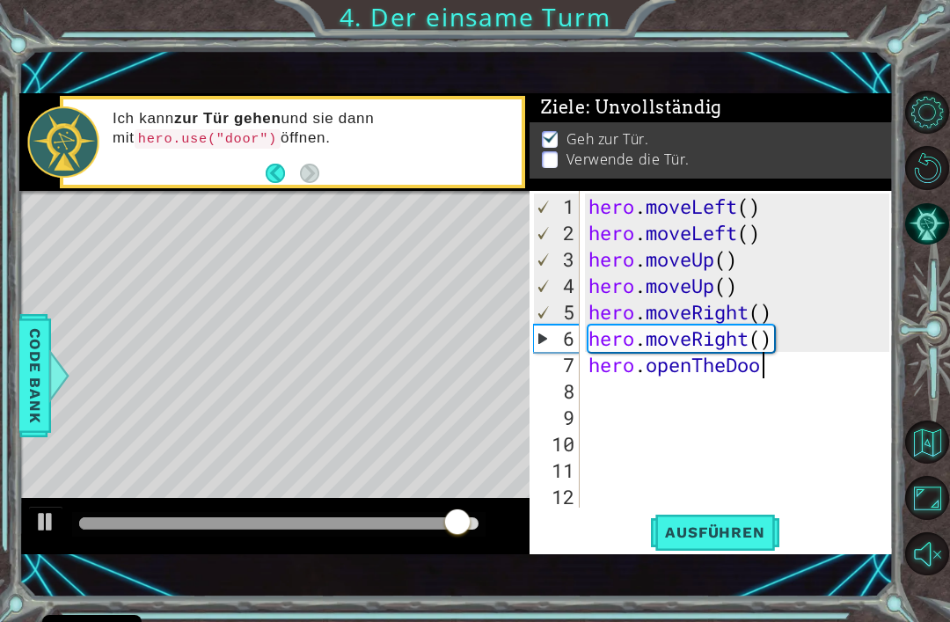
scroll to position [0, 8]
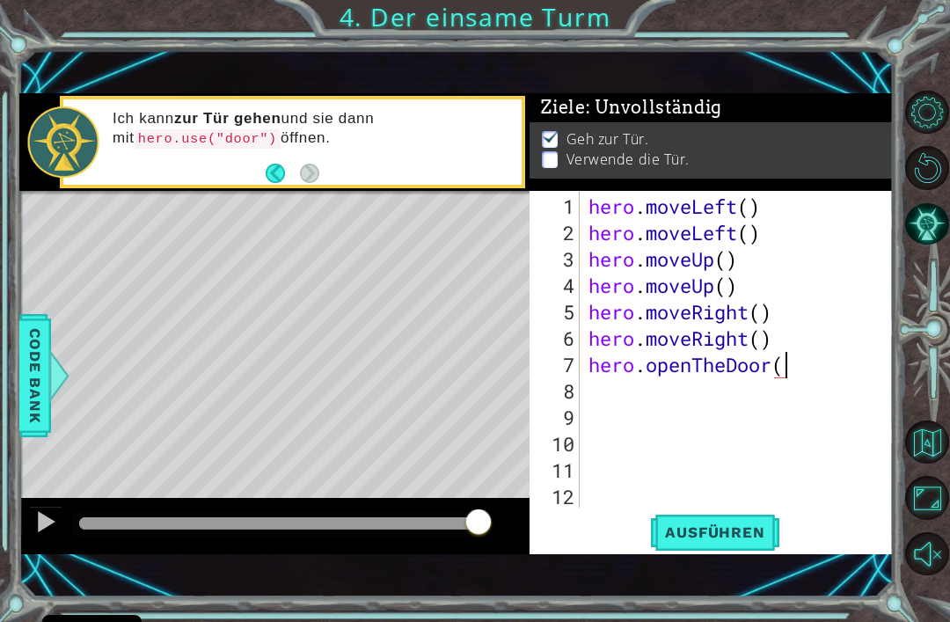
type textarea "hero.openTheDoor()"
click at [735, 531] on span "Ausführen" at bounding box center [714, 532] width 135 height 18
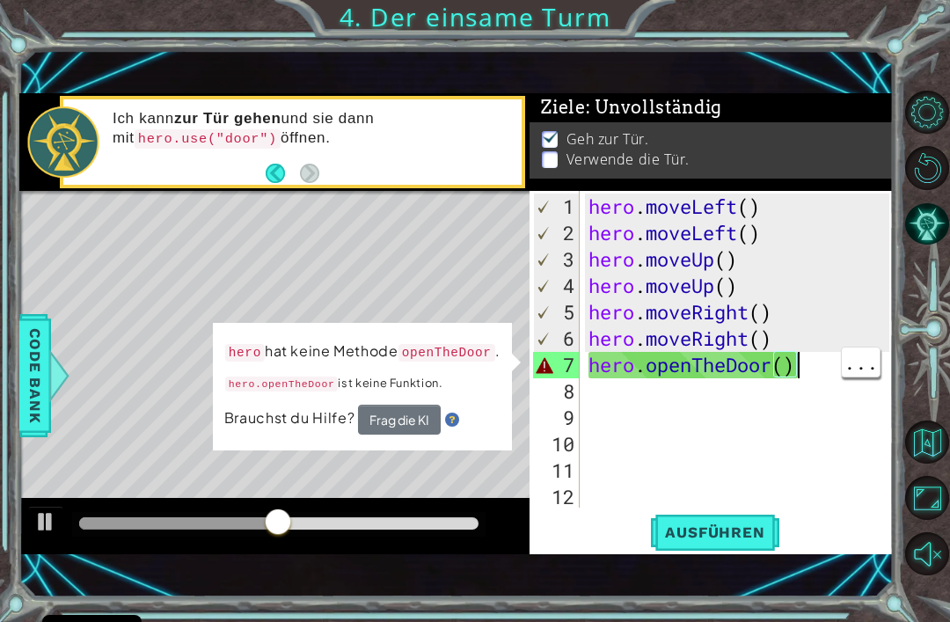
click at [416, 435] on button "Frag die KI" at bounding box center [399, 420] width 83 height 30
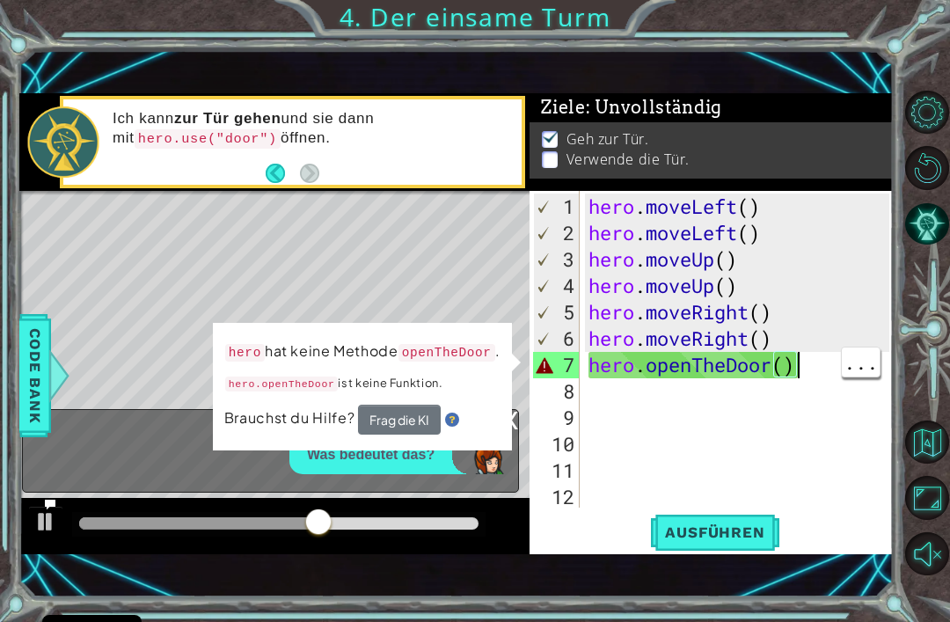
click at [410, 435] on button "Frag die KI" at bounding box center [399, 420] width 83 height 30
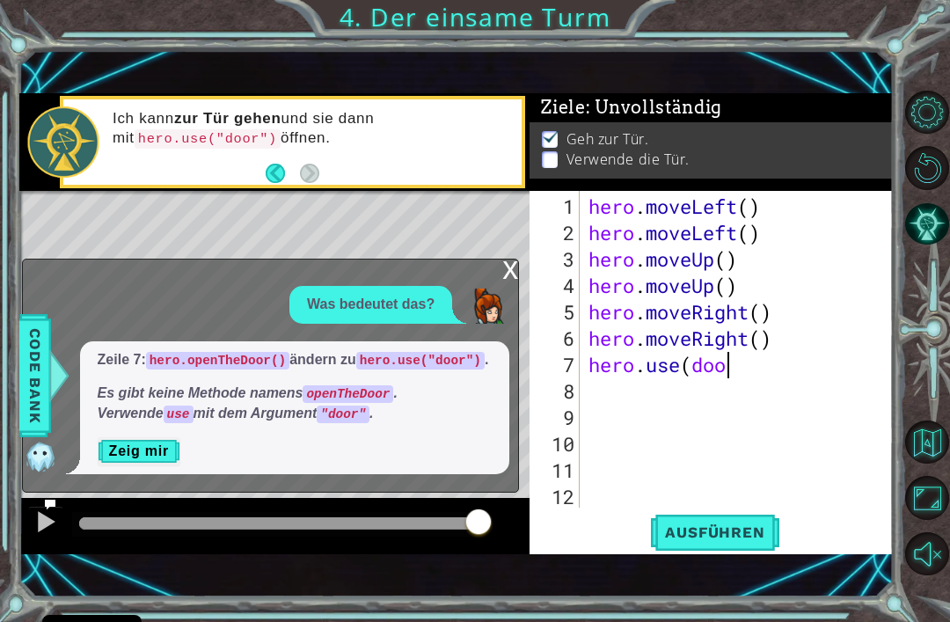
scroll to position [0, 6]
type textarea "hero.use(door)"
click at [739, 537] on span "Ausführen" at bounding box center [714, 532] width 135 height 18
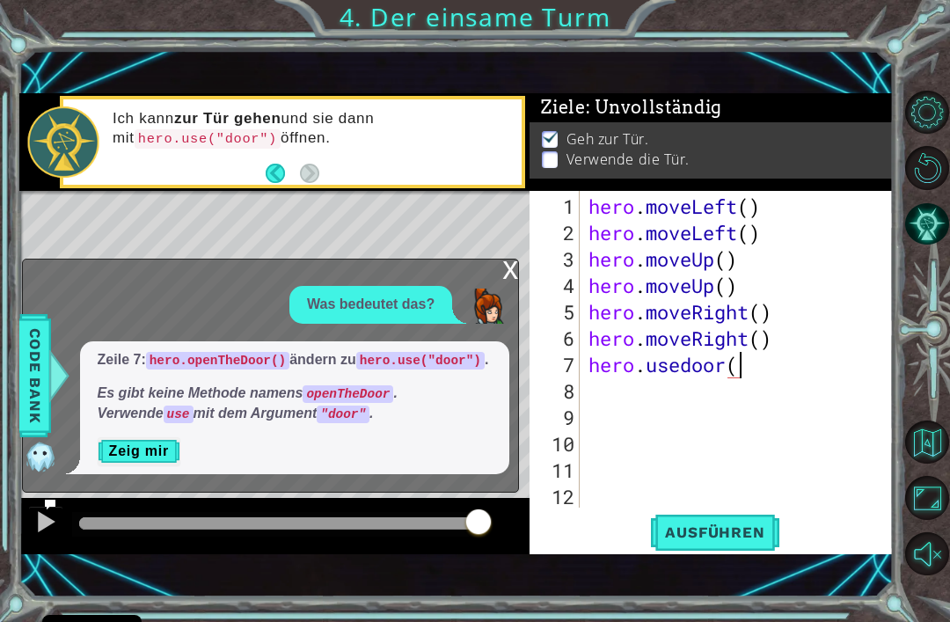
type textarea "hero.usedoor()"
click at [744, 528] on span "Ausführen" at bounding box center [714, 532] width 135 height 18
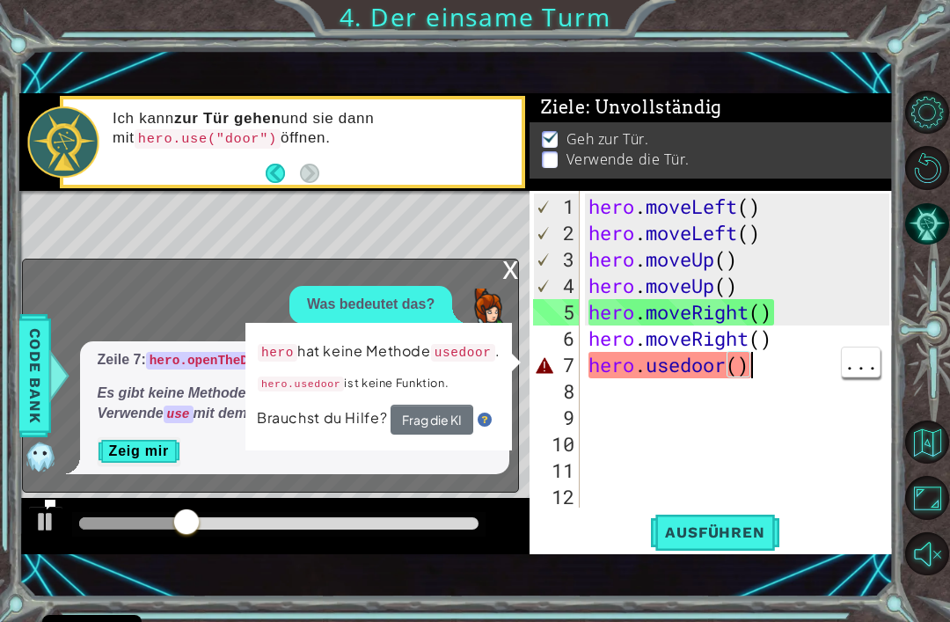
click at [782, 365] on div "hero . moveLeft ( ) hero . moveLeft ( ) hero . moveUp ( ) hero . moveUp ( ) her…" at bounding box center [741, 378] width 313 height 369
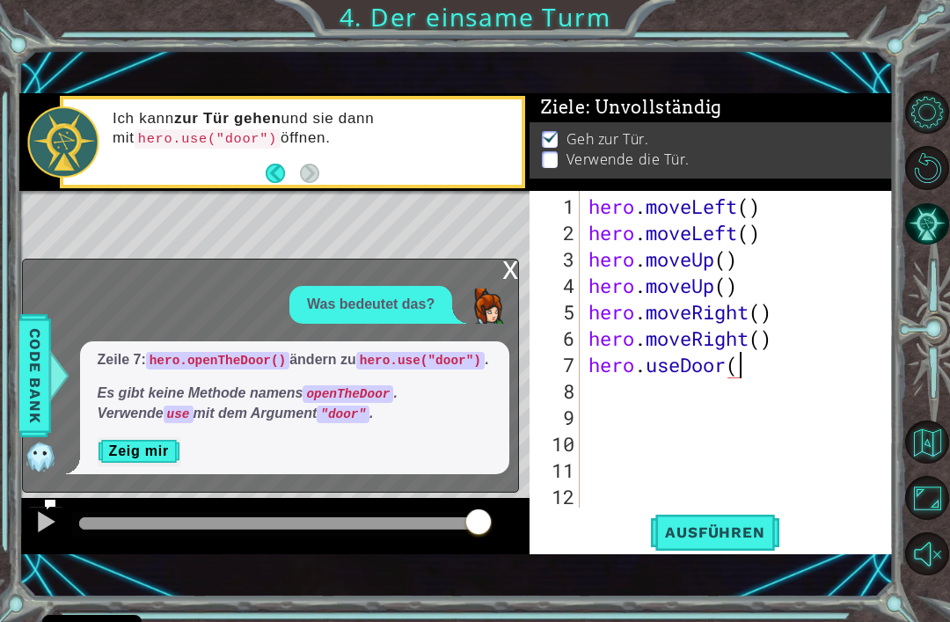
scroll to position [0, 6]
click at [739, 539] on span "Ausführen" at bounding box center [714, 532] width 135 height 18
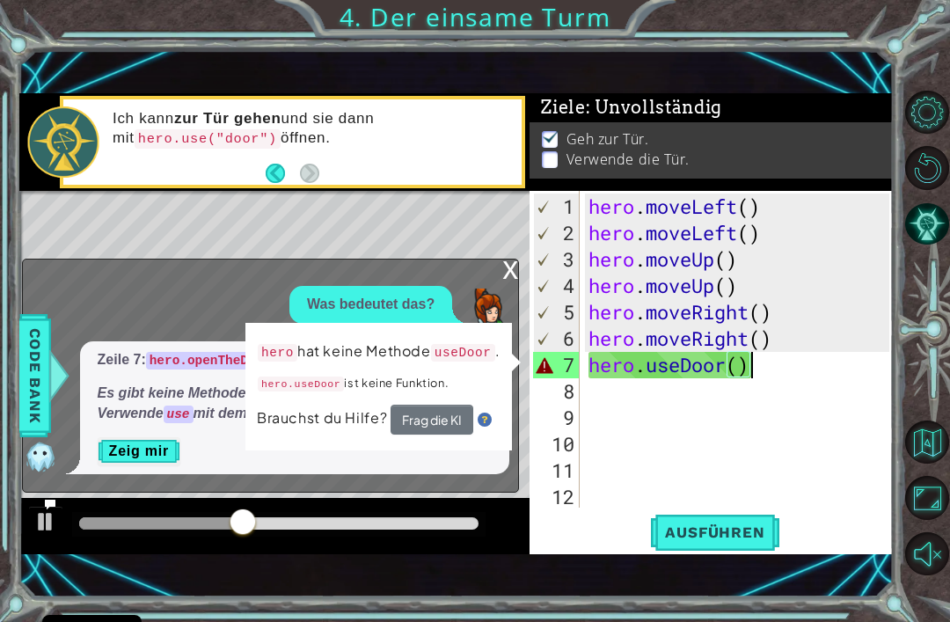
click at [36, 367] on span "Code Bank" at bounding box center [25, 375] width 28 height 107
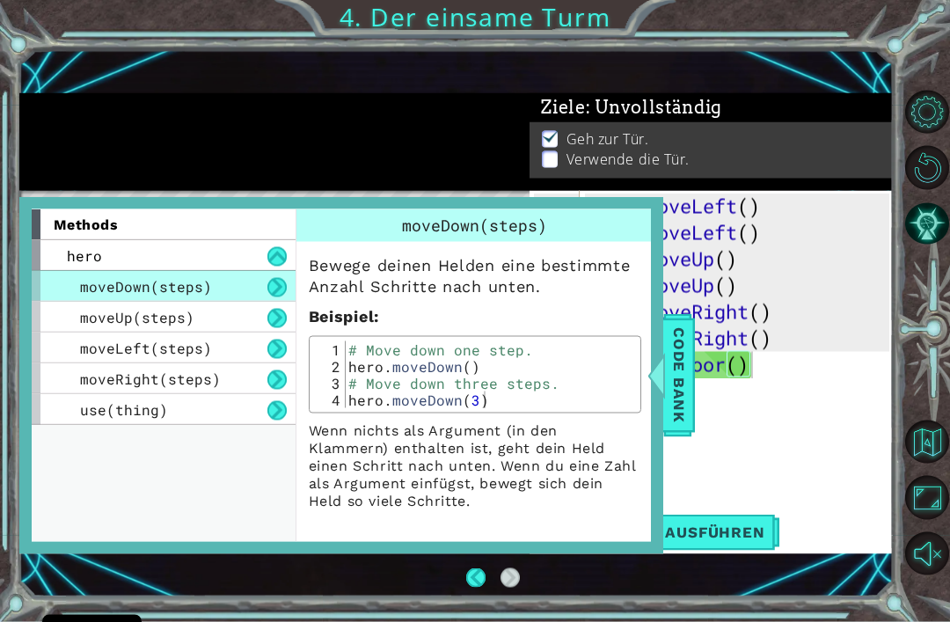
scroll to position [0, 0]
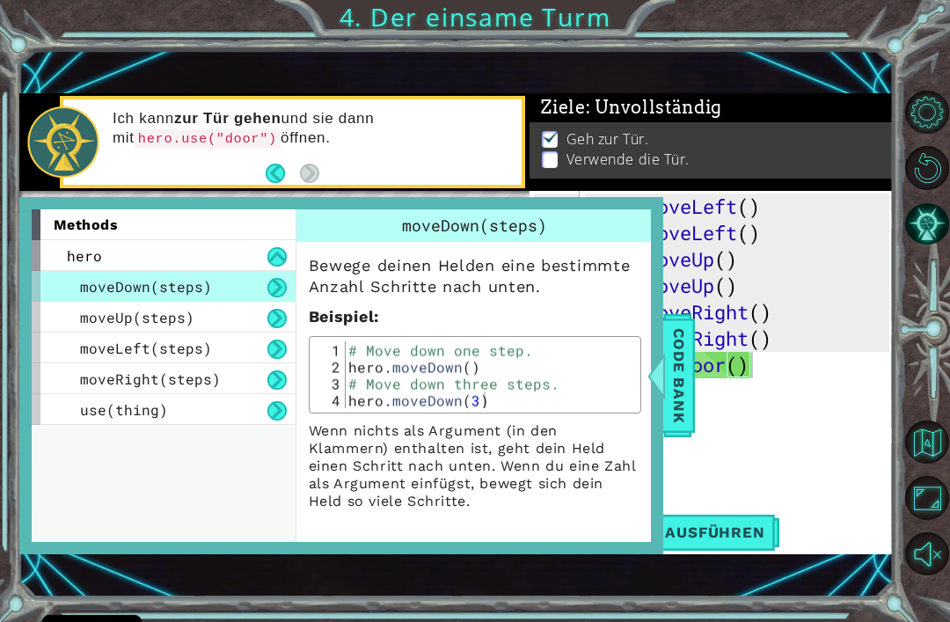
click at [75, 252] on span "hero" at bounding box center [84, 255] width 35 height 18
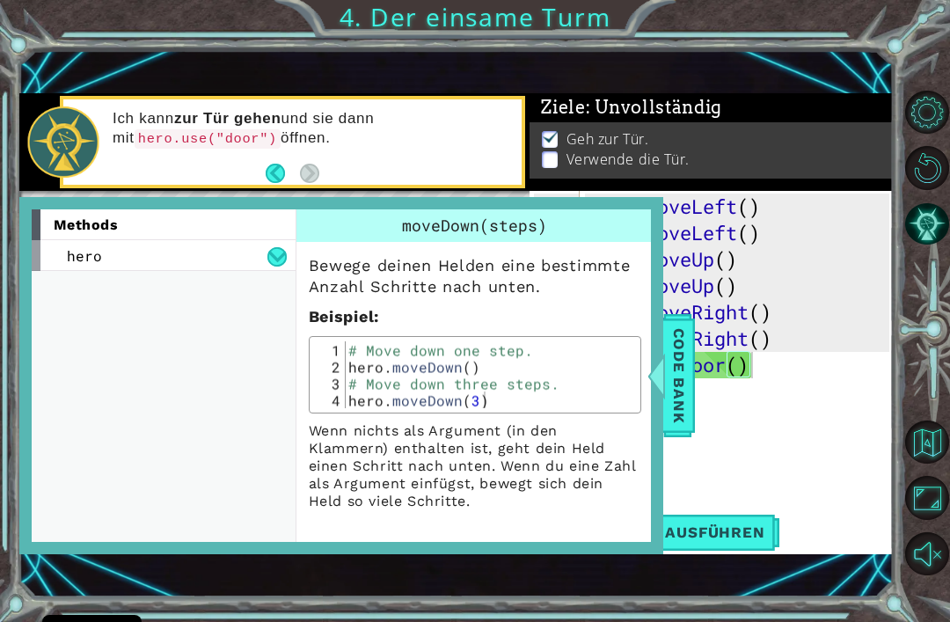
click at [75, 259] on span "hero" at bounding box center [84, 255] width 35 height 18
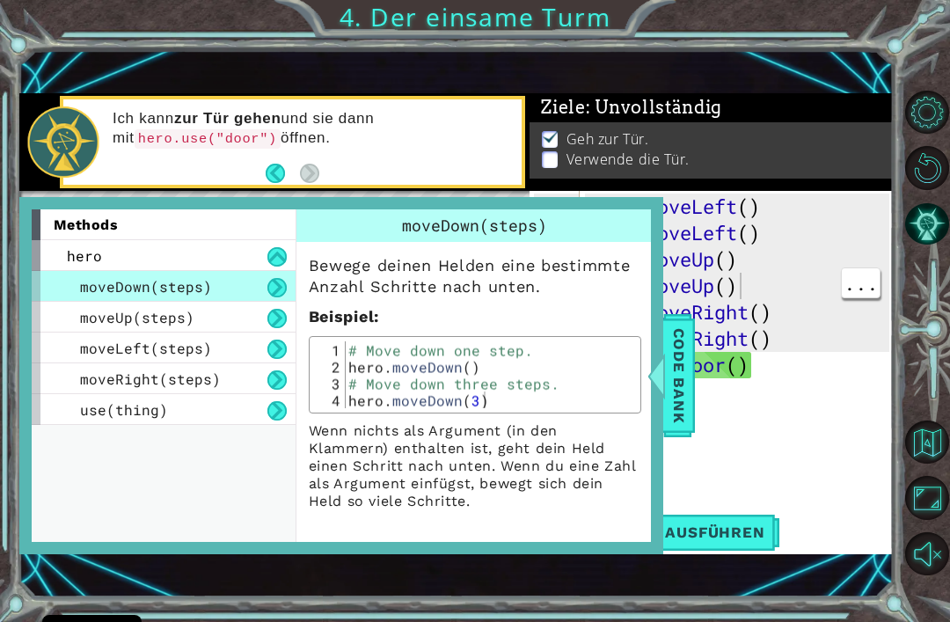
click at [815, 288] on div "hero . moveLeft ( ) hero . moveLeft ( ) hero . moveUp ( ) hero . moveUp ( ) her…" at bounding box center [741, 378] width 313 height 369
click at [793, 369] on div "hero . moveLeft ( ) hero . moveLeft ( ) hero . moveUp ( ) hero . moveUp ( ) her…" at bounding box center [741, 378] width 313 height 369
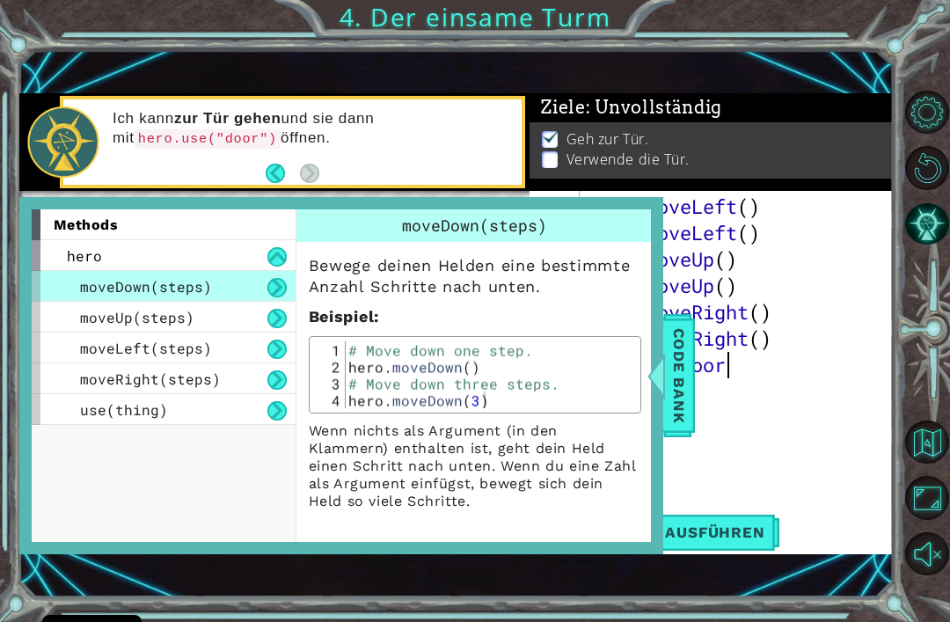
scroll to position [0, 5]
click at [683, 396] on span "Code Bank" at bounding box center [678, 375] width 28 height 107
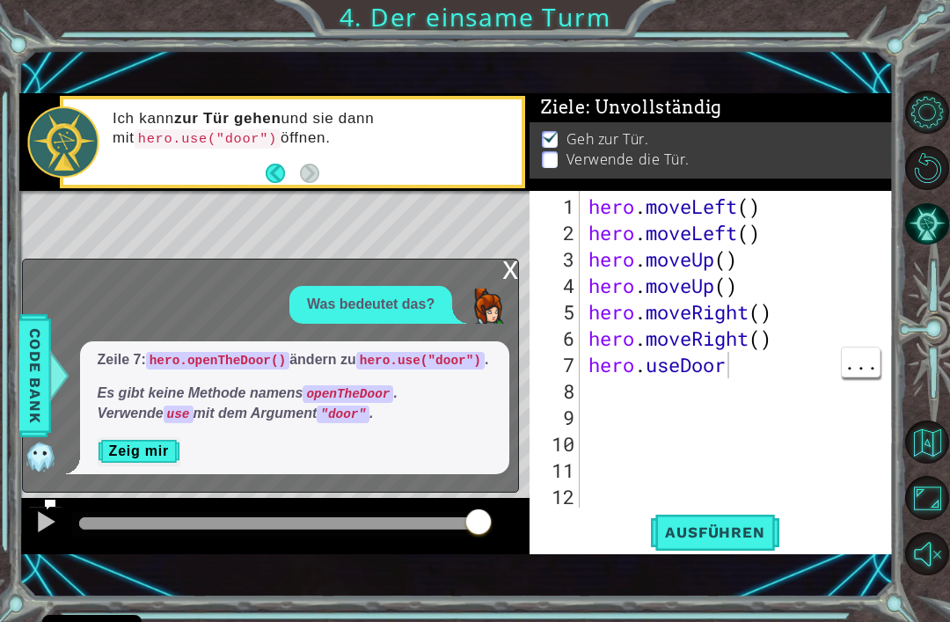
click at [510, 259] on div "x" at bounding box center [510, 268] width 16 height 18
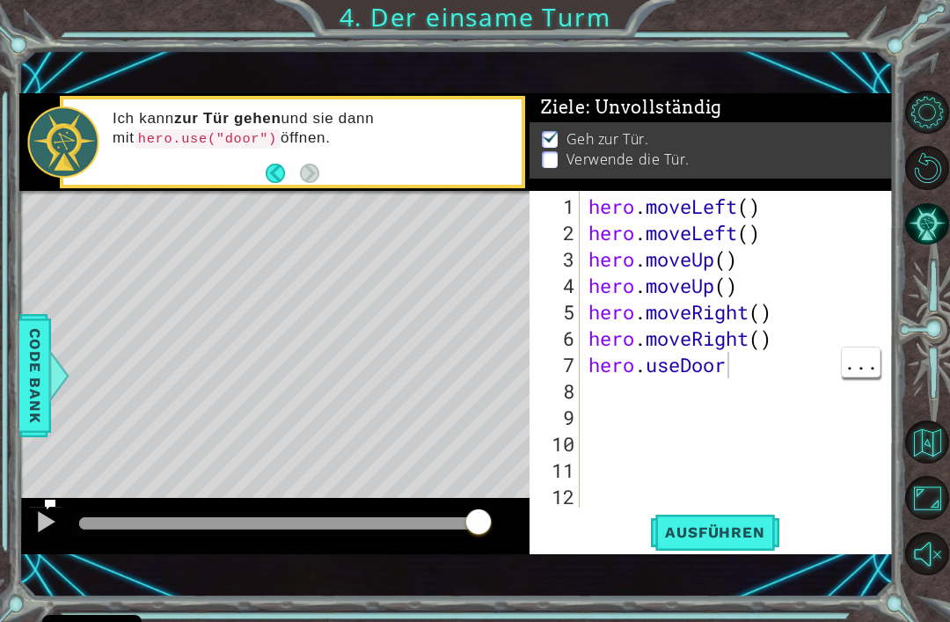
click at [773, 375] on div "hero . moveLeft ( ) hero . moveLeft ( ) hero . moveUp ( ) hero . moveUp ( ) her…" at bounding box center [741, 378] width 313 height 369
type textarea "hero.use("door")"
click at [736, 534] on span "Ausführen" at bounding box center [714, 532] width 135 height 18
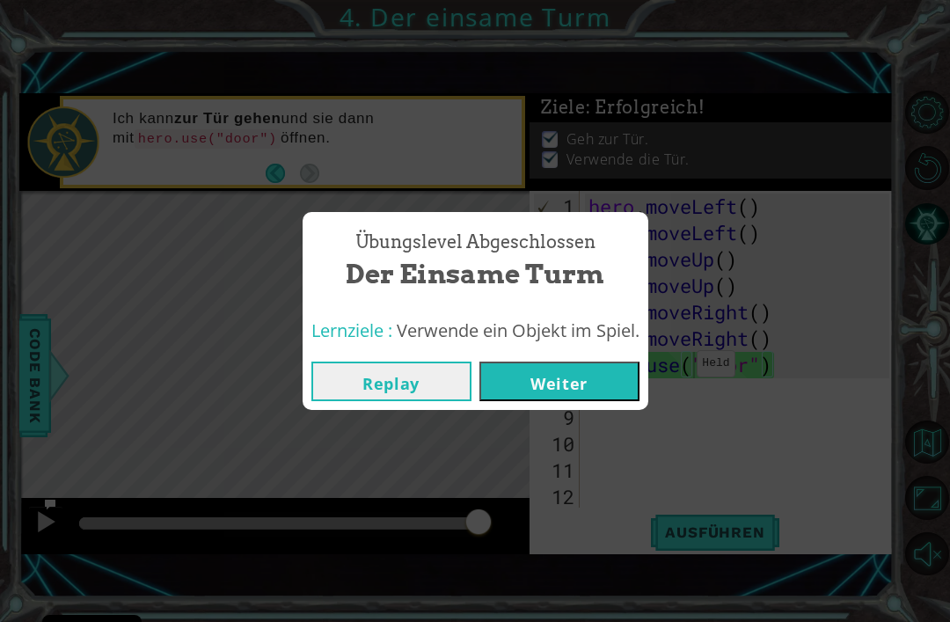
click at [602, 386] on button "Weiter" at bounding box center [559, 382] width 160 height 40
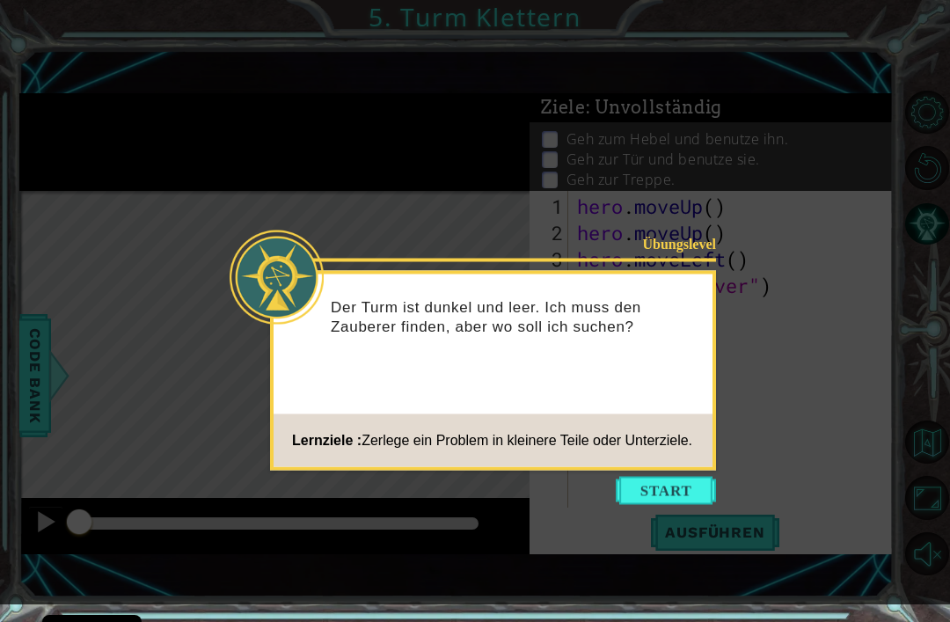
click at [698, 493] on button "Start" at bounding box center [666, 491] width 100 height 28
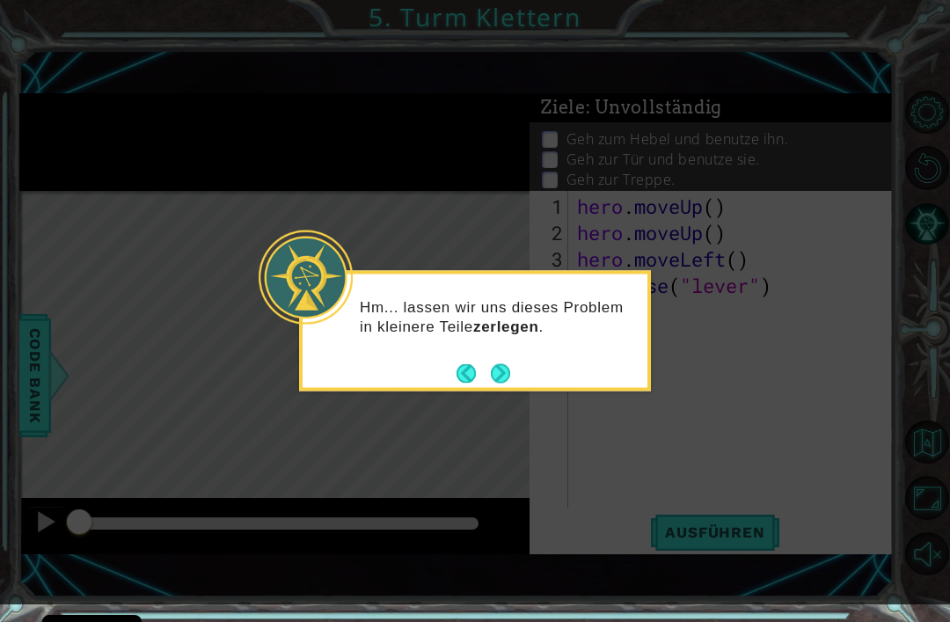
click at [510, 363] on button "Next" at bounding box center [500, 372] width 19 height 19
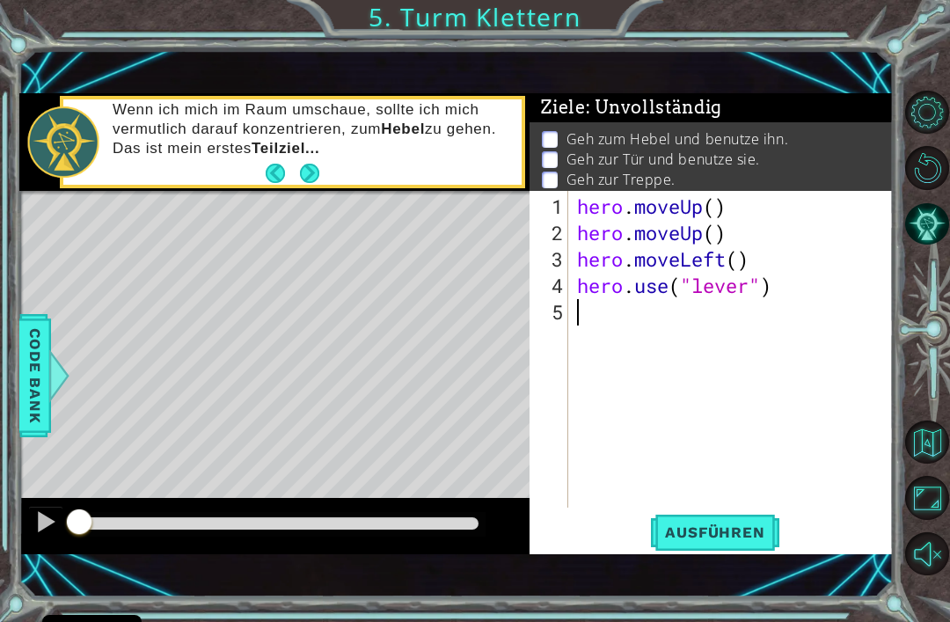
click at [308, 182] on button "Next" at bounding box center [309, 172] width 19 height 19
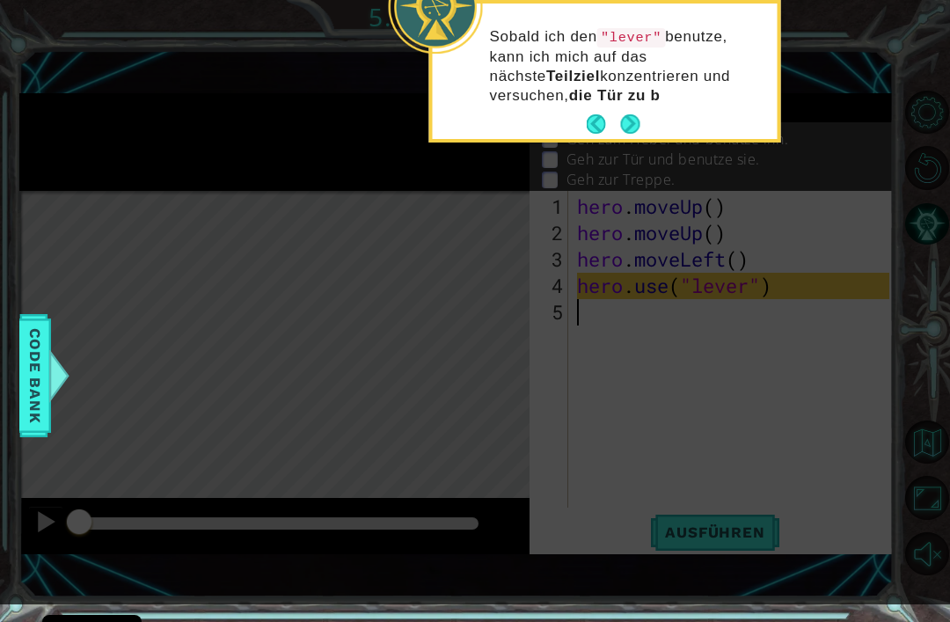
click at [632, 125] on button "Next" at bounding box center [630, 124] width 22 height 22
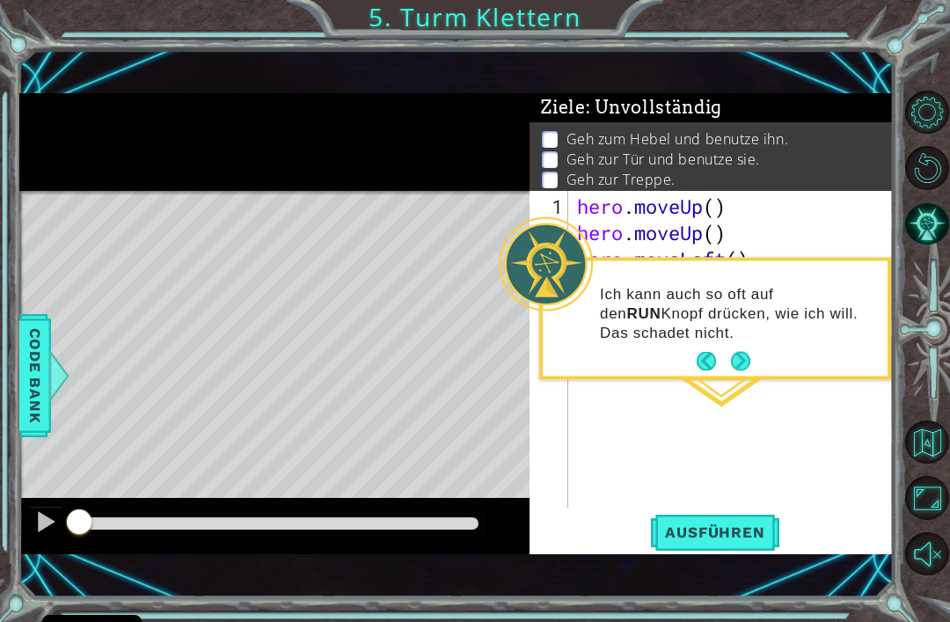
click at [740, 352] on button "Next" at bounding box center [740, 361] width 19 height 19
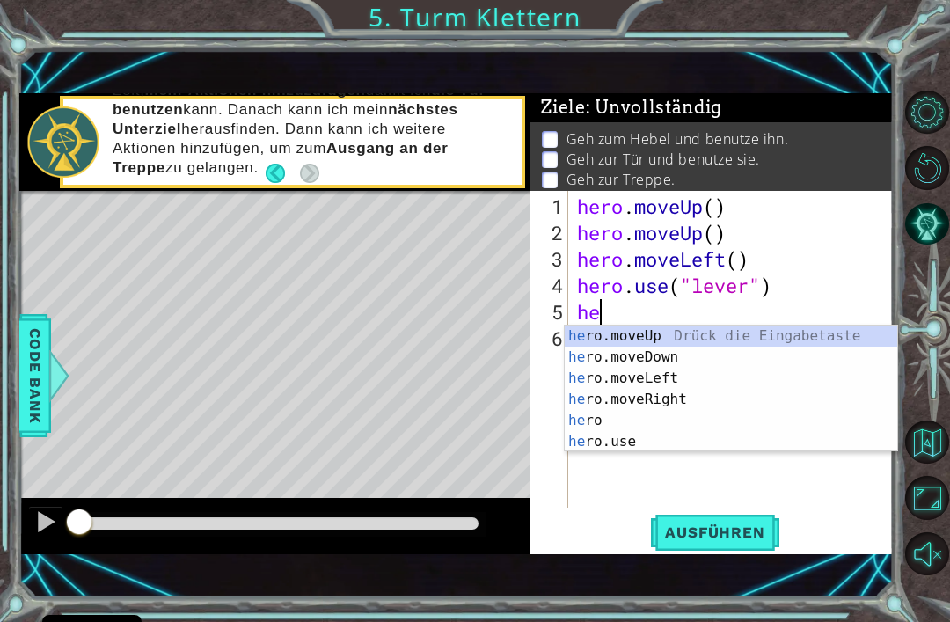
scroll to position [0, 1]
type textarea "hero"
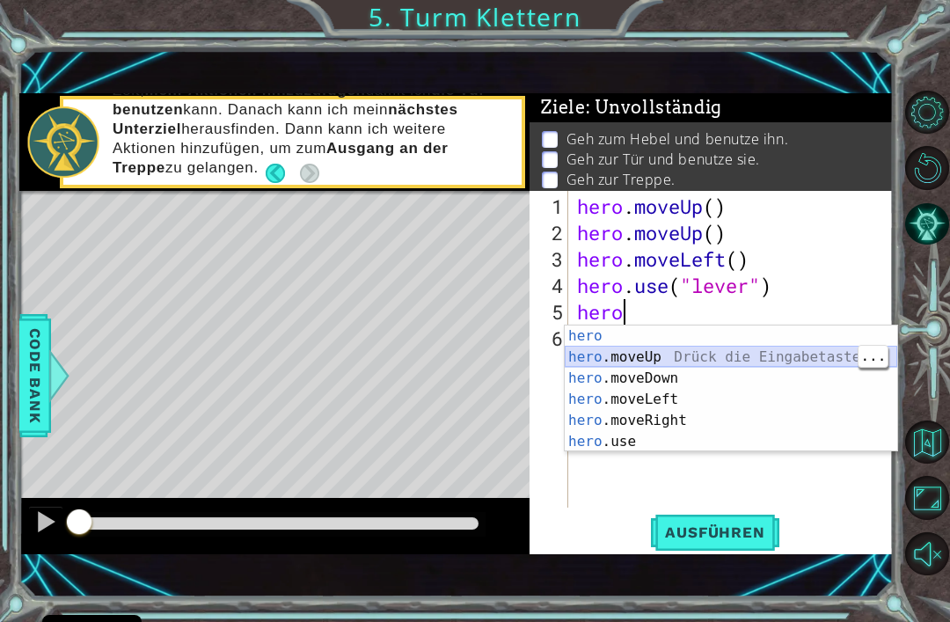
click at [673, 362] on div "hero Drück die Eingabetaste hero .moveUp Drück die Eingabetaste hero .moveDown …" at bounding box center [731, 409] width 333 height 169
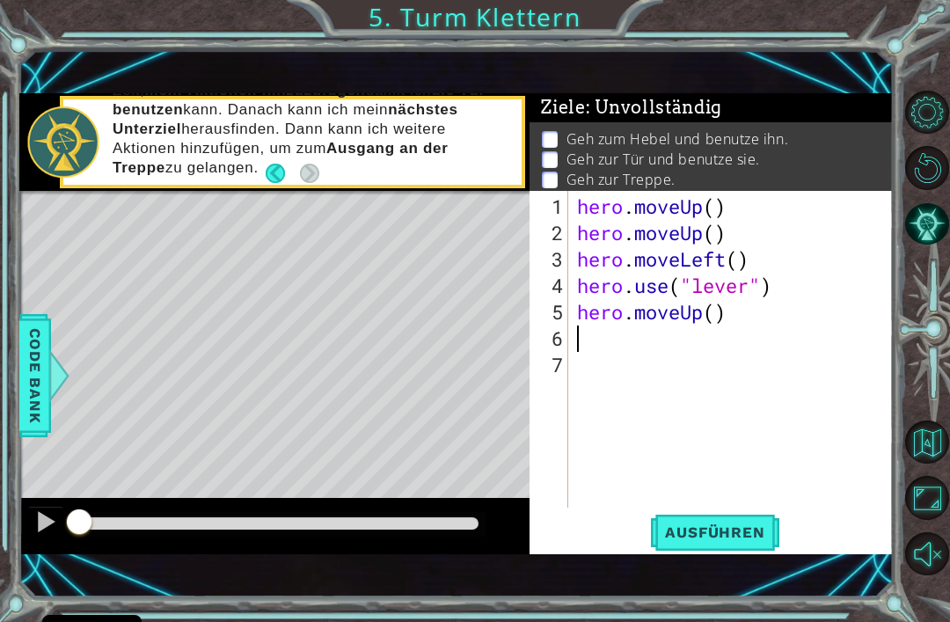
click at [718, 516] on button "Ausführen" at bounding box center [714, 533] width 135 height 36
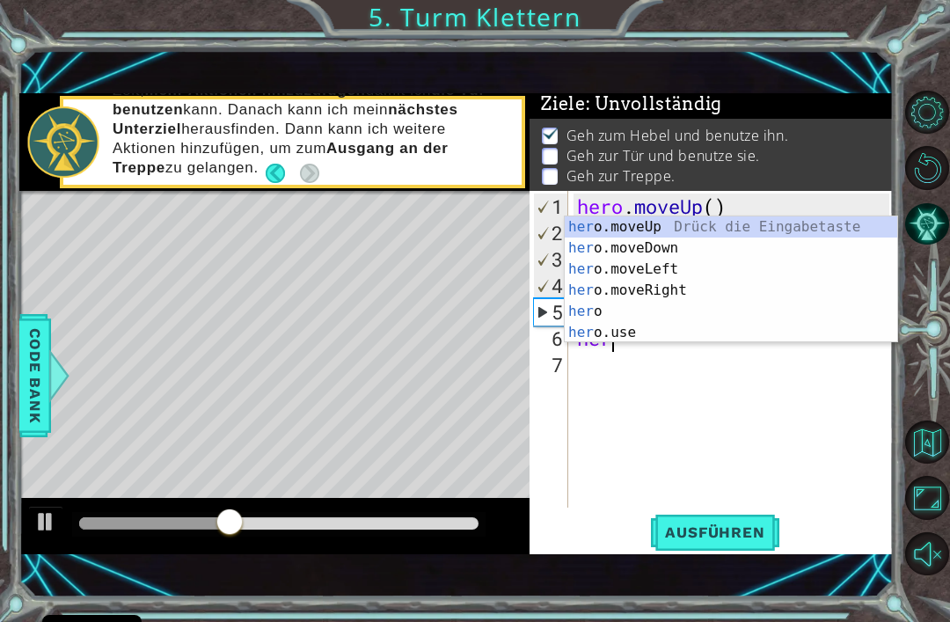
scroll to position [0, 1]
type textarea "hero"
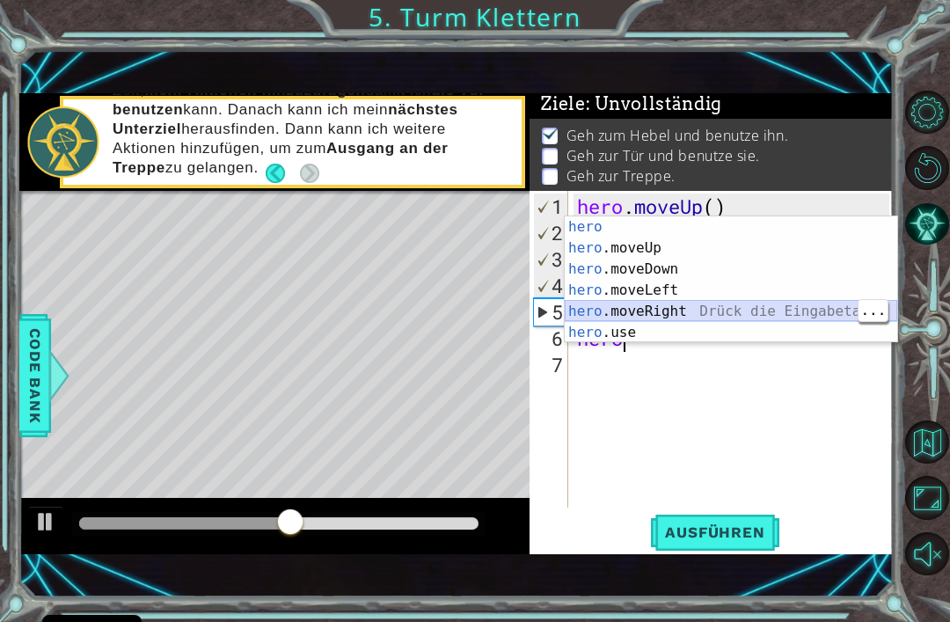
click at [699, 311] on div "hero Drück die Eingabetaste hero .moveUp Drück die Eingabetaste hero .moveDown …" at bounding box center [731, 300] width 333 height 169
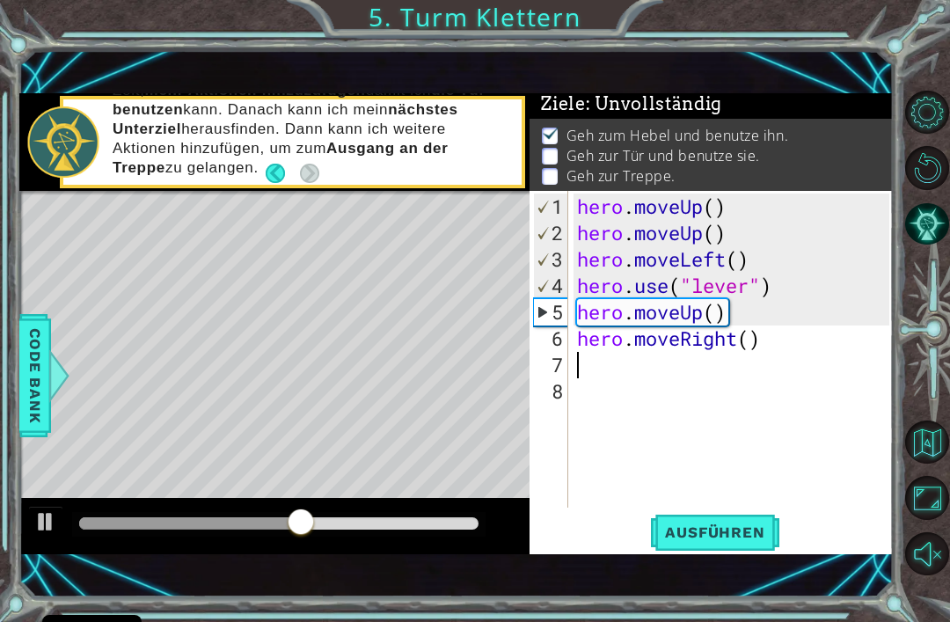
click at [746, 537] on span "Ausführen" at bounding box center [714, 532] width 135 height 18
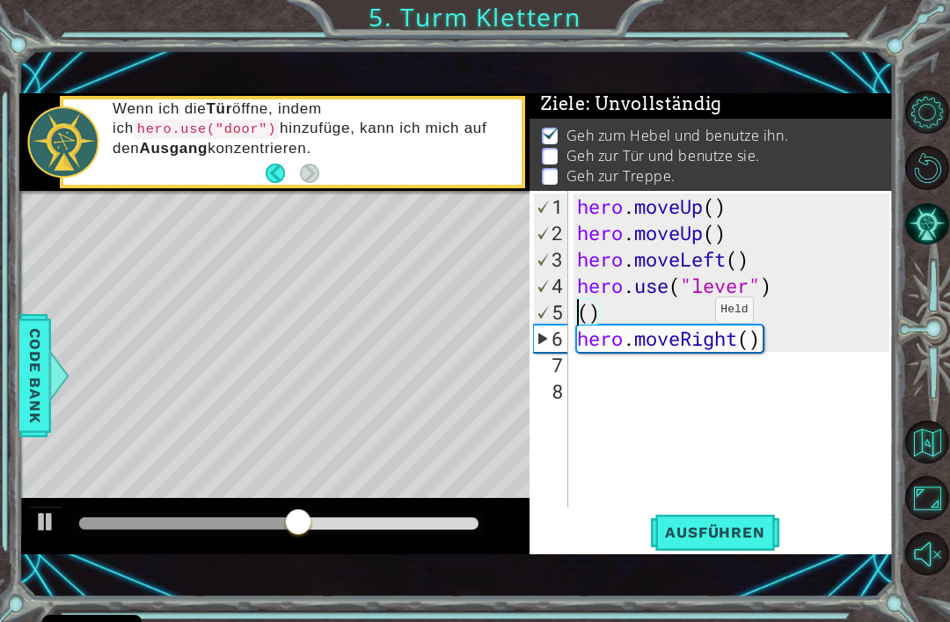
type textarea "hero.use("lever")()"
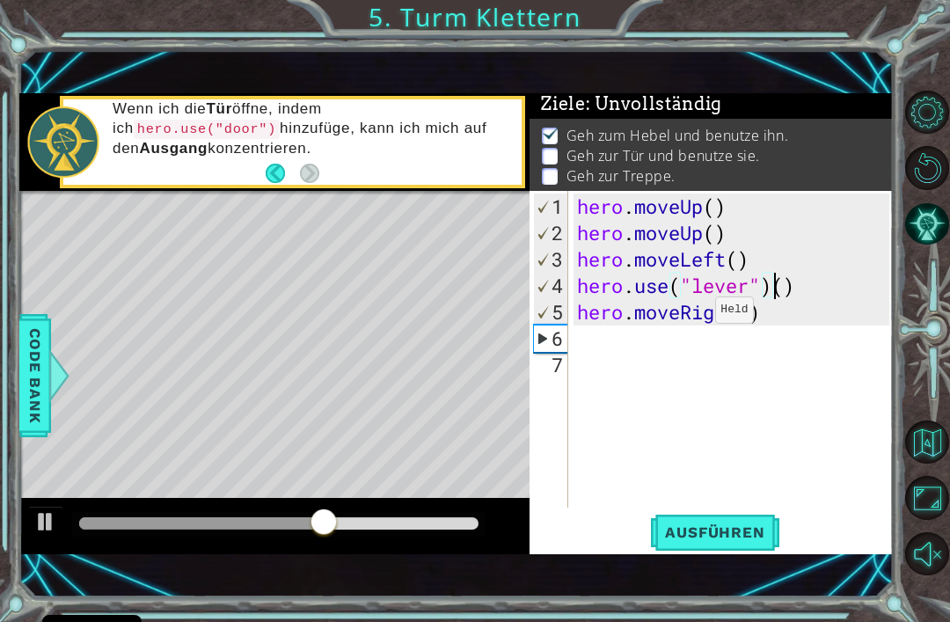
click at [741, 534] on span "Ausführen" at bounding box center [714, 532] width 135 height 18
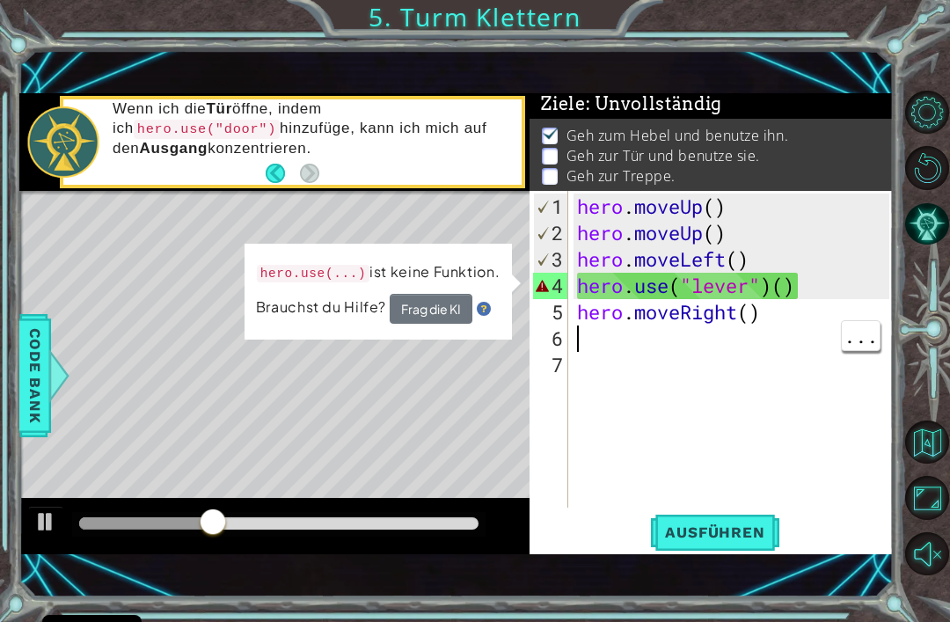
type textarea "hero.use("lever")()"
click at [784, 356] on div "hero . moveUp ( ) hero . moveUp ( ) hero . moveLeft ( ) hero . use ( "lever" ) …" at bounding box center [736, 378] width 325 height 369
click at [771, 326] on div "hero . moveUp ( ) hero . moveUp ( ) hero . moveLeft ( ) hero . use ( "lever" ) …" at bounding box center [736, 378] width 325 height 369
click at [768, 322] on div "hero . moveUp ( ) hero . moveUp ( ) hero . moveLeft ( ) hero . use ( "lever" ) …" at bounding box center [736, 378] width 325 height 369
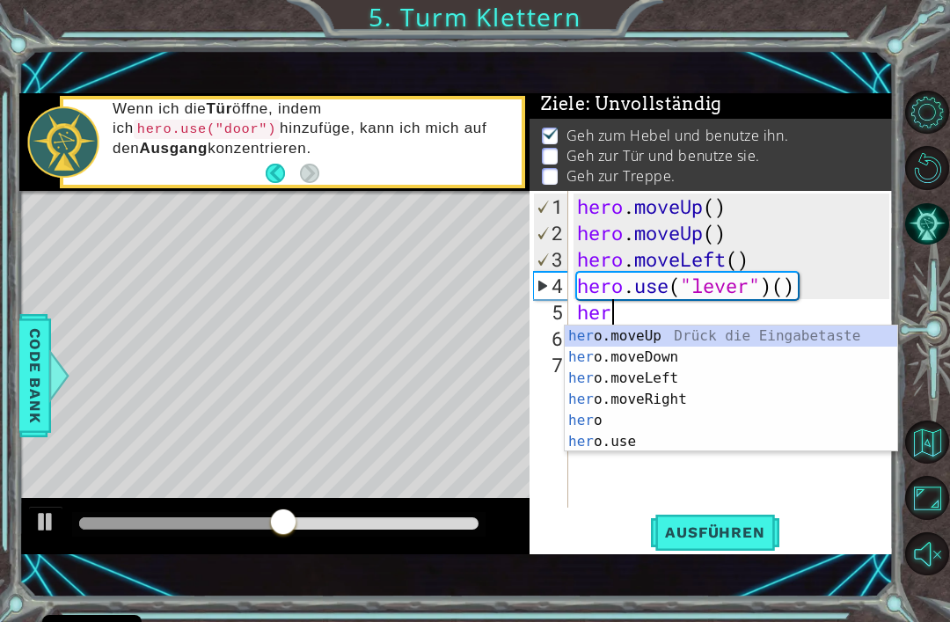
type textarea "h"
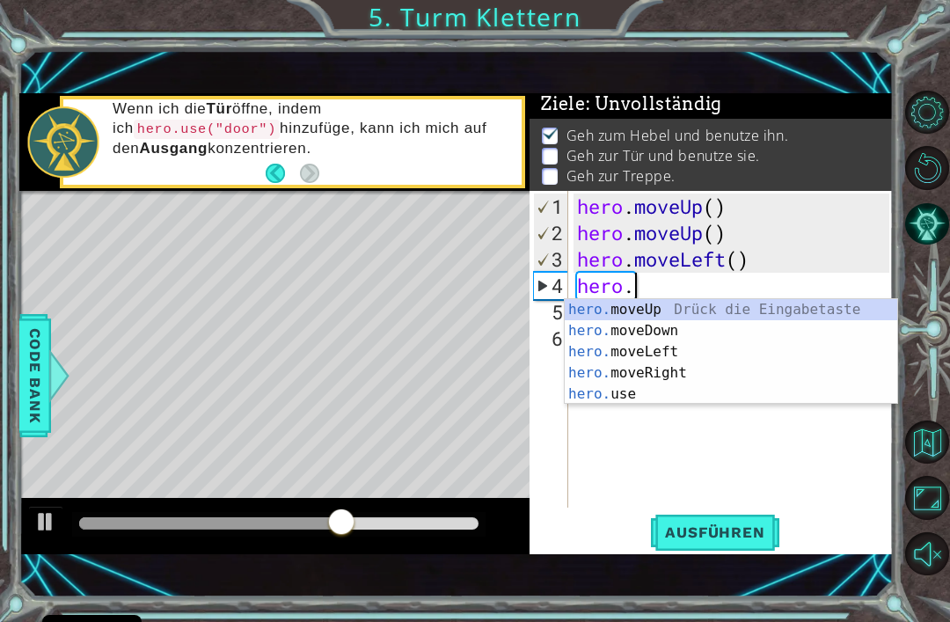
type textarea "hero"
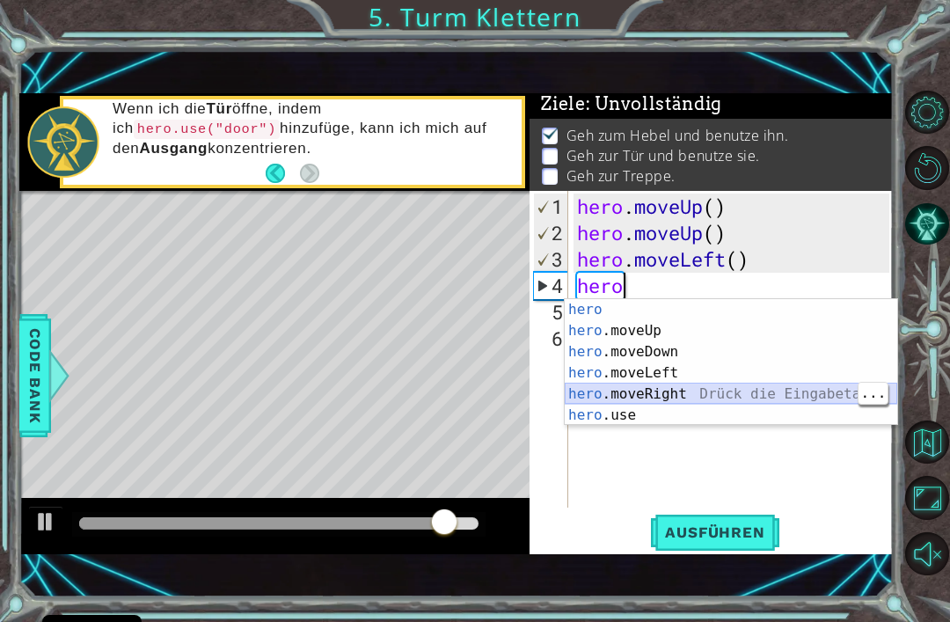
click at [724, 395] on div "hero Drück die Eingabetaste hero .moveUp Drück die Eingabetaste hero .moveDown …" at bounding box center [731, 383] width 333 height 169
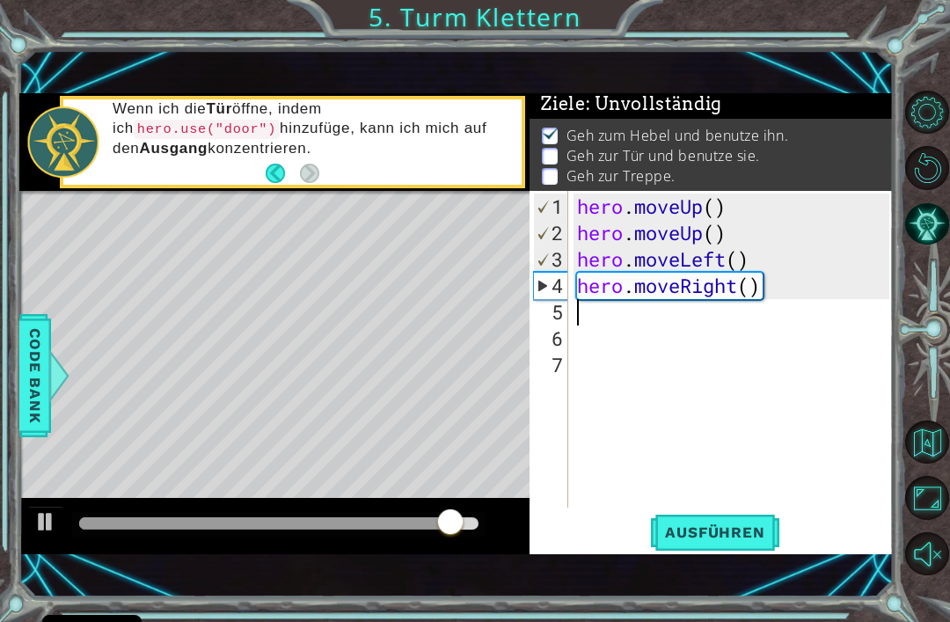
click at [741, 528] on span "Ausführen" at bounding box center [714, 532] width 135 height 18
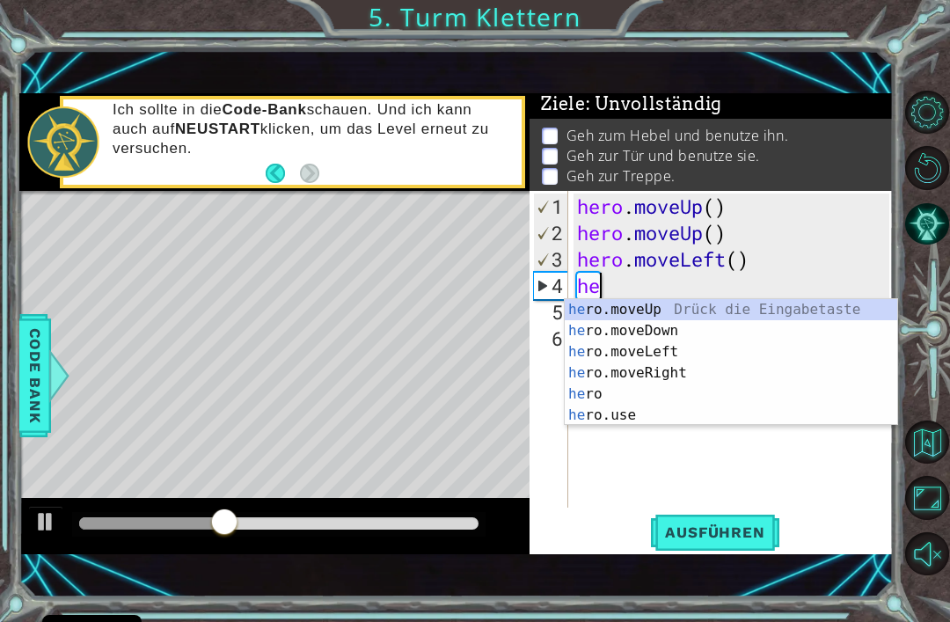
type textarea "h"
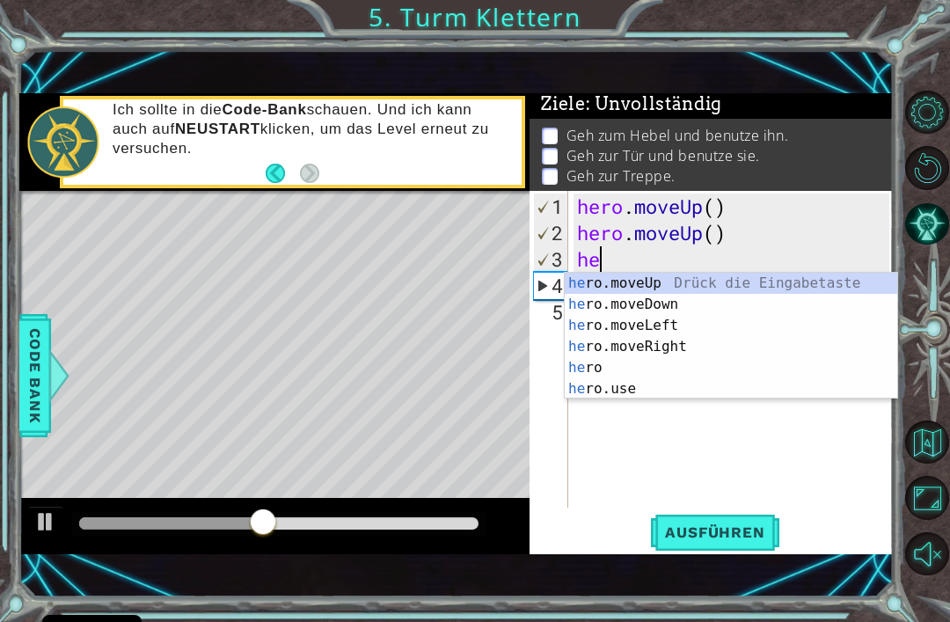
type textarea "h"
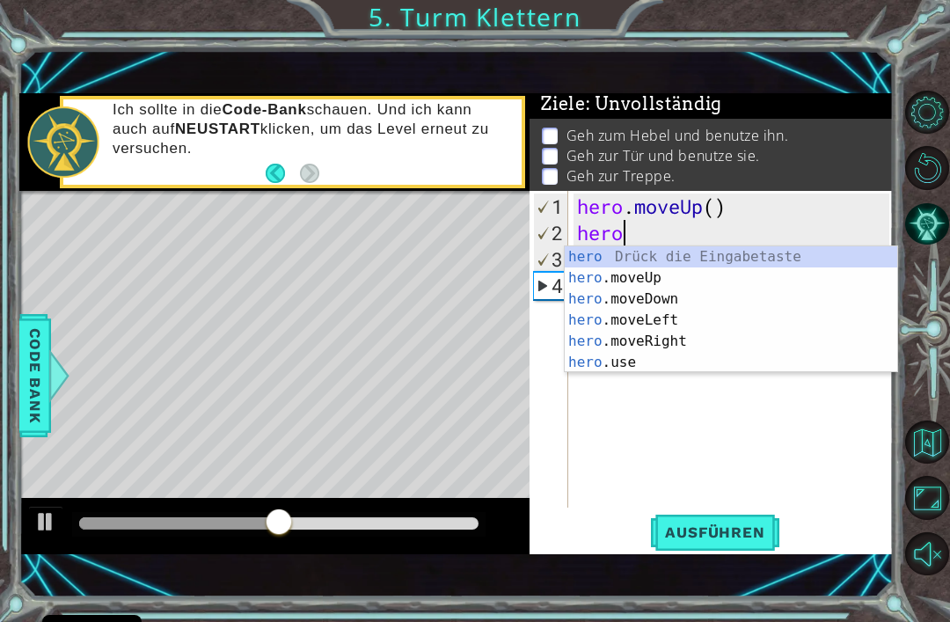
type textarea "h"
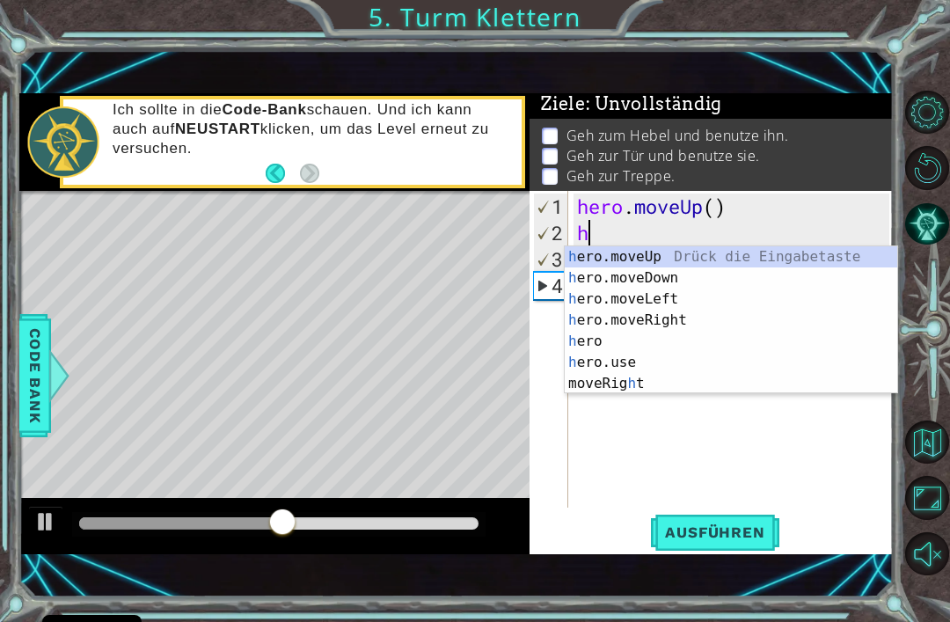
type textarea "hero.moveUp()"
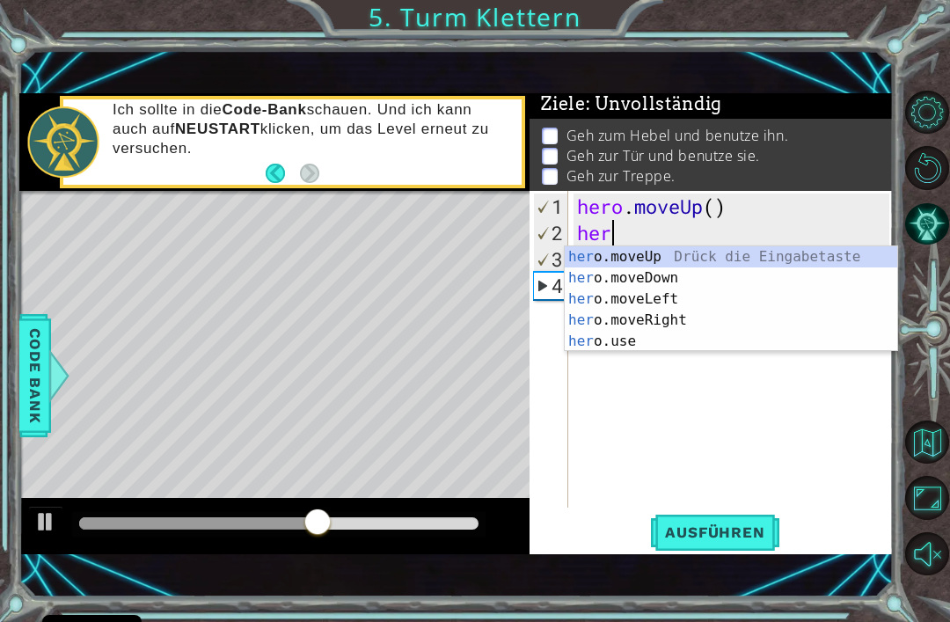
scroll to position [0, 1]
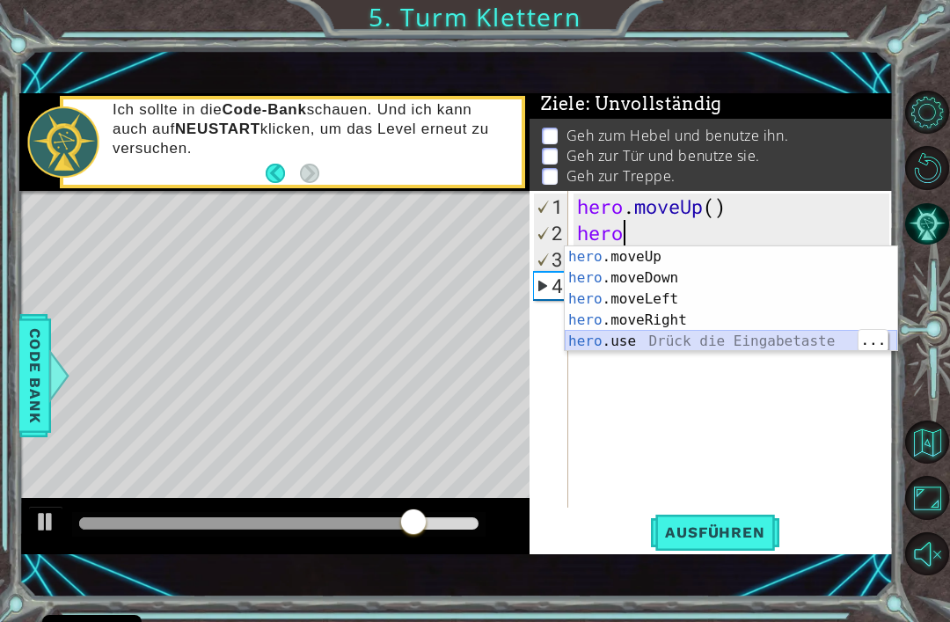
click at [788, 335] on div "hero .moveUp Drück die Eingabetaste hero .moveDown Drück die Eingabetaste hero …" at bounding box center [731, 320] width 333 height 148
type textarea "hero.use("name")"
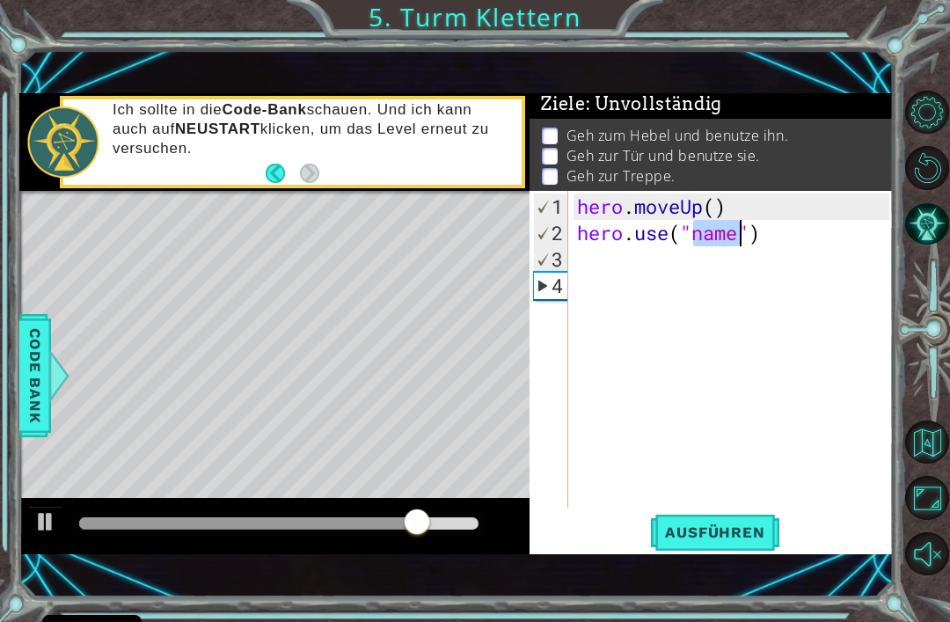
scroll to position [0, 0]
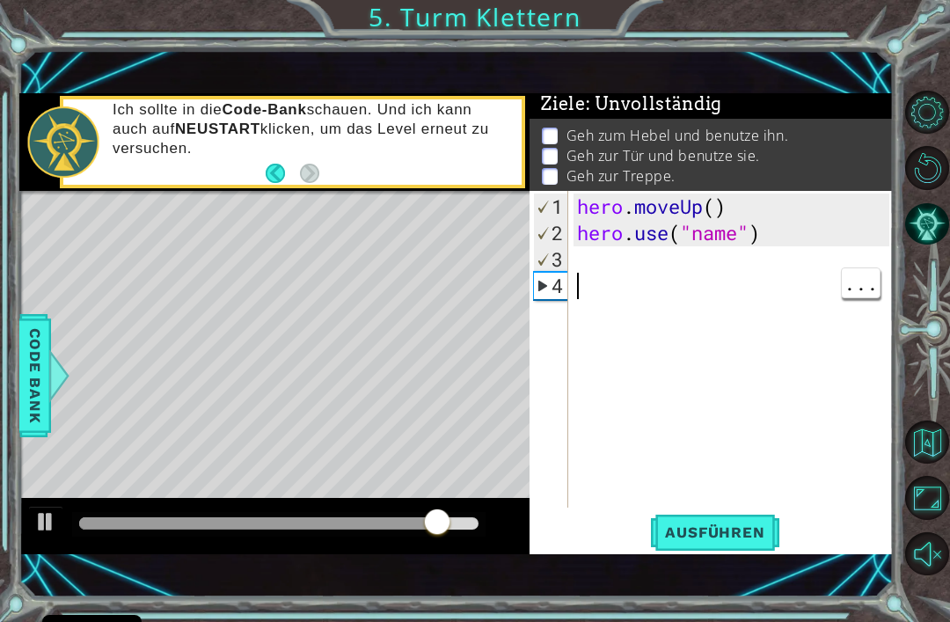
type textarea "hero.use("name")"
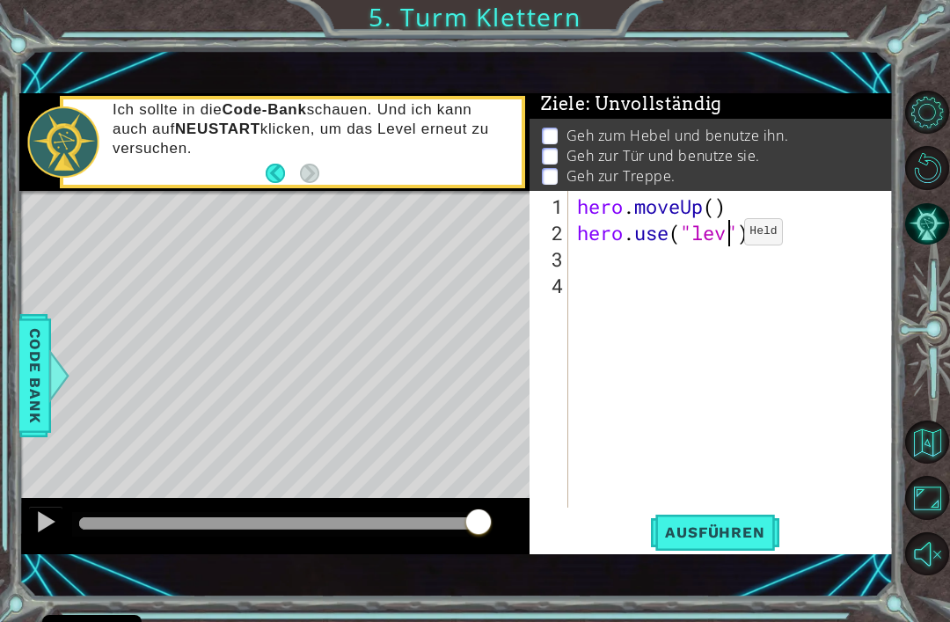
scroll to position [0, 8]
click at [761, 533] on span "Ausführen" at bounding box center [714, 532] width 135 height 18
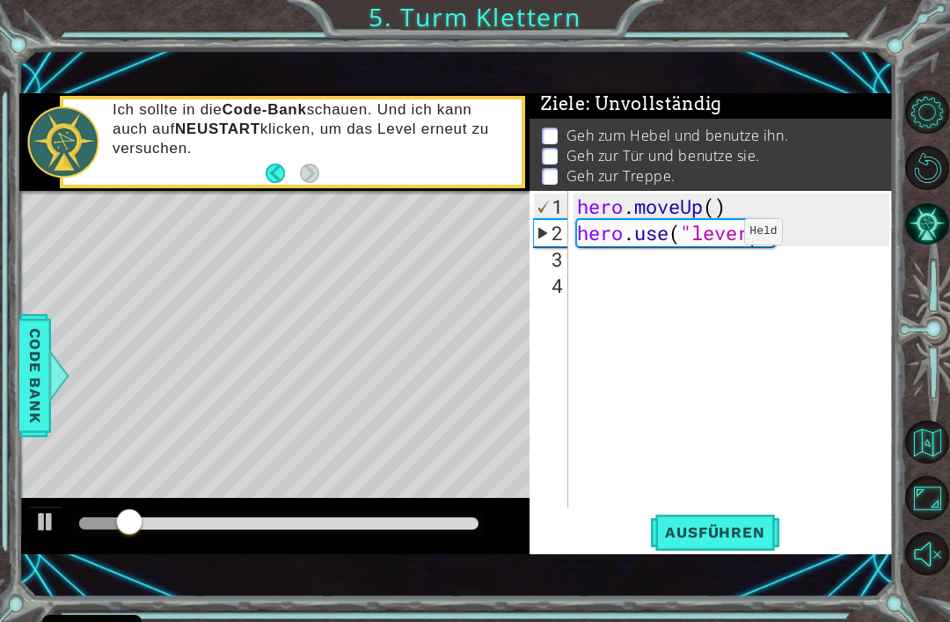
type textarea "hero.moveUp()"
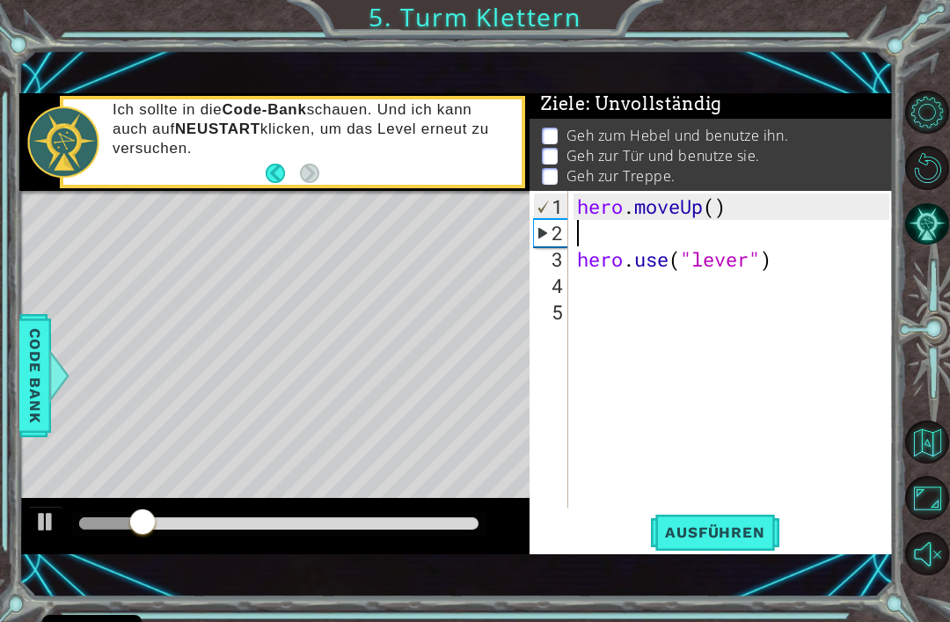
scroll to position [0, 0]
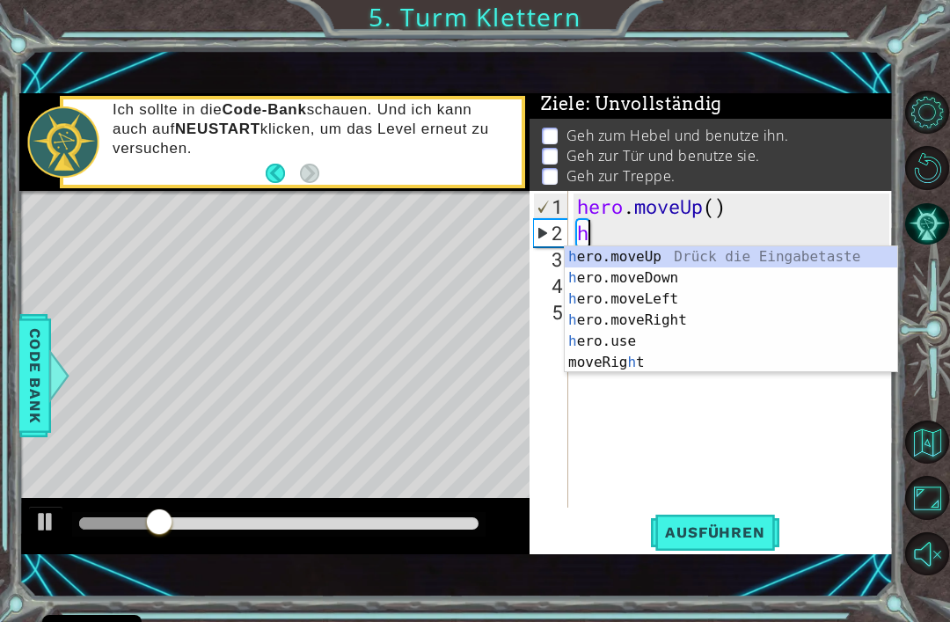
type textarea "he"
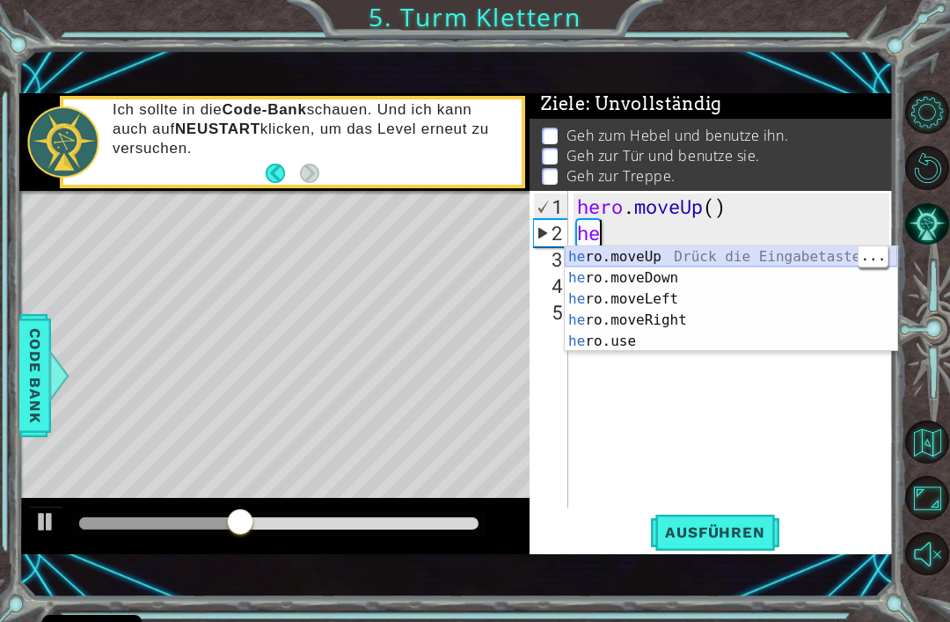
click at [643, 258] on div "he ro.moveUp Drück die Eingabetaste he ro.moveDown Drück die Eingabetaste he ro…" at bounding box center [731, 320] width 333 height 148
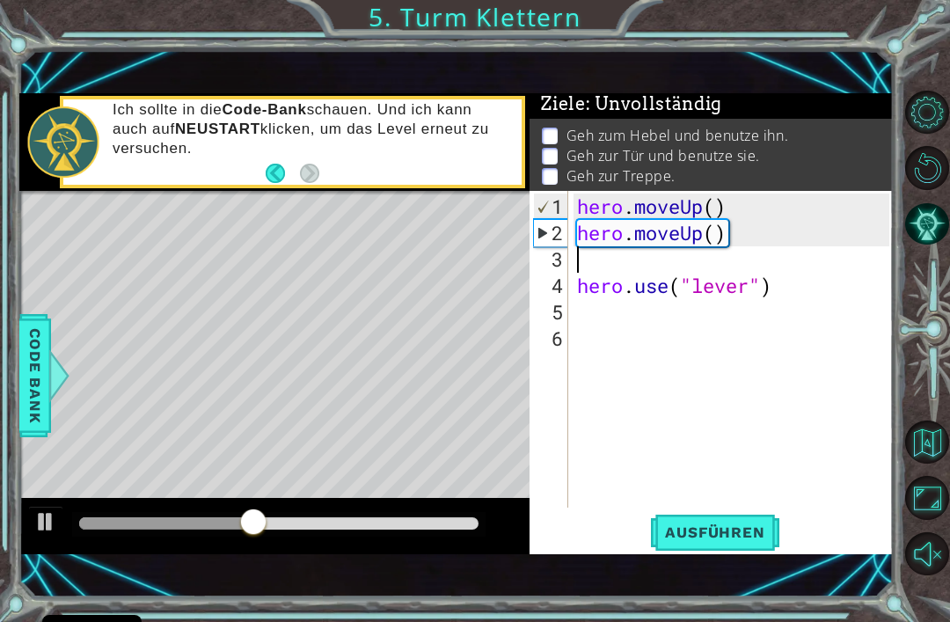
click at [729, 549] on button "Ausführen" at bounding box center [714, 533] width 135 height 36
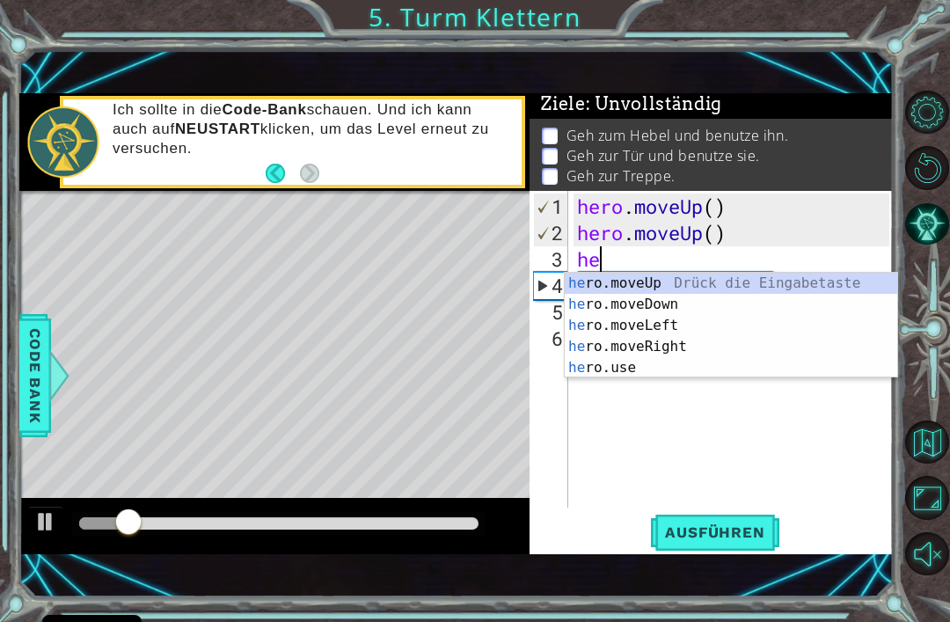
scroll to position [0, 1]
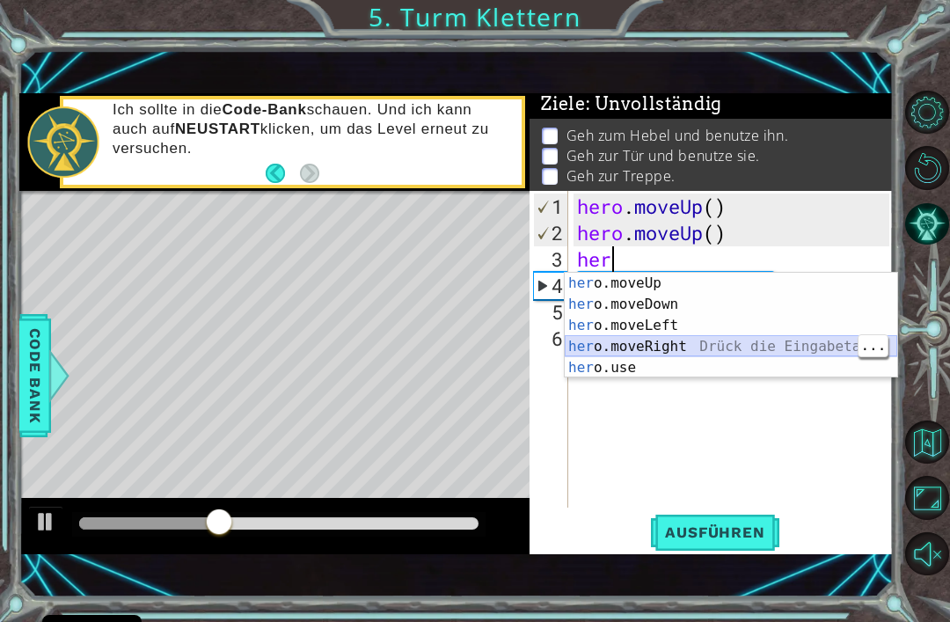
type textarea "her"
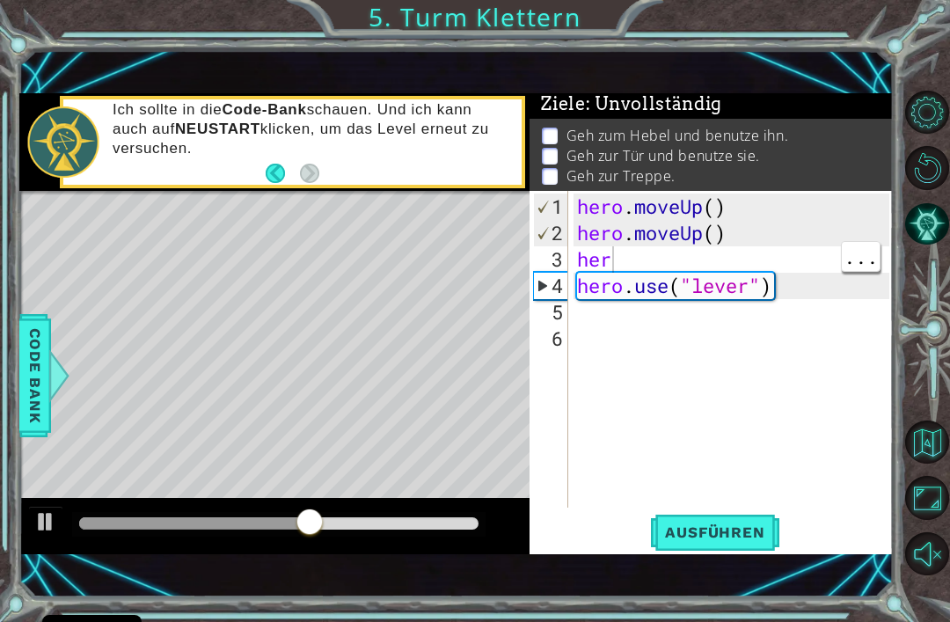
click at [783, 261] on div "hero . moveUp ( ) hero . moveUp ( ) her hero . use ( "lever" )" at bounding box center [736, 378] width 325 height 369
click at [820, 382] on div "hero . moveUp ( ) hero . moveUp ( ) her hero . use ( "lever" )" at bounding box center [736, 378] width 325 height 369
click at [754, 254] on div "hero . moveUp ( ) hero . moveUp ( ) her hero . use ( "lever" )" at bounding box center [736, 378] width 325 height 369
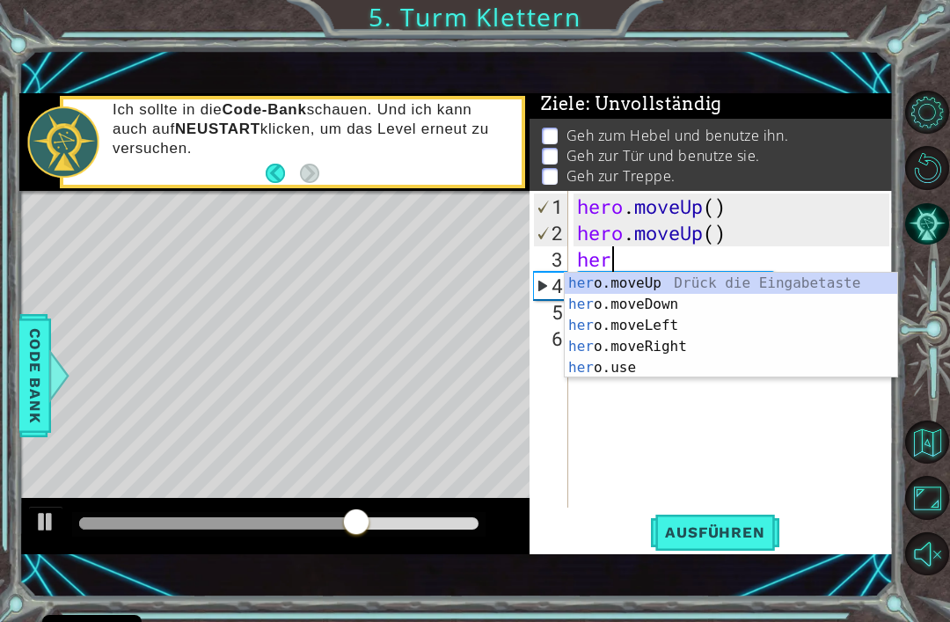
type textarea "hero"
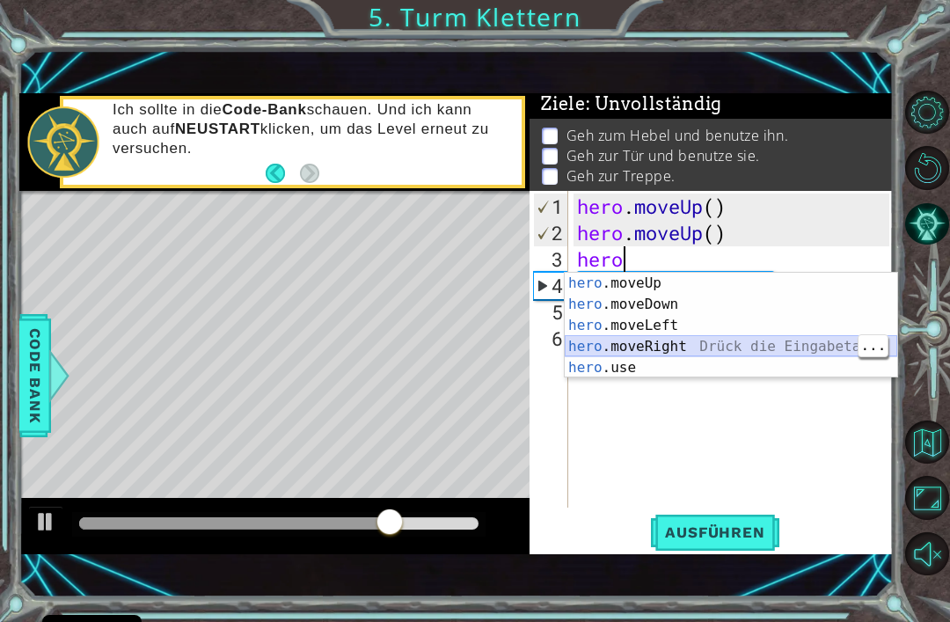
click at [644, 347] on div "hero .moveUp Drück die Eingabetaste hero .moveDown Drück die Eingabetaste hero …" at bounding box center [731, 347] width 333 height 148
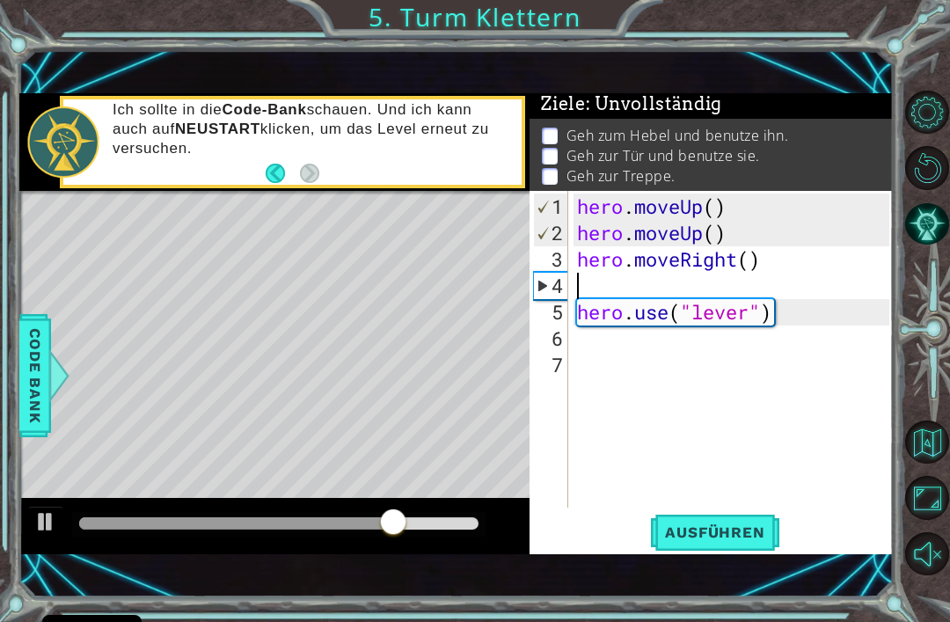
scroll to position [0, 0]
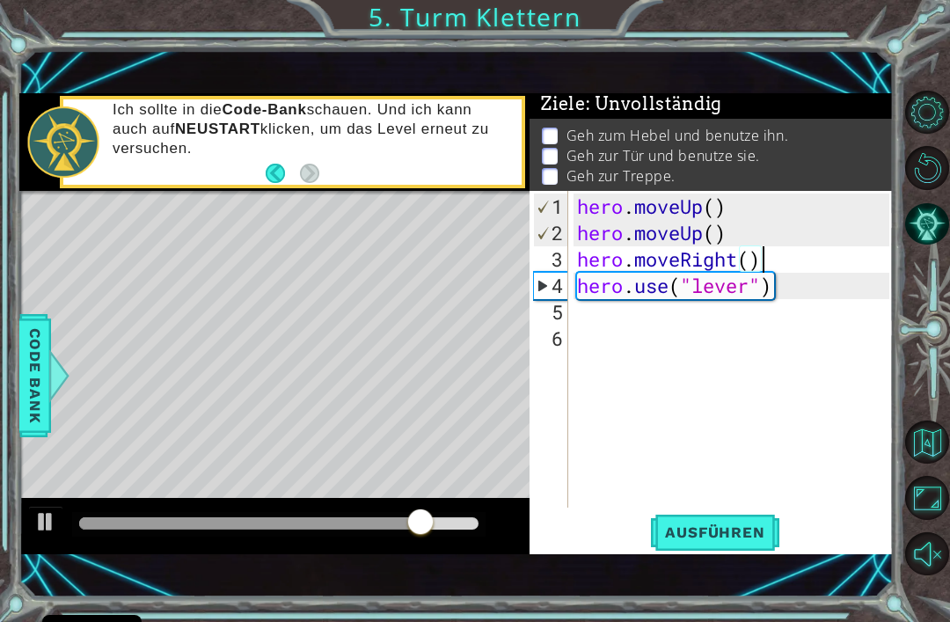
click at [743, 531] on span "Ausführen" at bounding box center [714, 532] width 135 height 18
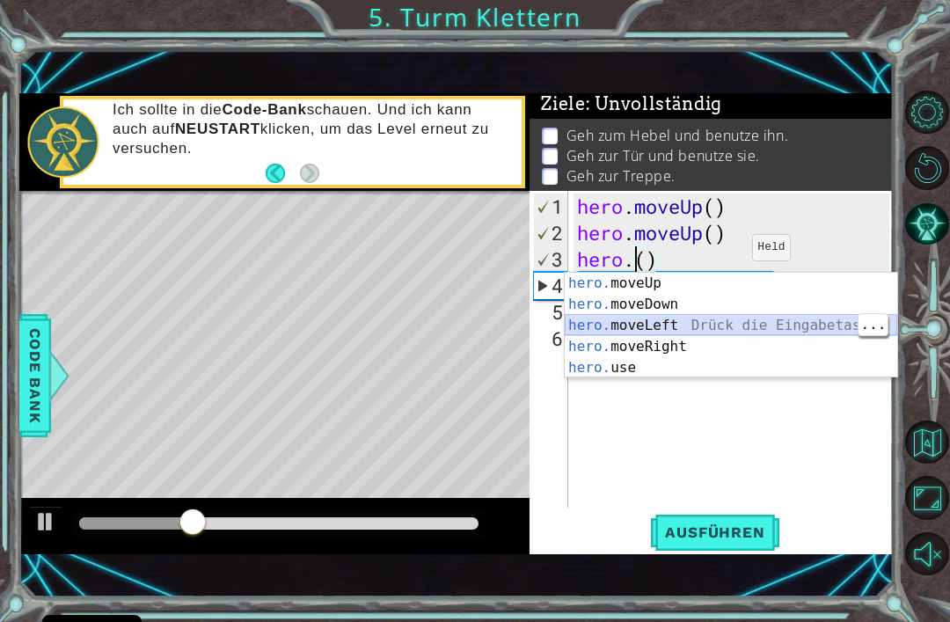
click at [684, 329] on div "hero. moveUp Drück die Eingabetaste hero. moveDown Drück die Eingabetaste hero.…" at bounding box center [731, 347] width 333 height 148
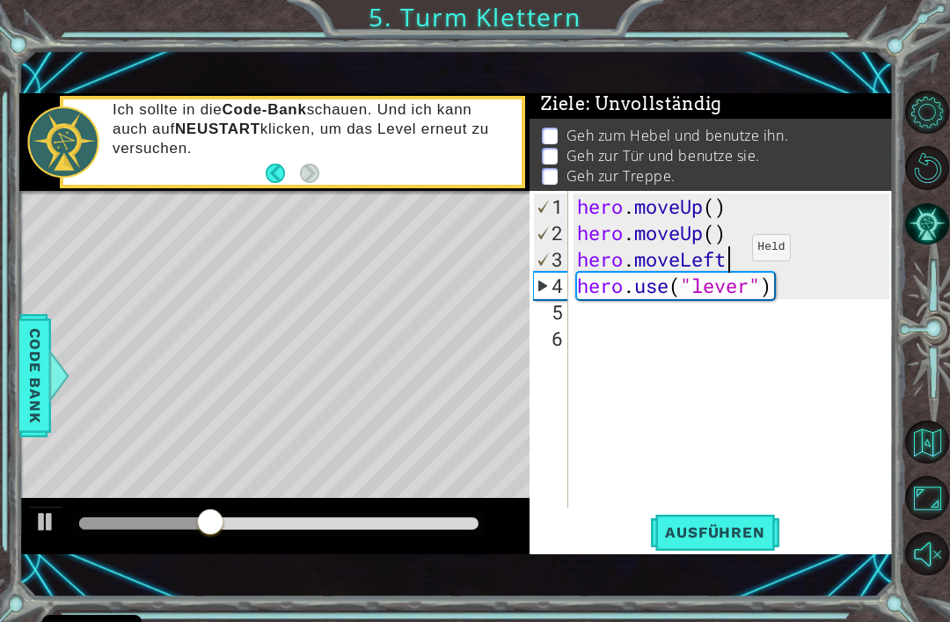
click at [745, 536] on span "Ausführen" at bounding box center [714, 532] width 135 height 18
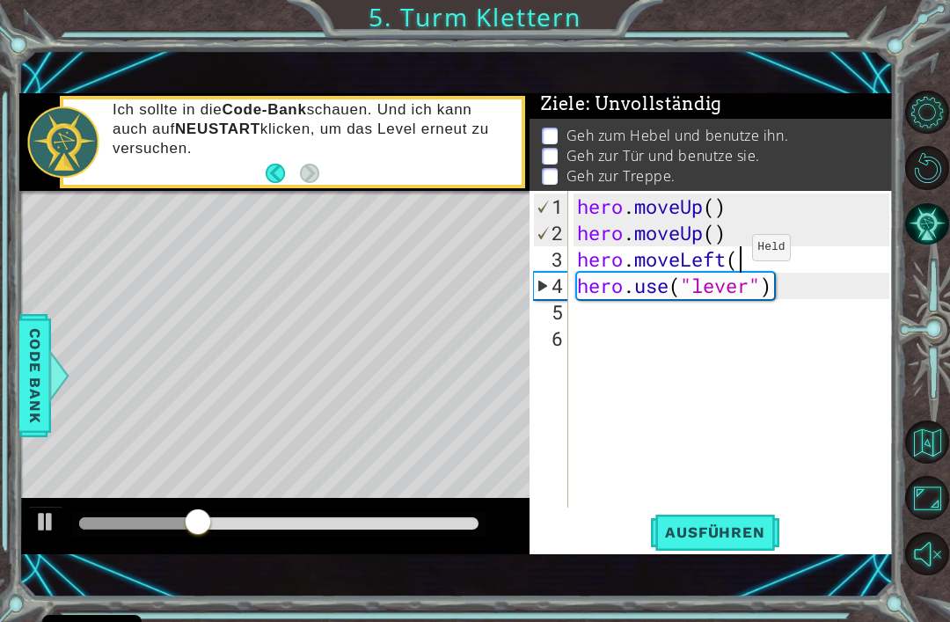
scroll to position [0, 7]
type textarea "hero.moveLeft()"
click at [748, 544] on button "Ausführen" at bounding box center [714, 533] width 135 height 36
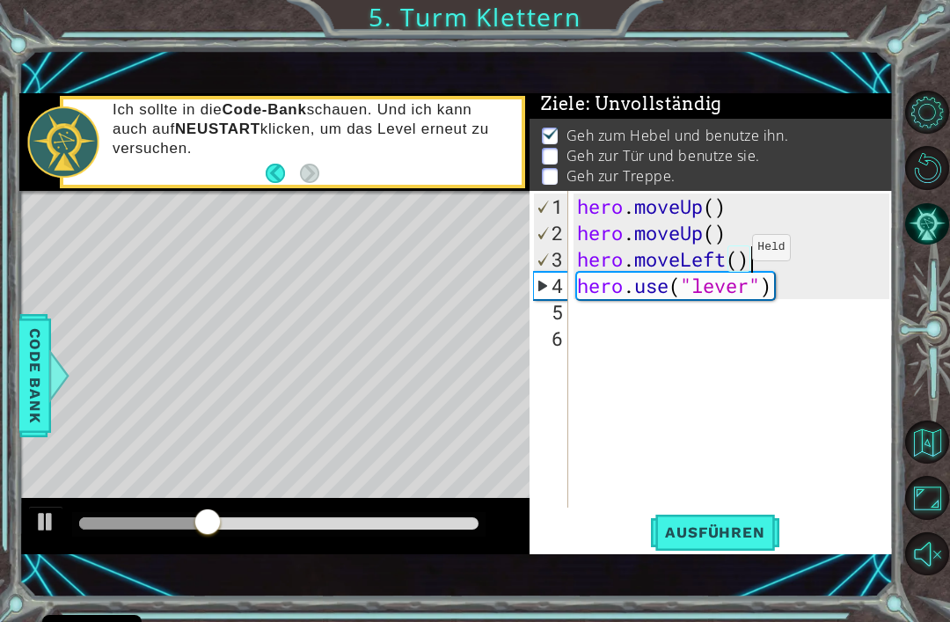
scroll to position [0, 0]
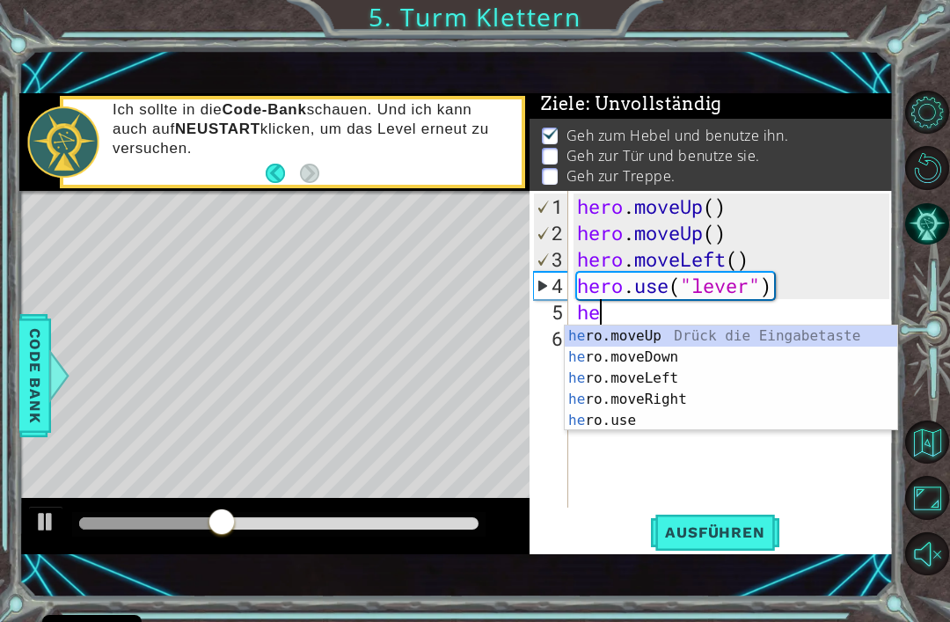
type textarea "her"
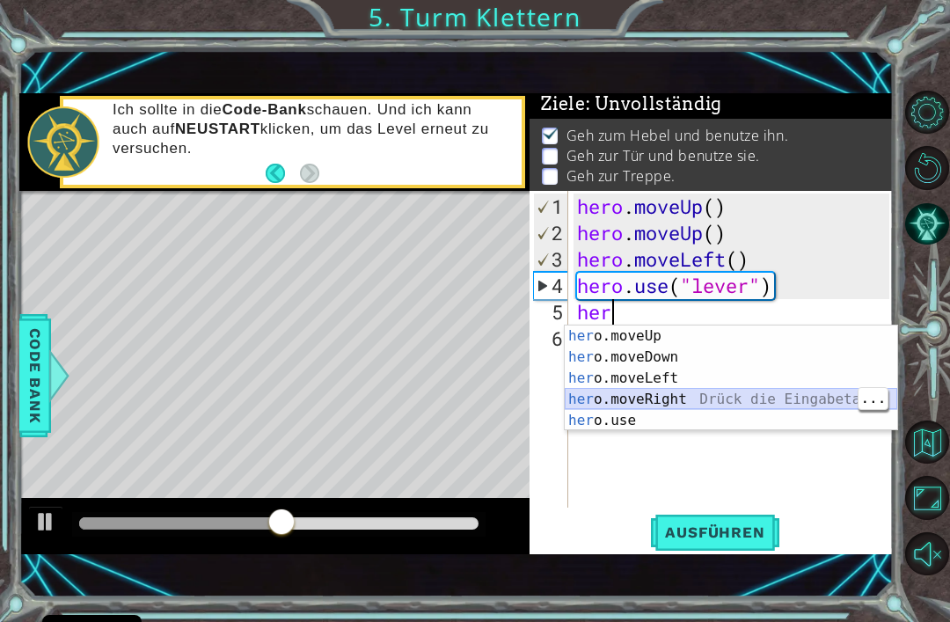
click at [664, 399] on div "her o.moveUp Drück die Eingabetaste her o.moveDown Drück die Eingabetaste her o…" at bounding box center [731, 399] width 333 height 148
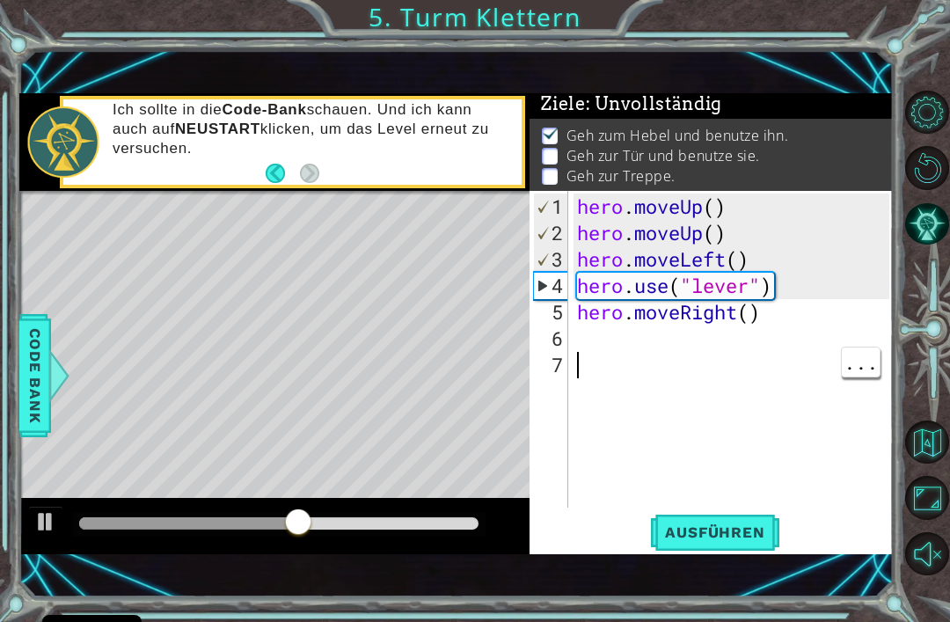
click at [718, 550] on button "Ausführen" at bounding box center [714, 533] width 135 height 36
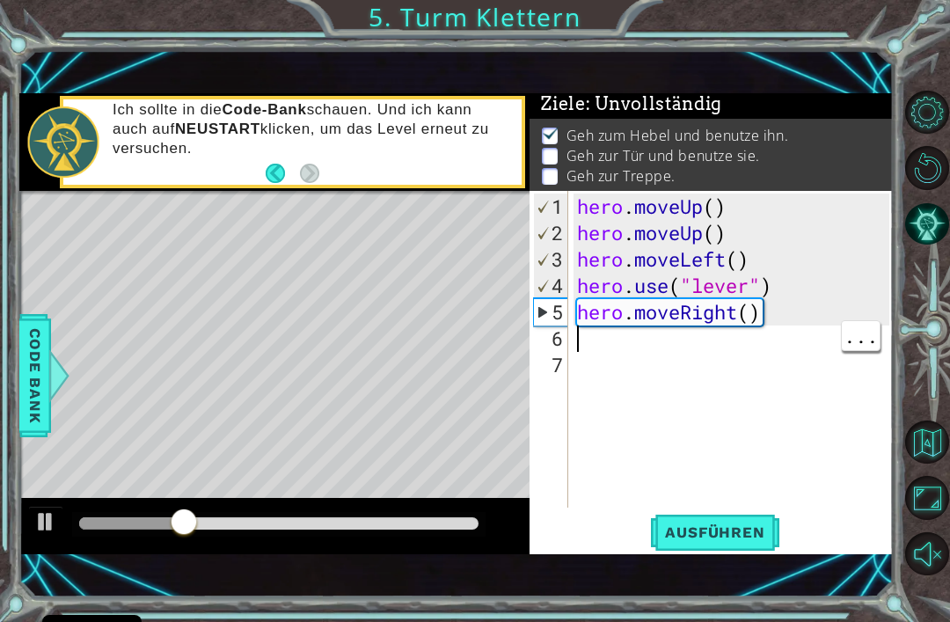
click at [645, 347] on div "hero . moveUp ( ) hero . moveUp ( ) hero . moveLeft ( ) hero . use ( "lever" ) …" at bounding box center [736, 378] width 325 height 369
type textarea "h"
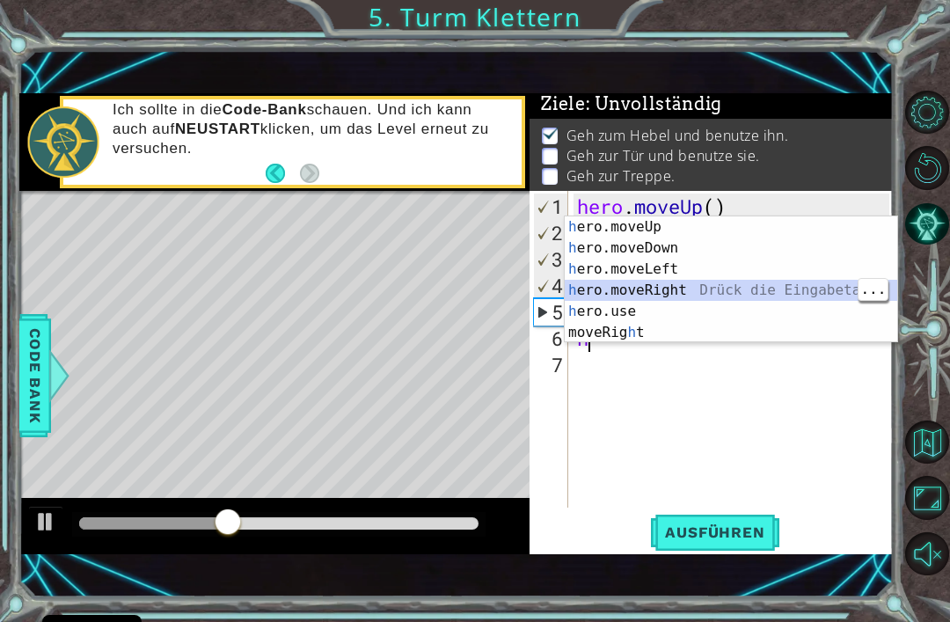
click at [680, 289] on div "h ero.moveUp Drück die Eingabetaste h ero.moveDown Drück die Eingabetaste h ero…" at bounding box center [731, 300] width 333 height 169
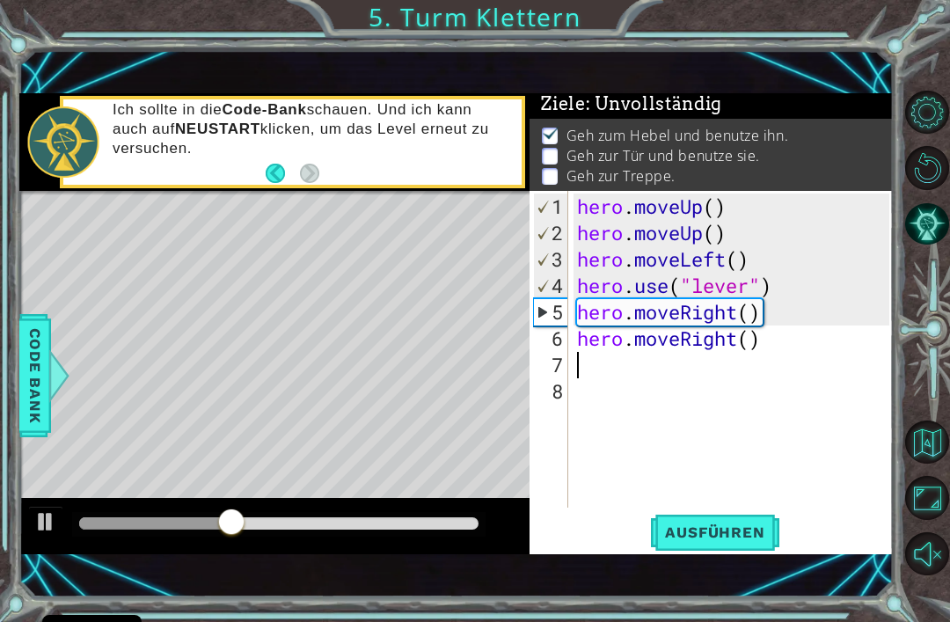
type textarea "hero.use("lever")"
click at [716, 524] on span "Ausführen" at bounding box center [714, 532] width 135 height 18
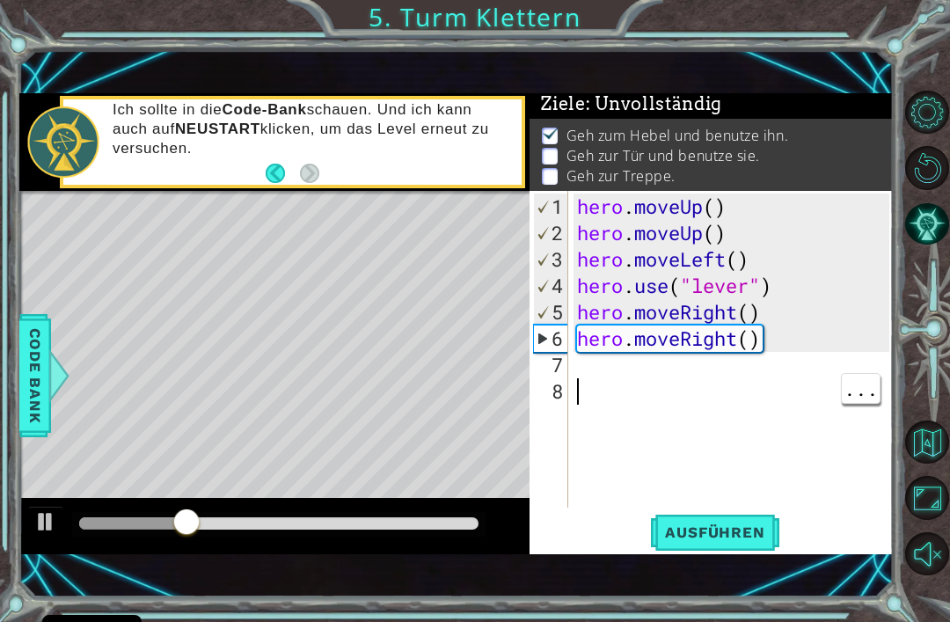
click at [617, 378] on div "hero . moveUp ( ) hero . moveUp ( ) hero . moveLeft ( ) hero . use ( "lever" ) …" at bounding box center [736, 378] width 325 height 369
click at [617, 367] on div "hero . moveUp ( ) hero . moveUp ( ) hero . moveLeft ( ) hero . use ( "lever" ) …" at bounding box center [736, 378] width 325 height 369
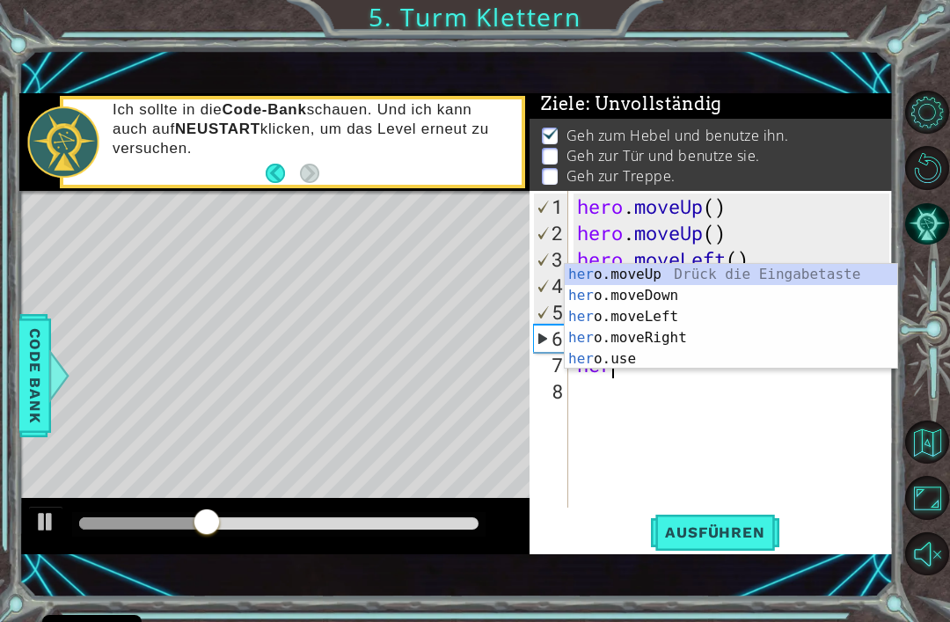
scroll to position [0, 1]
type textarea "hero"
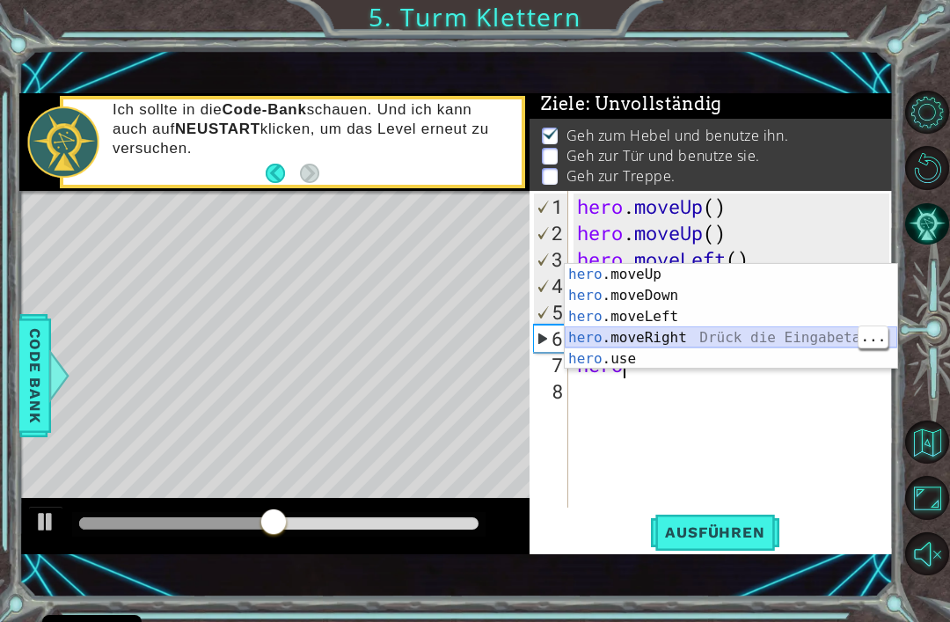
click at [661, 334] on div "hero .moveUp Drück die Eingabetaste hero .moveDown Drück die Eingabetaste hero …" at bounding box center [731, 338] width 333 height 148
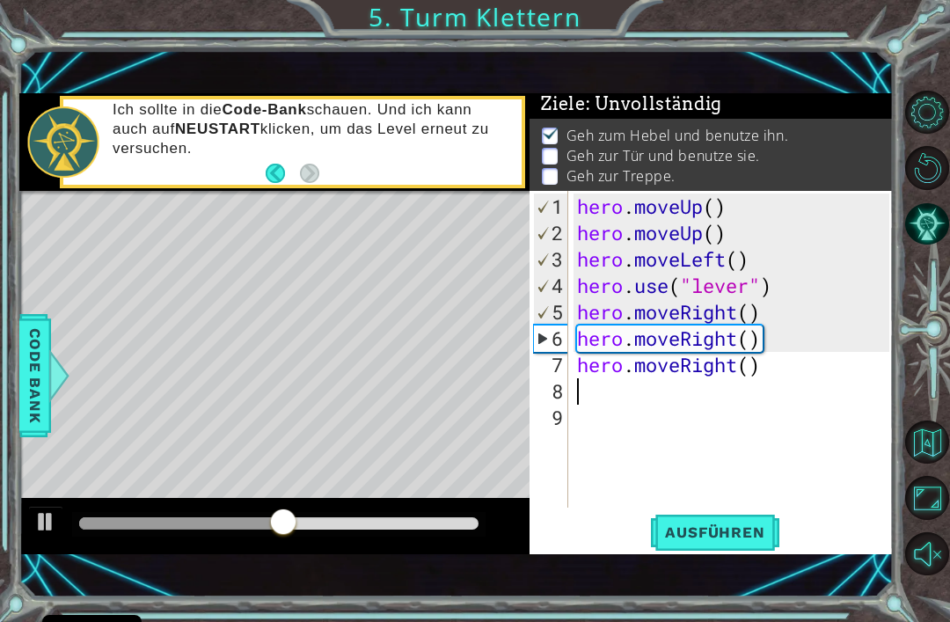
click at [716, 544] on button "Ausführen" at bounding box center [714, 533] width 135 height 36
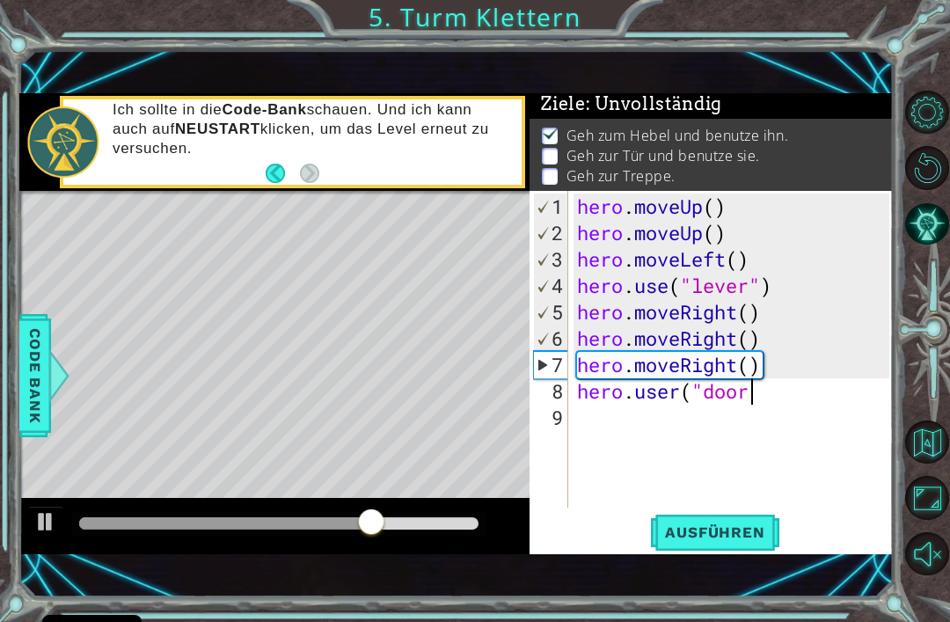
scroll to position [0, 8]
click at [731, 540] on span "Ausführen" at bounding box center [714, 532] width 135 height 18
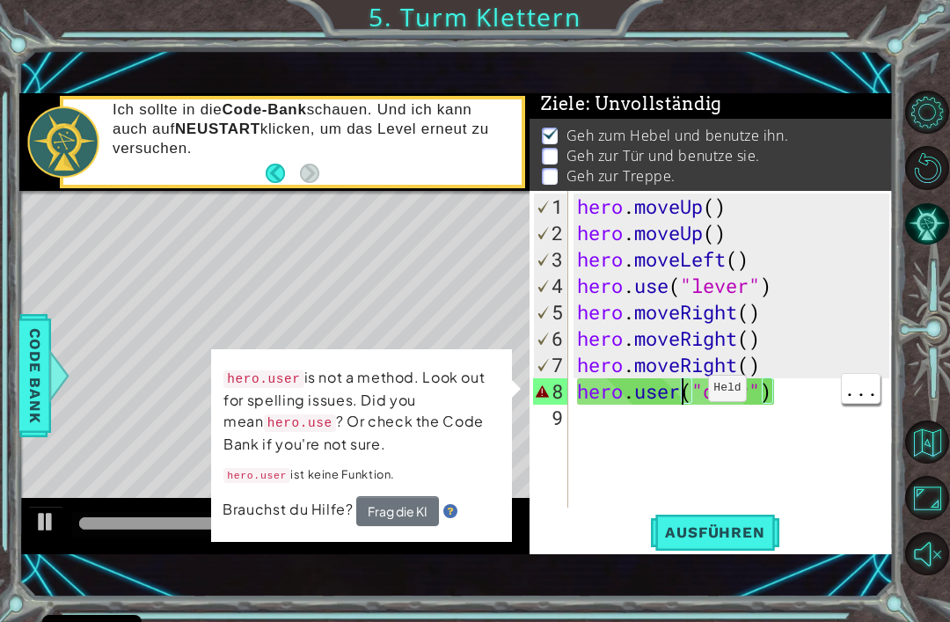
click at [682, 396] on div "hero . moveUp ( ) hero . moveUp ( ) hero . moveLeft ( ) hero . use ( "lever" ) …" at bounding box center [736, 378] width 325 height 369
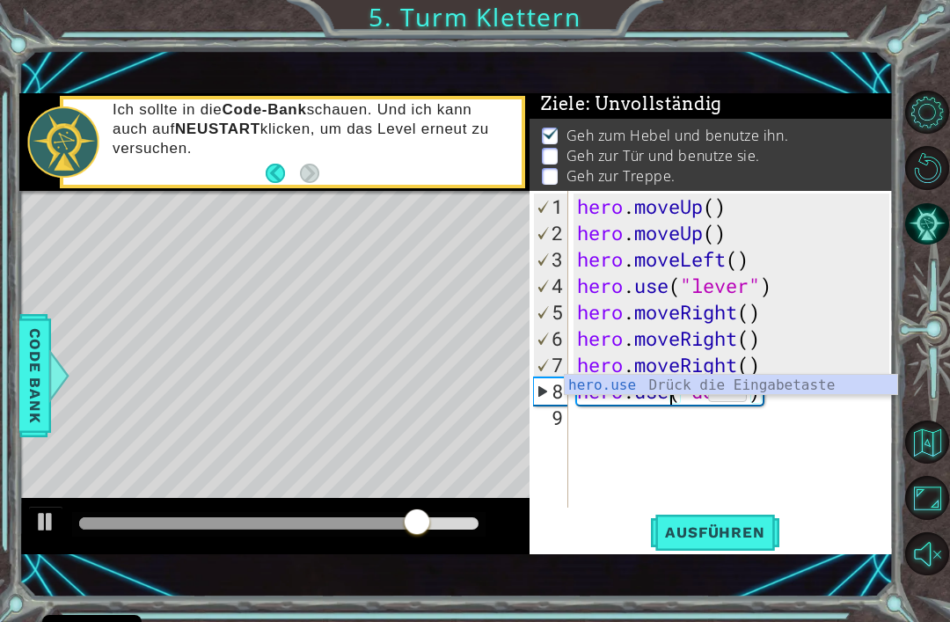
scroll to position [0, 4]
type textarea "hero.use("door")"
click at [720, 536] on span "Ausführen" at bounding box center [714, 532] width 135 height 18
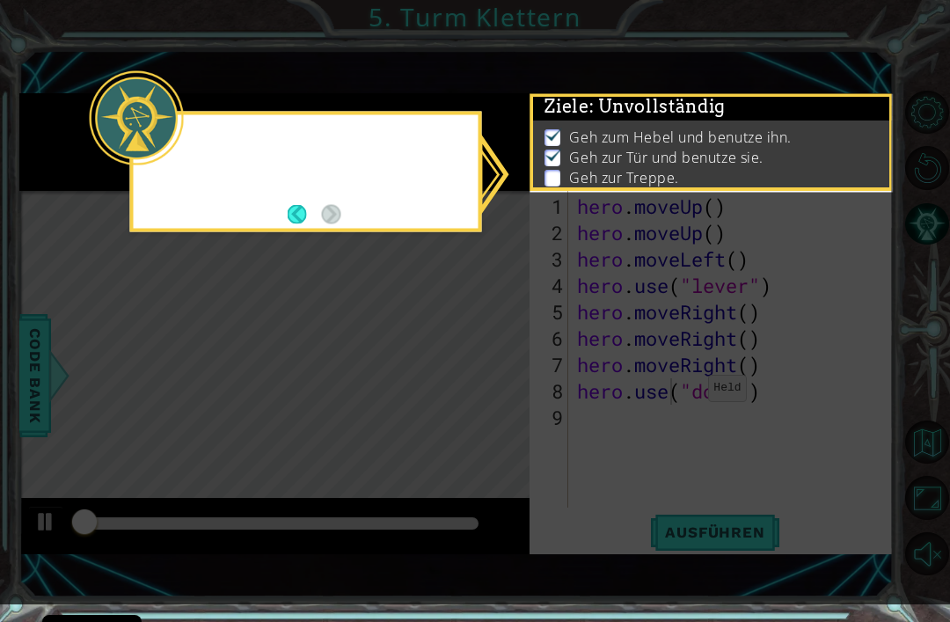
scroll to position [4, 0]
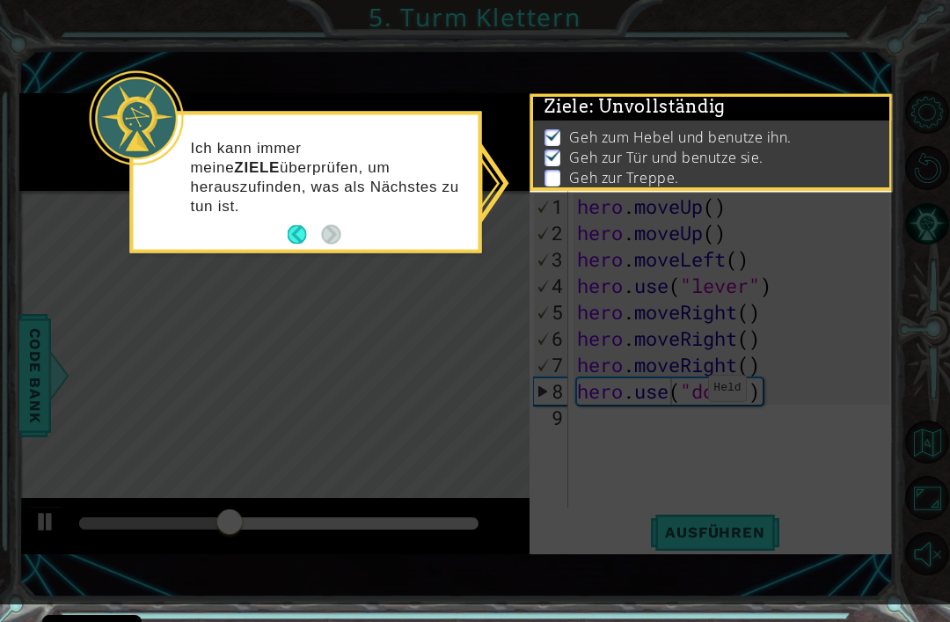
click at [822, 457] on icon at bounding box center [475, 302] width 950 height 604
click at [758, 531] on icon at bounding box center [475, 302] width 950 height 604
click at [754, 540] on icon at bounding box center [475, 302] width 950 height 604
click at [292, 225] on button "Back" at bounding box center [305, 234] width 34 height 19
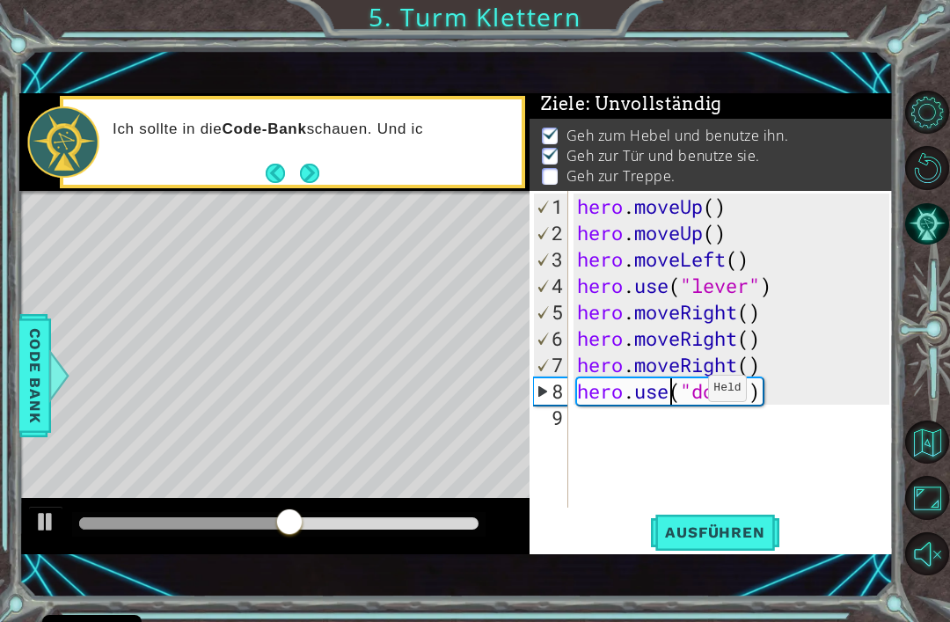
scroll to position [0, 0]
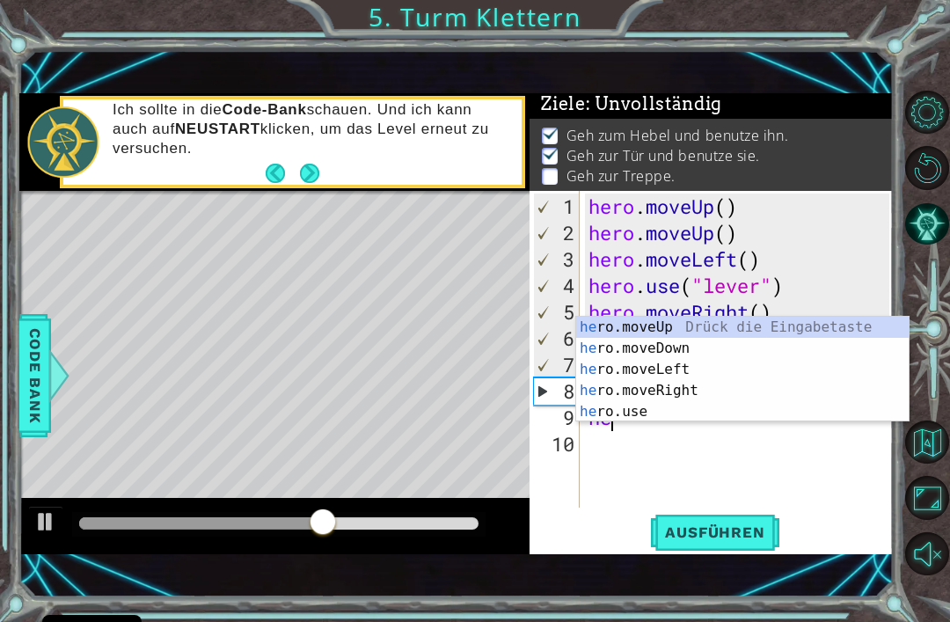
type textarea "her"
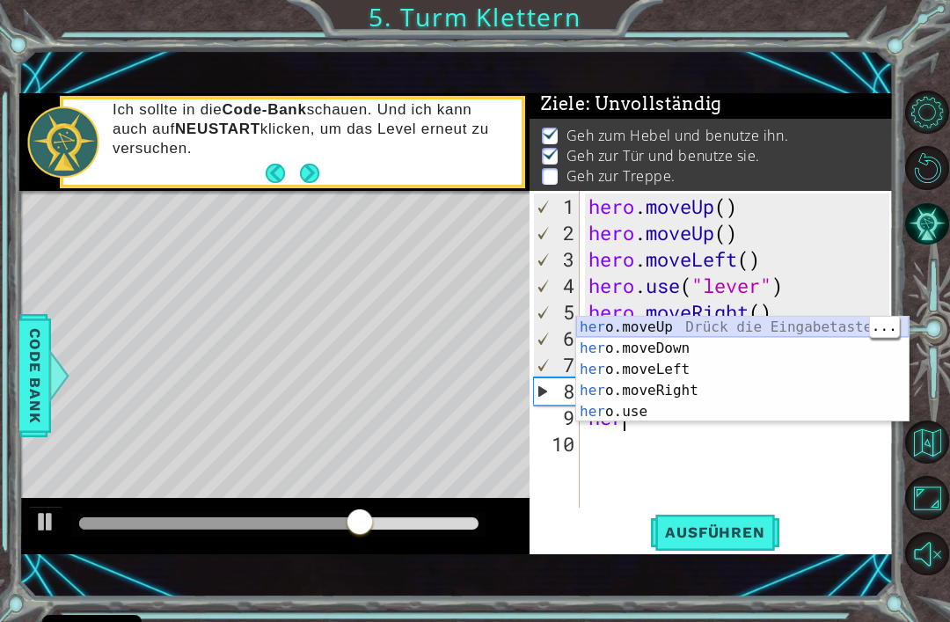
click at [663, 330] on div "her o.moveUp Drück die Eingabetaste her o.moveDown Drück die Eingabetaste her o…" at bounding box center [742, 391] width 333 height 148
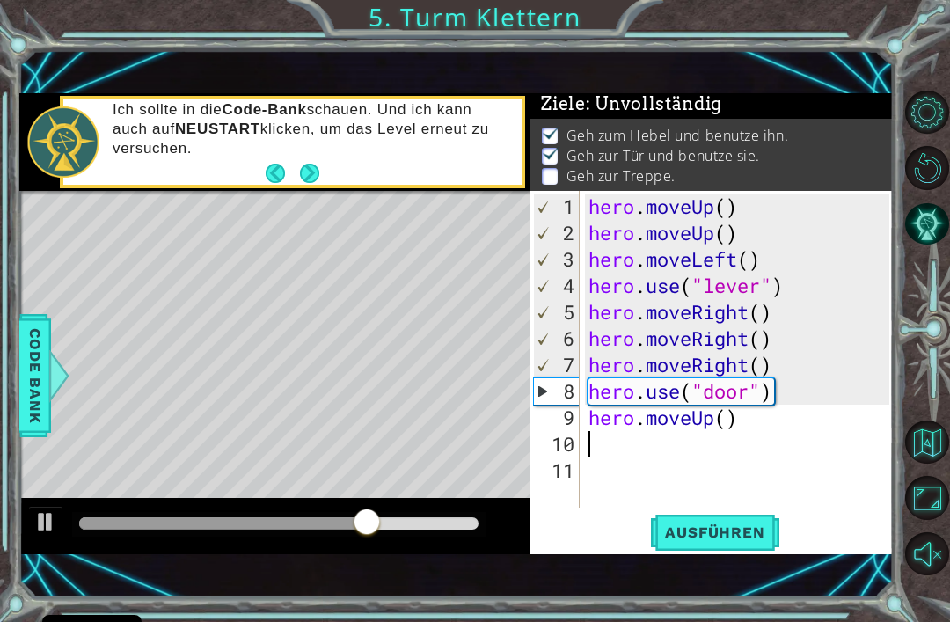
click at [715, 524] on span "Ausführen" at bounding box center [714, 532] width 135 height 18
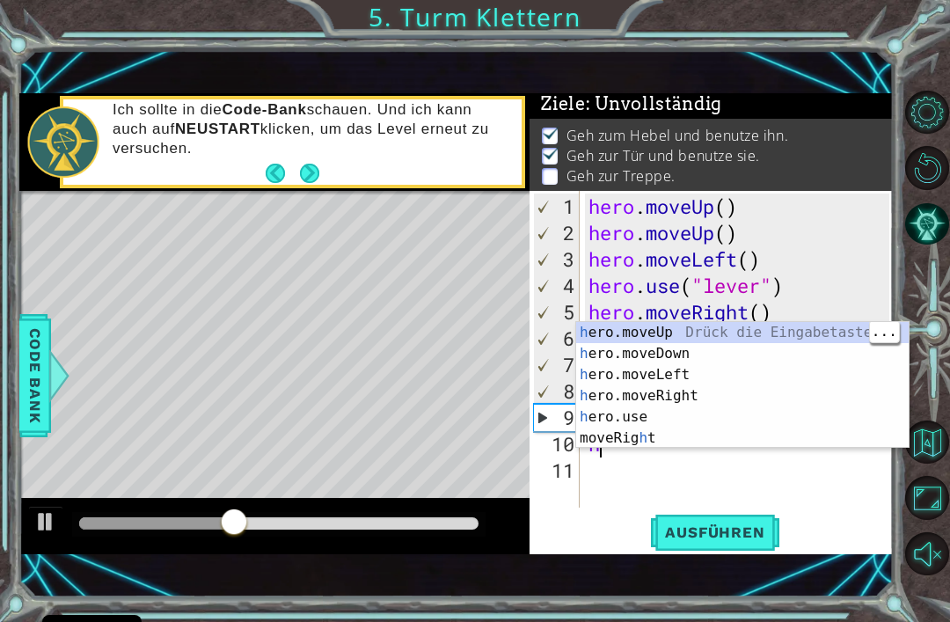
type textarea "he"
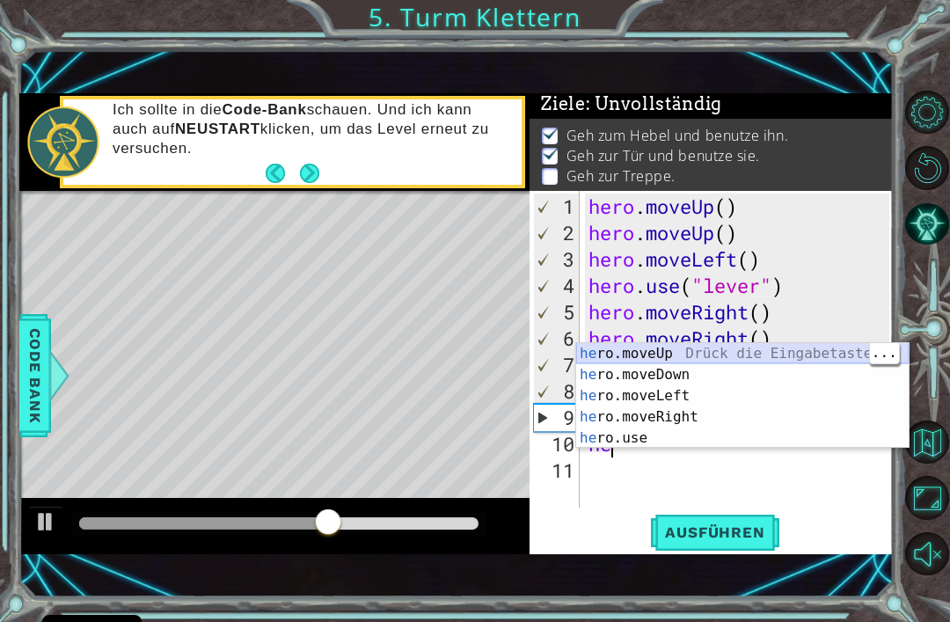
click at [657, 362] on div "he ro.moveUp Drück die Eingabetaste he ro.moveDown Drück die Eingabetaste he ro…" at bounding box center [742, 417] width 333 height 148
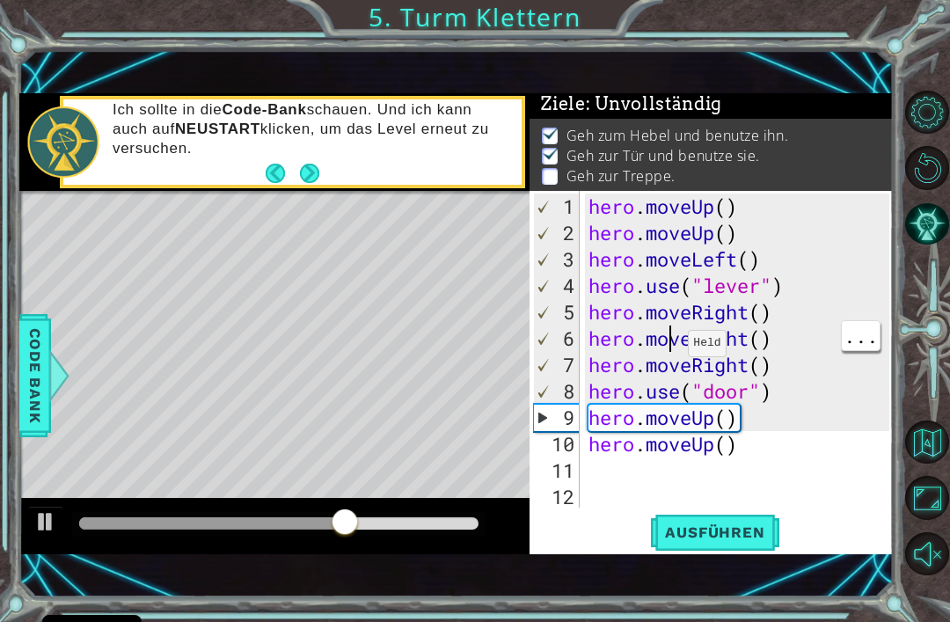
click at [718, 532] on span "Ausführen" at bounding box center [714, 532] width 135 height 18
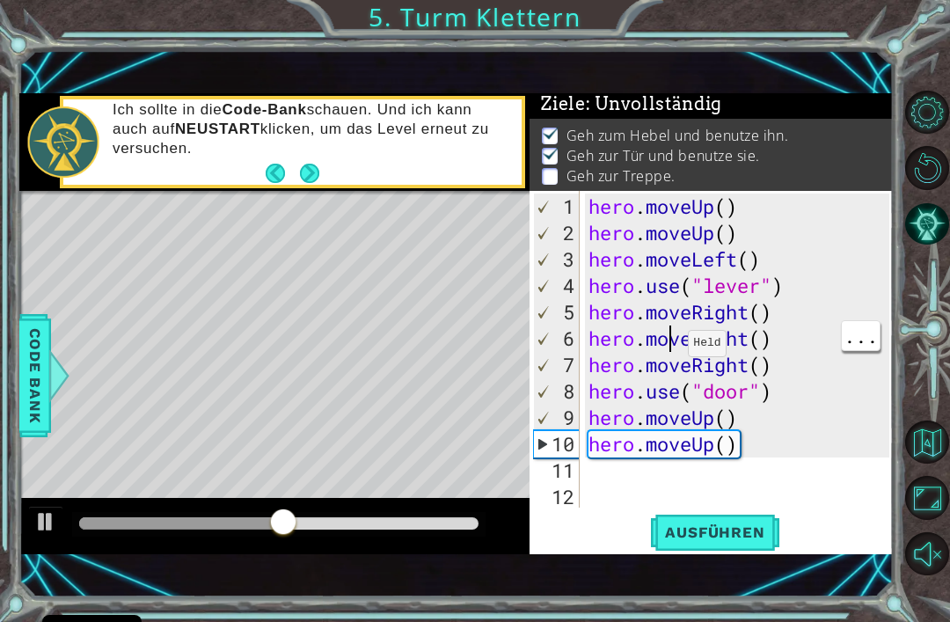
click at [729, 212] on div "hero . moveUp ( ) hero . moveUp ( ) hero . moveLeft ( ) hero . use ( "lever" ) …" at bounding box center [742, 378] width 314 height 369
click at [771, 534] on span "Ausführen" at bounding box center [714, 532] width 135 height 18
type textarea "hero.moveUp()"
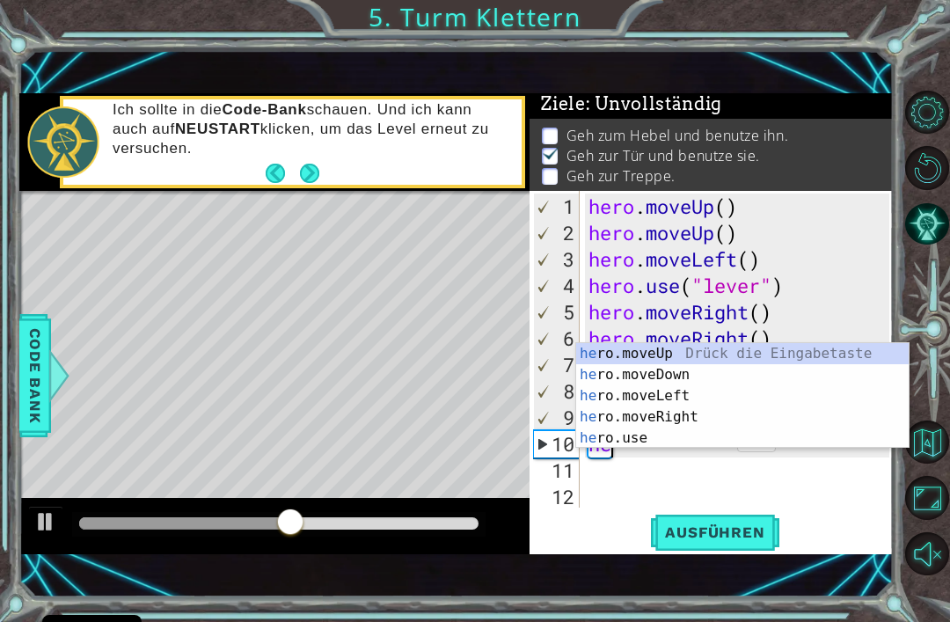
type textarea "h"
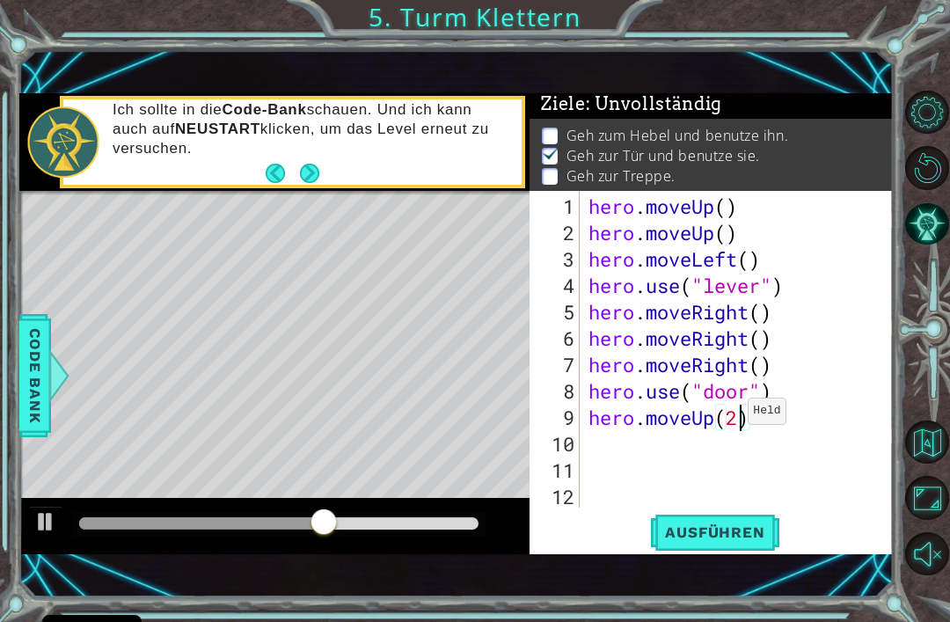
scroll to position [0, 6]
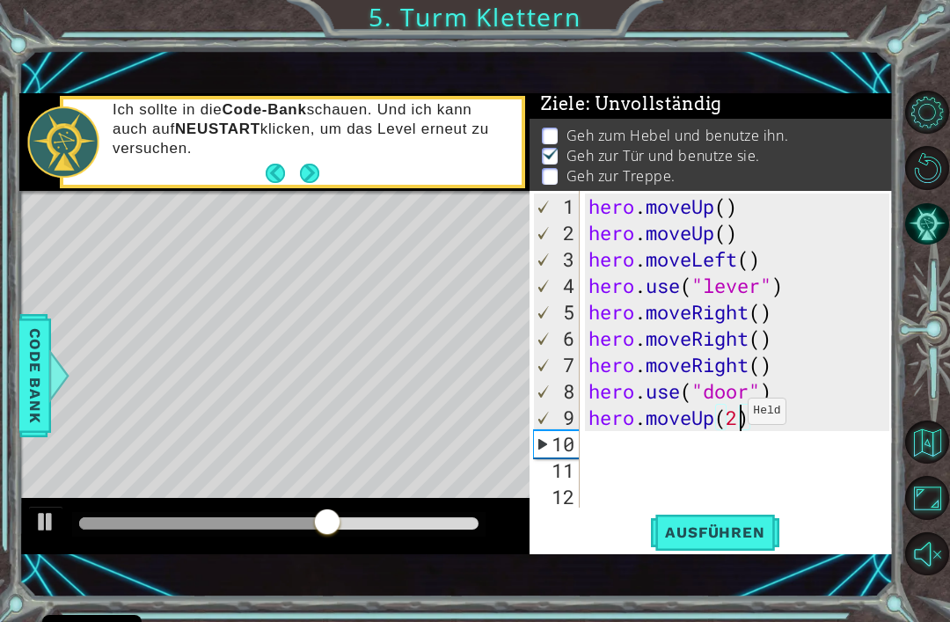
click at [758, 535] on span "Ausführen" at bounding box center [714, 532] width 135 height 18
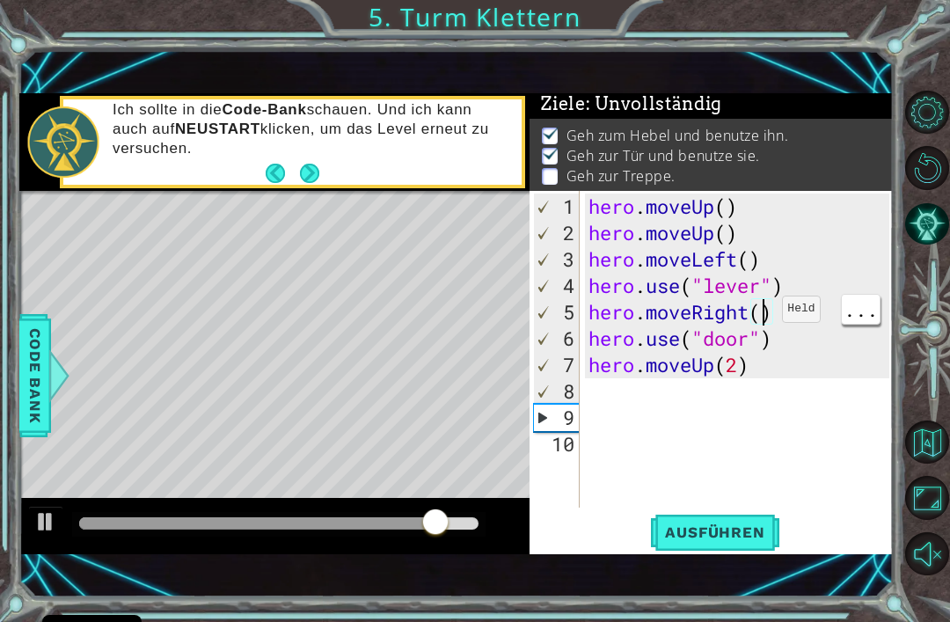
scroll to position [0, 8]
click at [734, 534] on span "Ausführen" at bounding box center [714, 532] width 135 height 18
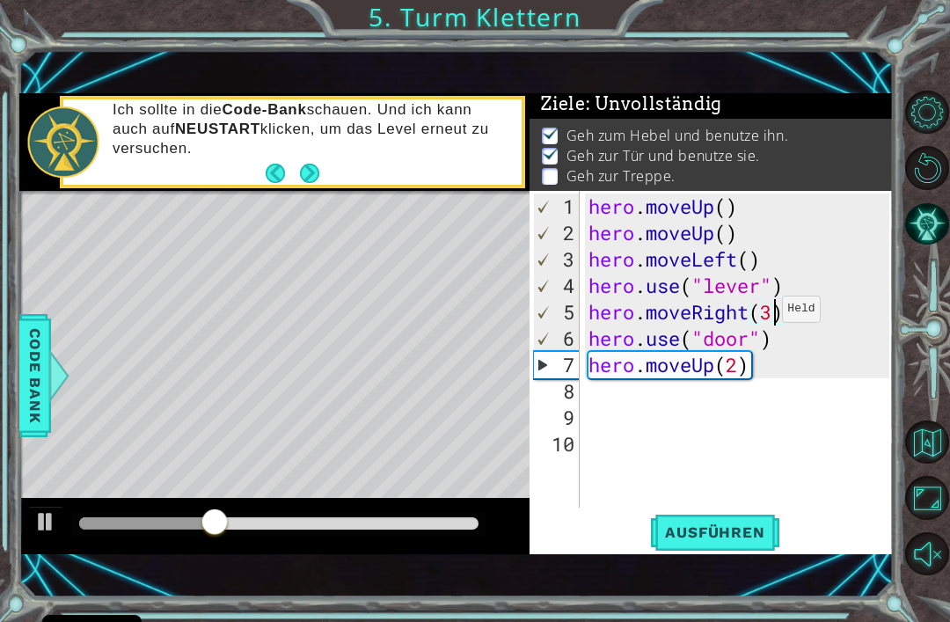
scroll to position [0, 6]
click at [713, 240] on div "hero . moveUp ( ) hero . moveUp ( ) hero . moveLeft ( ) hero . use ( "lever" ) …" at bounding box center [742, 378] width 314 height 369
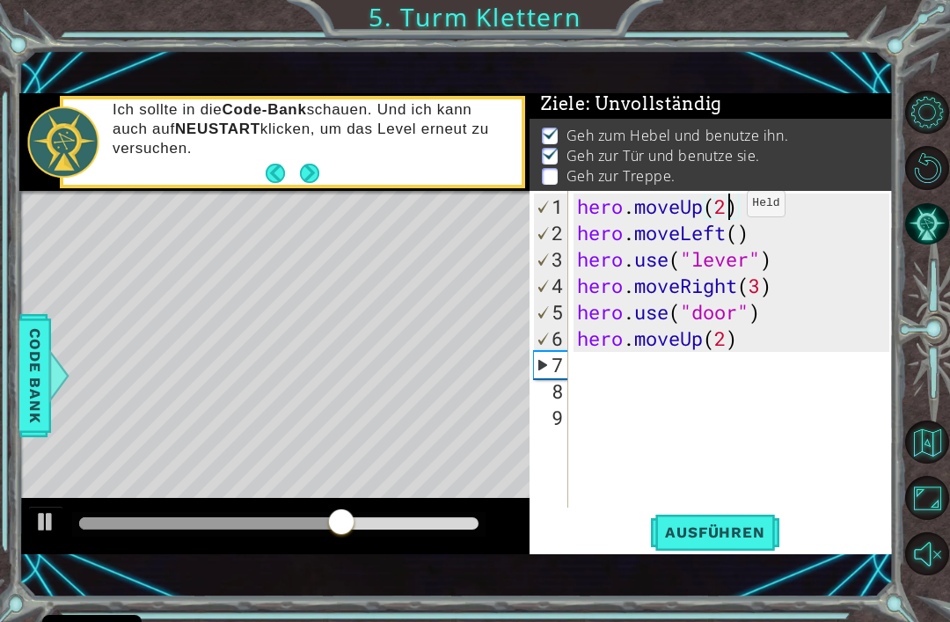
type textarea "hero.moveUp(2)"
click at [740, 537] on span "Ausführen" at bounding box center [714, 532] width 135 height 18
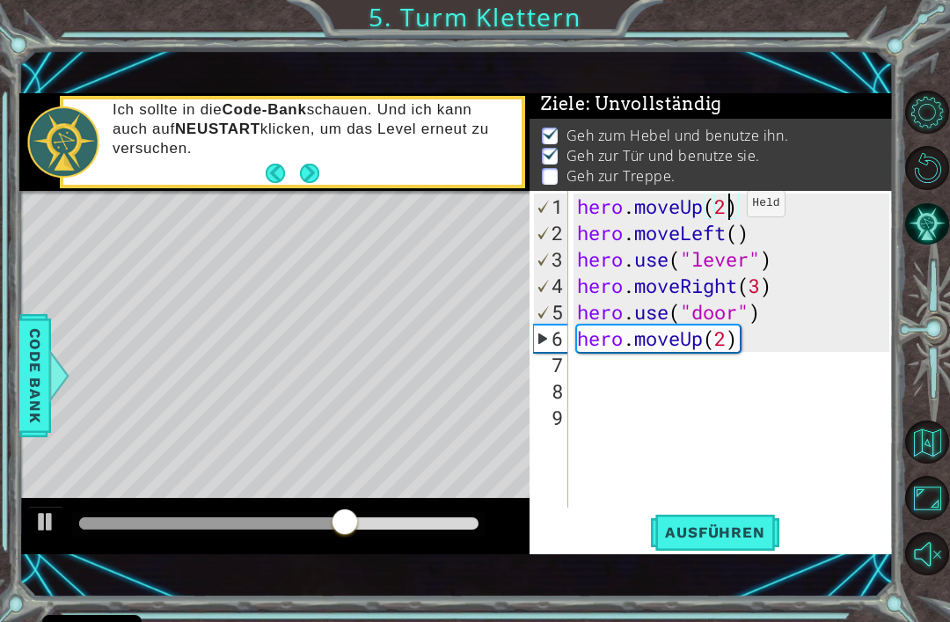
click at [748, 535] on span "Ausführen" at bounding box center [714, 532] width 135 height 18
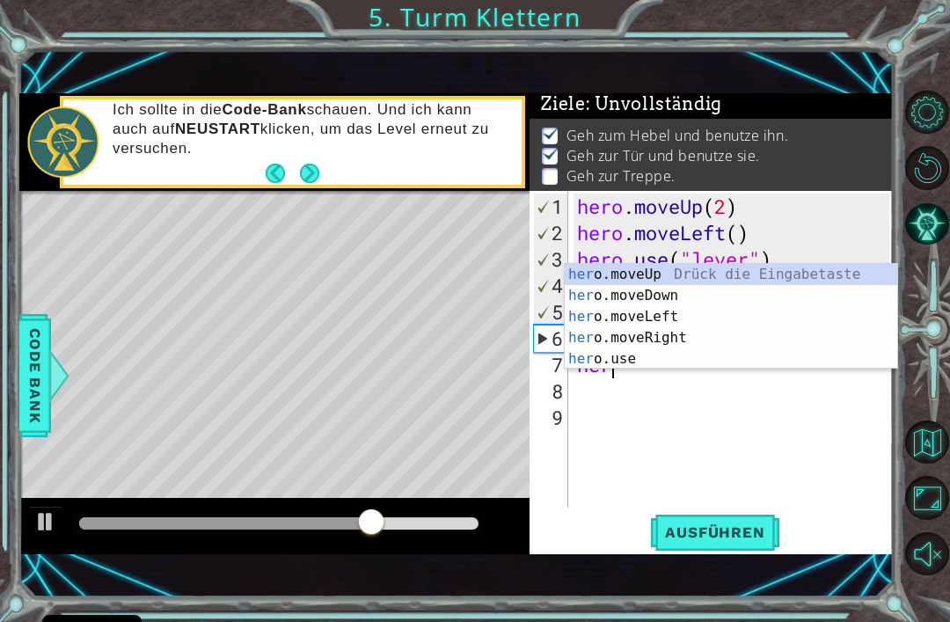
scroll to position [0, 1]
type textarea "hero"
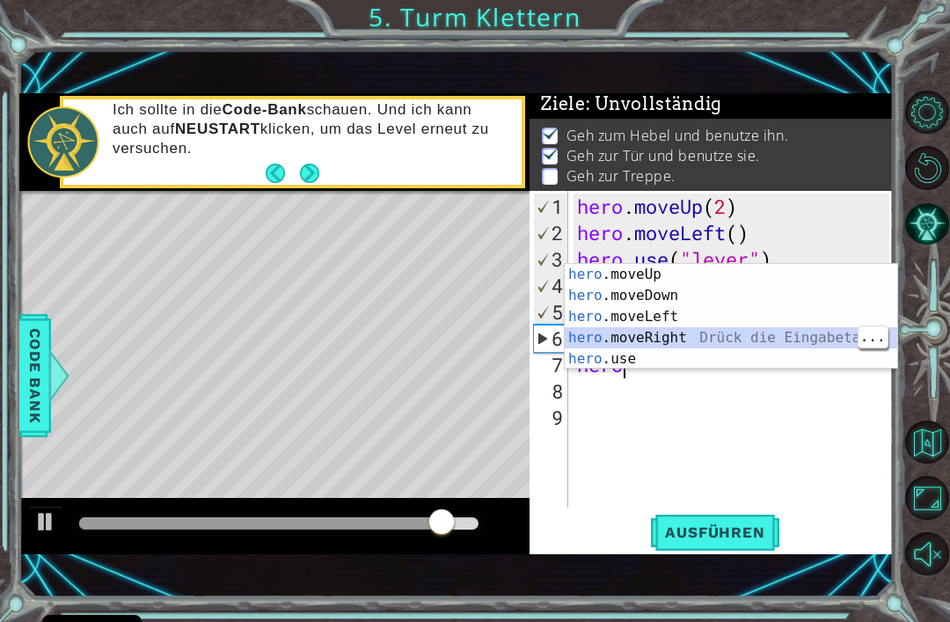
click at [715, 334] on div "hero .moveUp Drück die Eingabetaste hero .moveDown Drück die Eingabetaste hero …" at bounding box center [731, 338] width 333 height 148
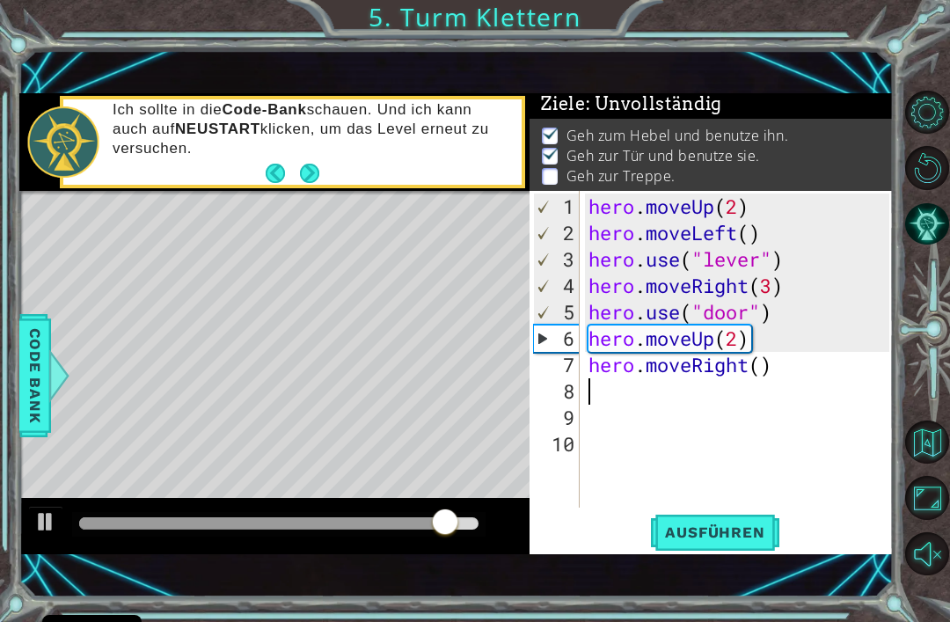
scroll to position [0, 0]
click at [769, 367] on div "hero . moveUp ( 2 ) hero . moveLeft ( ) hero . use ( "lever" ) hero . moveRight…" at bounding box center [742, 378] width 314 height 369
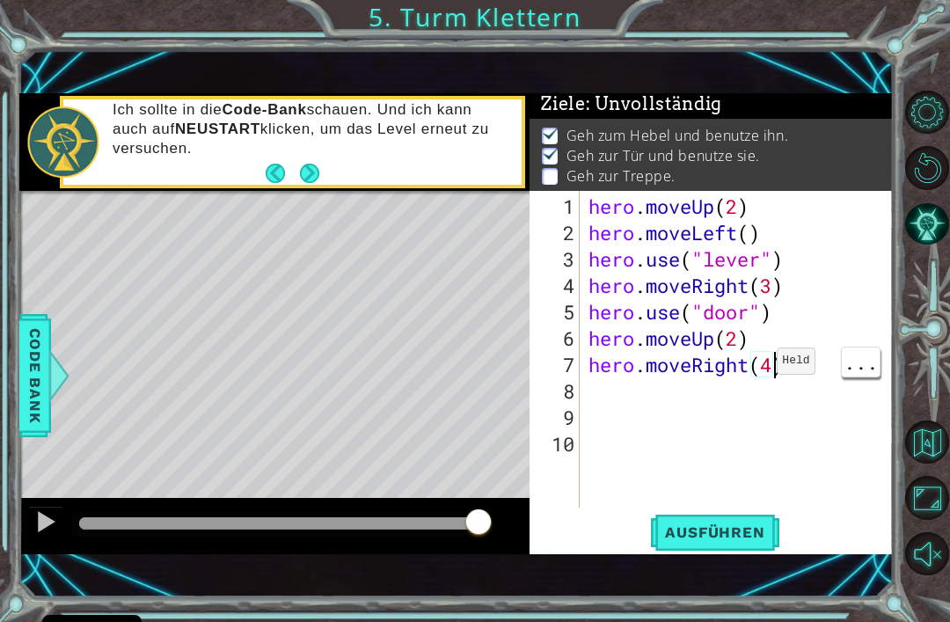
scroll to position [0, 8]
click at [735, 525] on span "Ausführen" at bounding box center [714, 532] width 135 height 18
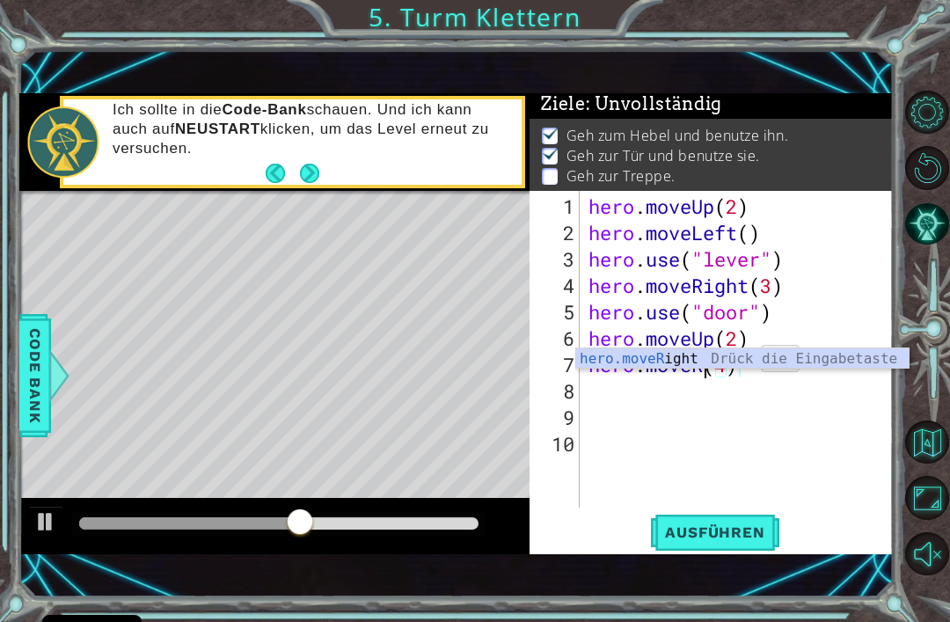
scroll to position [0, 5]
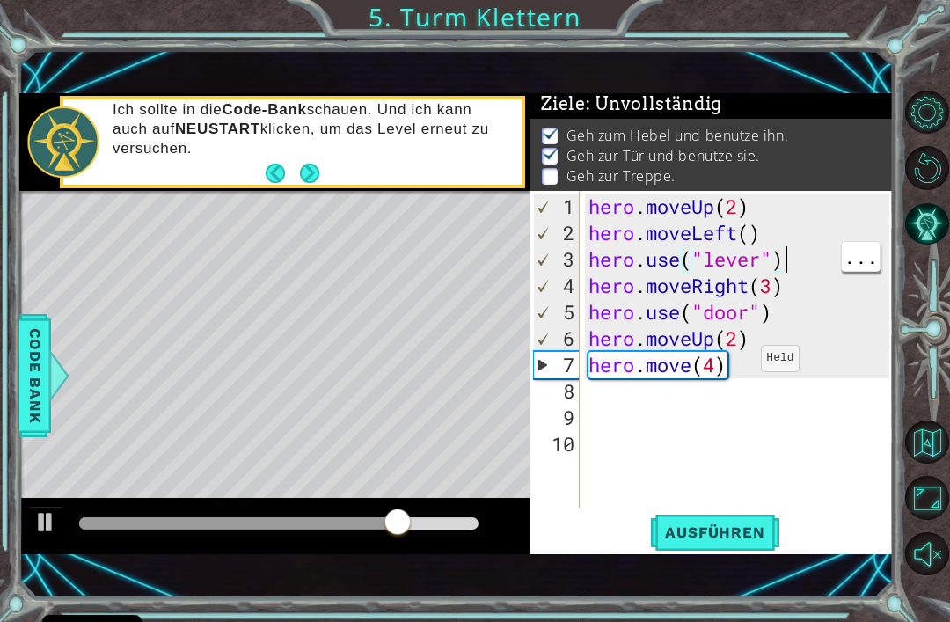
click at [698, 371] on div "hero . moveUp ( 2 ) hero . moveLeft ( ) hero . use ( "lever" ) hero . moveRight…" at bounding box center [742, 378] width 314 height 369
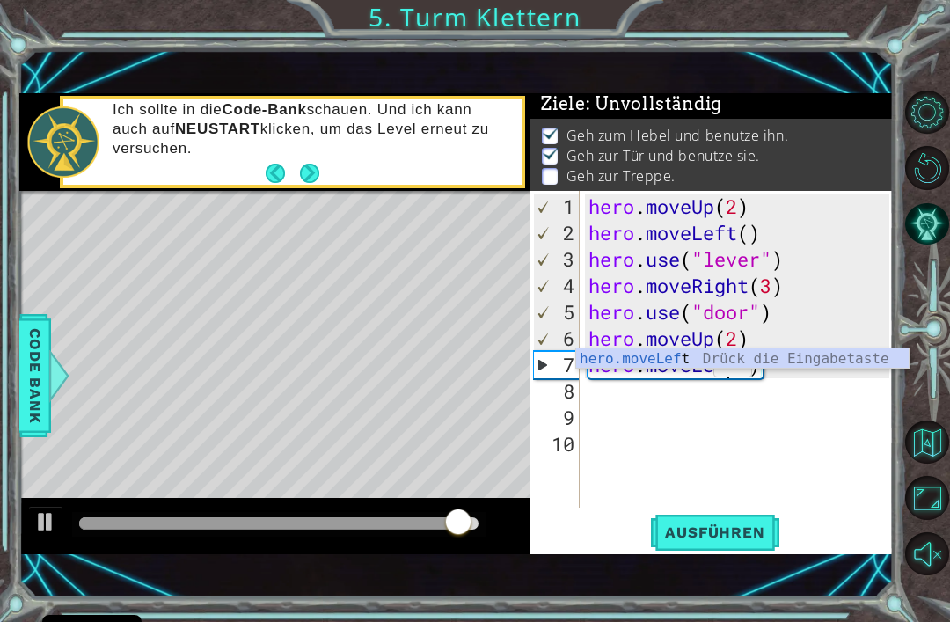
scroll to position [0, 6]
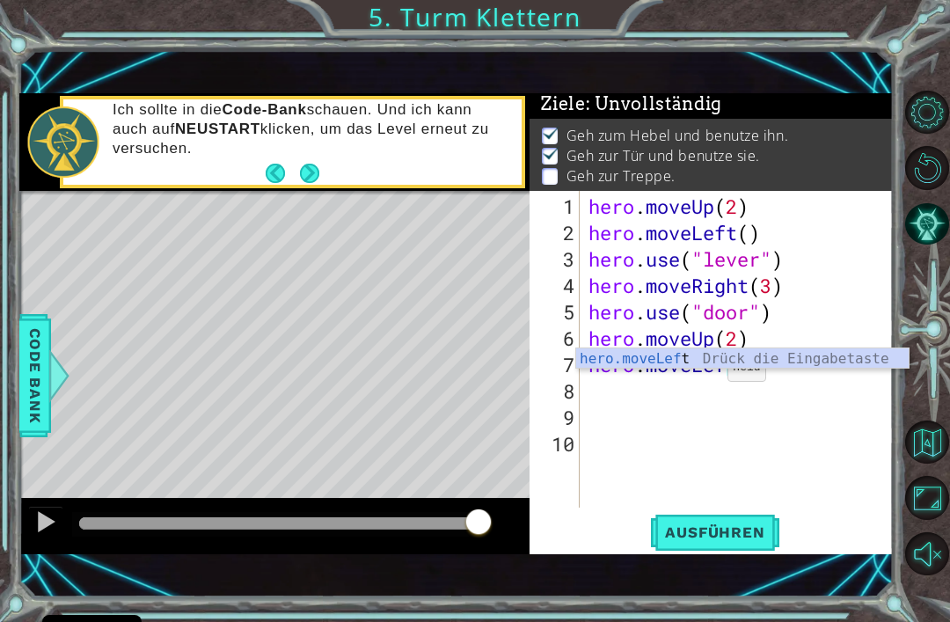
type textarea "hero.moveLeft(4)"
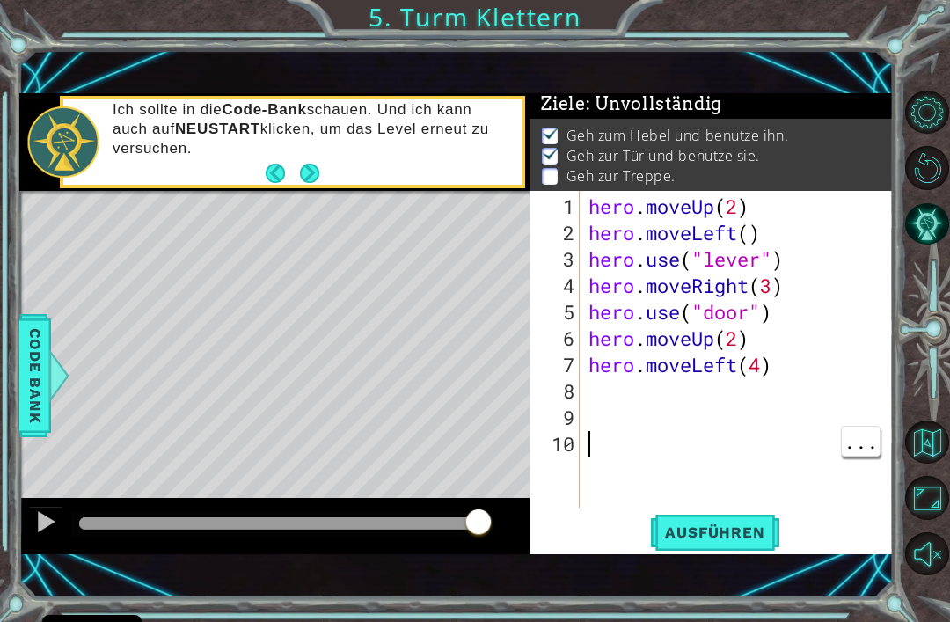
click at [740, 521] on button "Ausführen" at bounding box center [714, 533] width 135 height 36
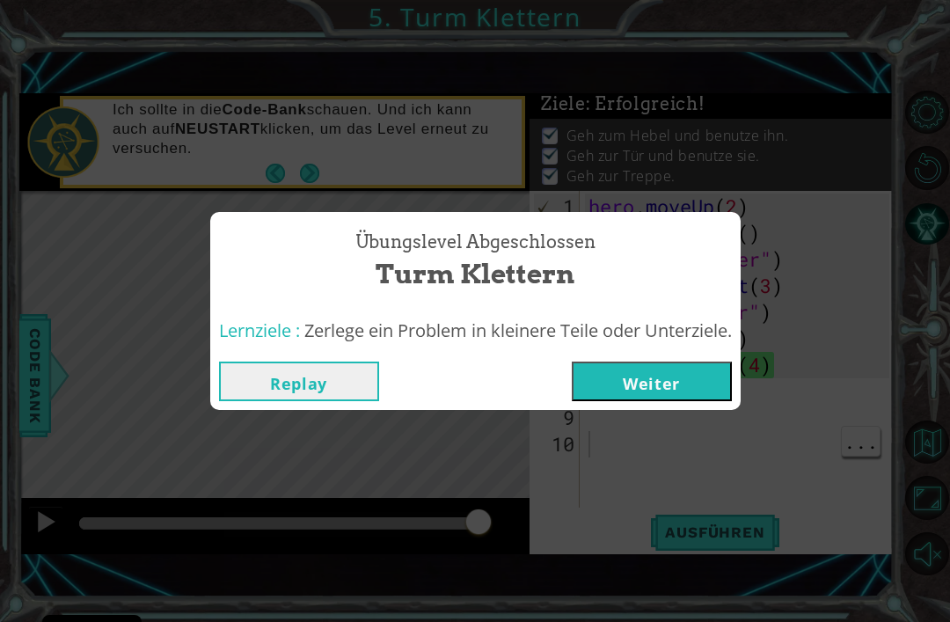
click at [727, 396] on button "Weiter" at bounding box center [652, 382] width 160 height 40
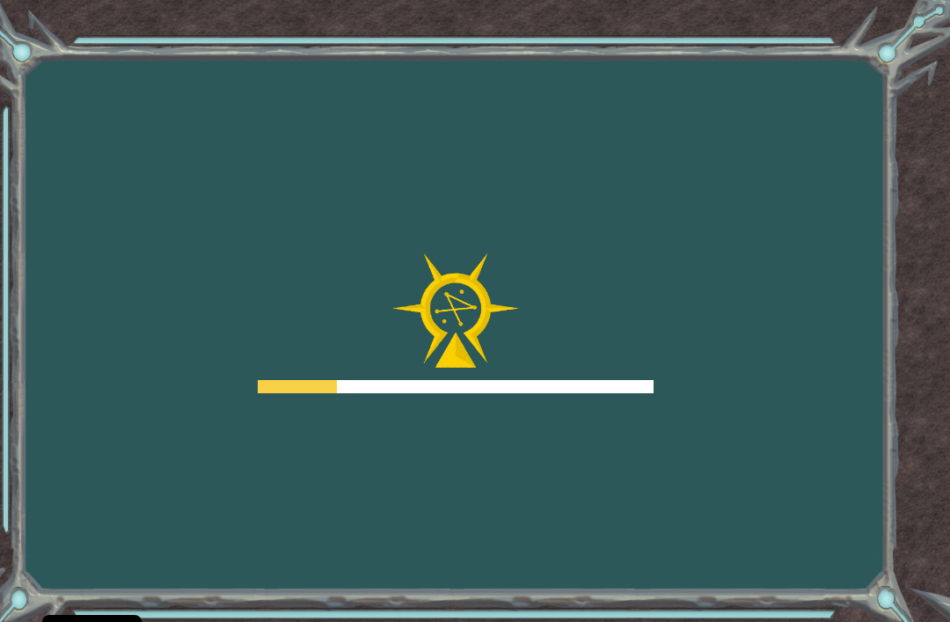
click at [716, 386] on div "Goals [PERSON_NAME] beim Laden vom Server Du musst einen Kurs belegen, um diese…" at bounding box center [475, 311] width 950 height 622
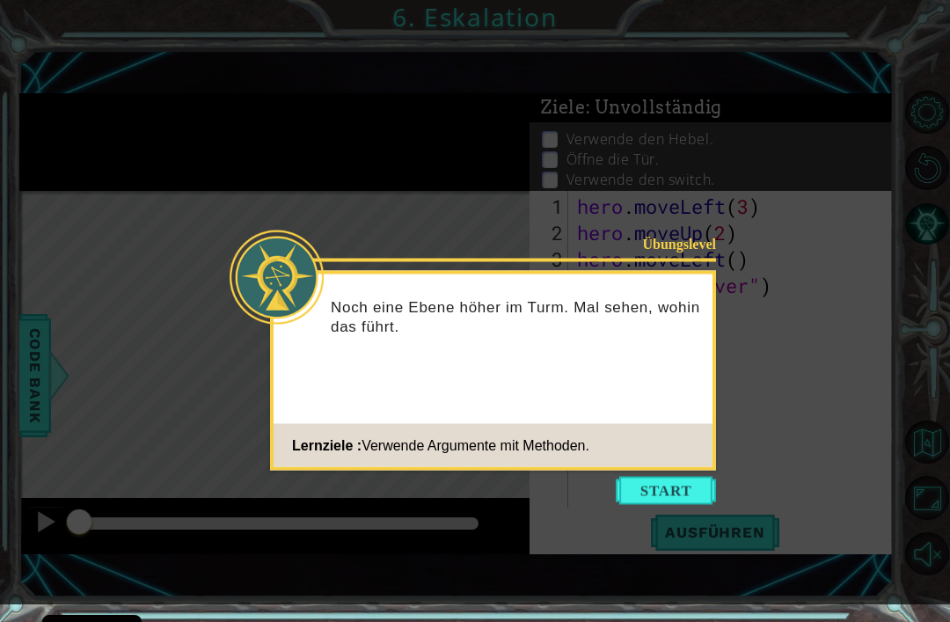
click at [675, 504] on button "Start" at bounding box center [666, 491] width 100 height 28
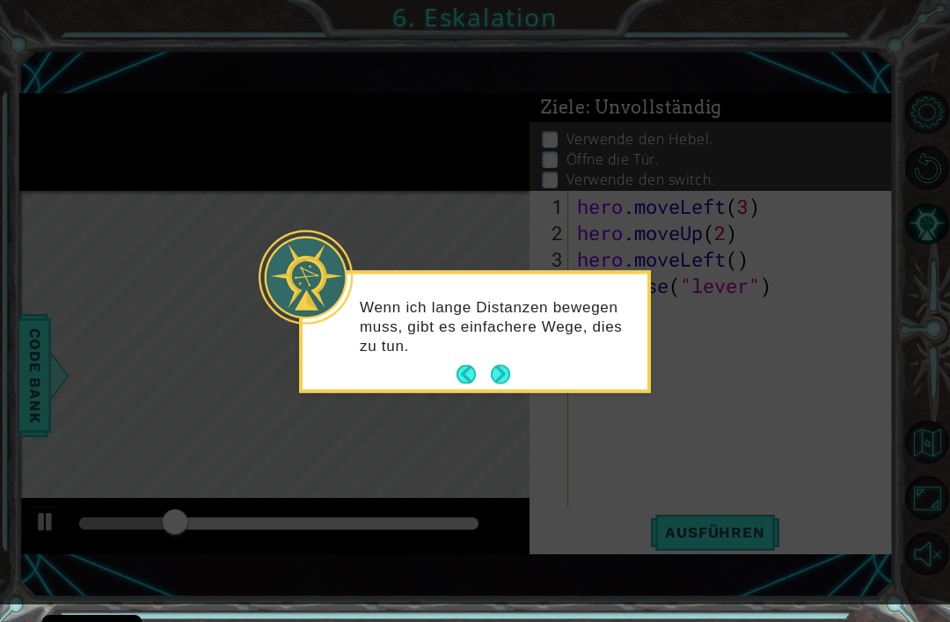
click at [510, 373] on button "Next" at bounding box center [500, 374] width 19 height 19
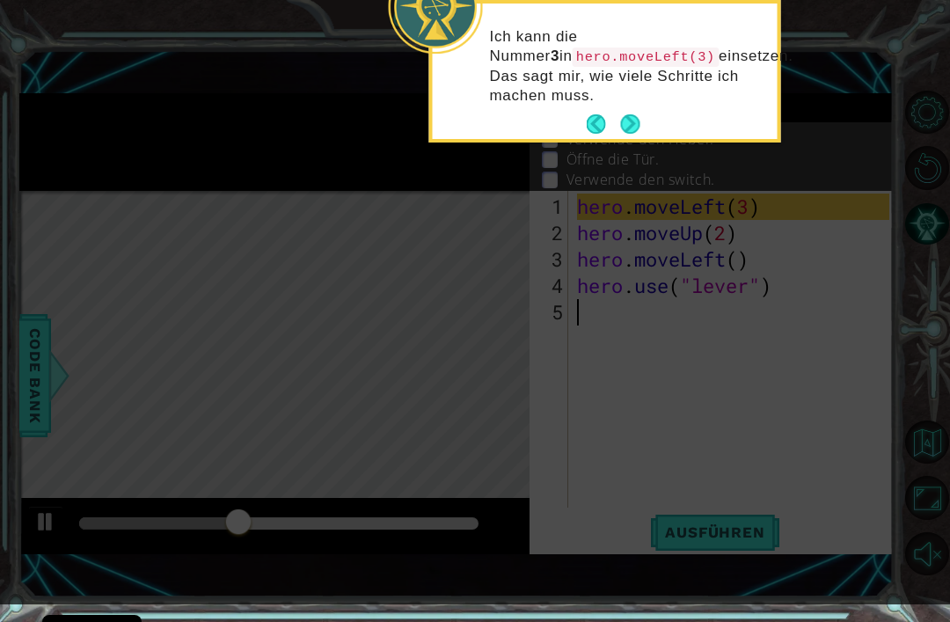
click at [633, 127] on button "Next" at bounding box center [630, 124] width 20 height 20
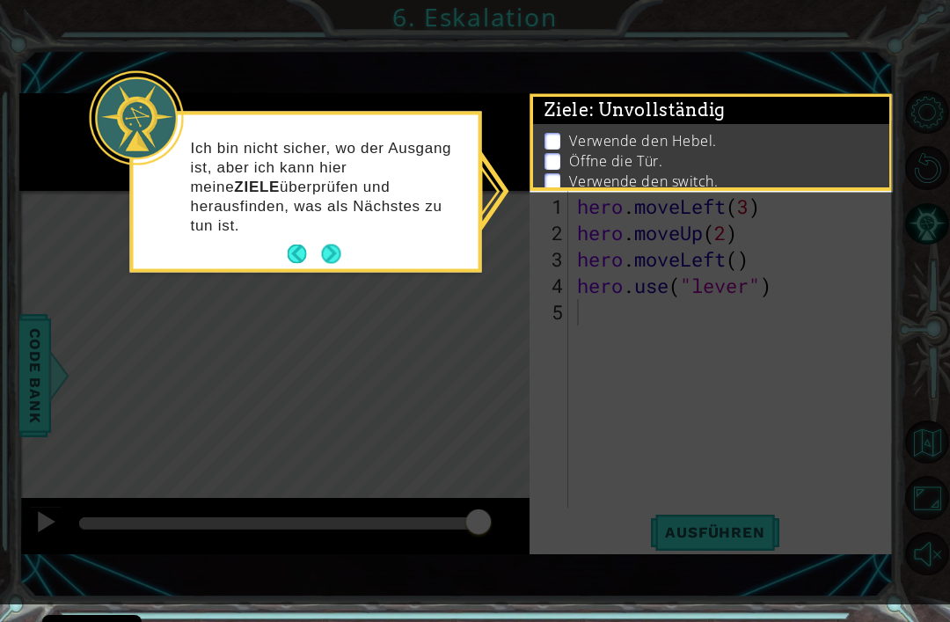
click at [850, 57] on icon at bounding box center [475, 302] width 950 height 604
click at [887, 56] on icon at bounding box center [475, 302] width 950 height 604
